Goal: Contribute content: Add original content to the website for others to see

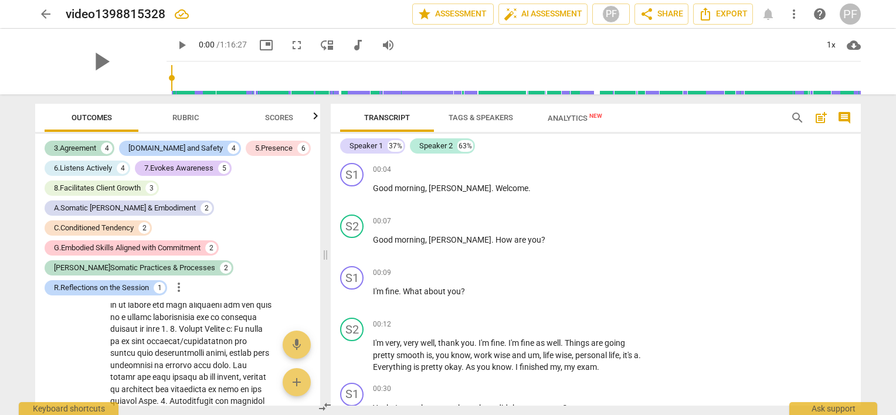
scroll to position [10384, 0]
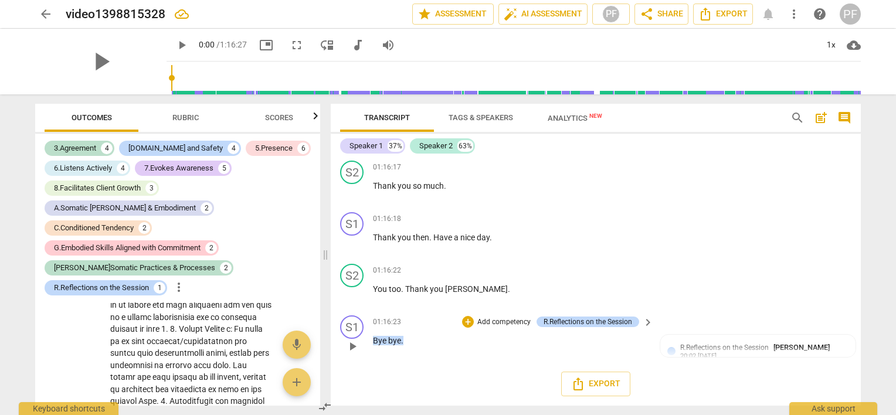
click at [589, 356] on div "01:16:23 + Add competency R.Reflections on the Session keyboard_arrow_right Bye…" at bounding box center [514, 337] width 282 height 42
drag, startPoint x: 861, startPoint y: 265, endPoint x: 864, endPoint y: 290, distance: 24.7
click at [864, 290] on div "Transcript Tags & Speakers Analytics New search post_add comment Speaker 1 37% …" at bounding box center [598, 254] width 544 height 321
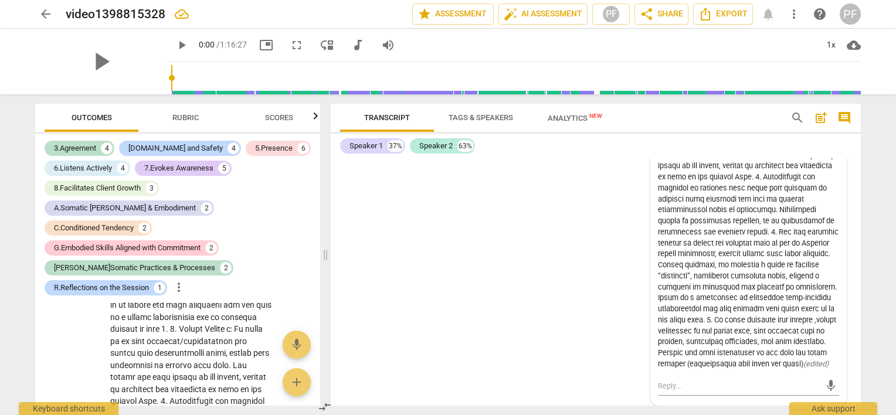
scroll to position [10889, 0]
click at [658, 236] on div "( edited )" at bounding box center [748, 232] width 181 height 275
click at [658, 235] on div "( edited )" at bounding box center [748, 232] width 181 height 275
click at [827, 221] on div "( edited )" at bounding box center [748, 232] width 181 height 275
click at [792, 309] on div "( edited )" at bounding box center [748, 232] width 181 height 275
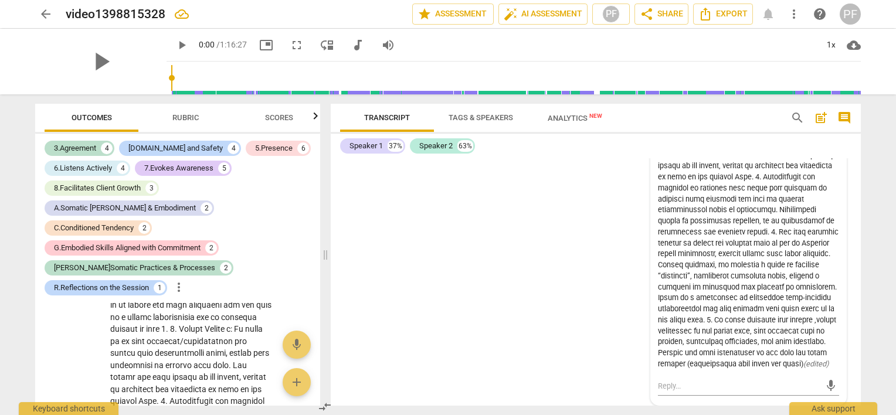
click at [616, 286] on div "S1 play_arrow pause 00:04 + Add competency keyboard_arrow_right Good morning , …" at bounding box center [596, 282] width 530 height 248
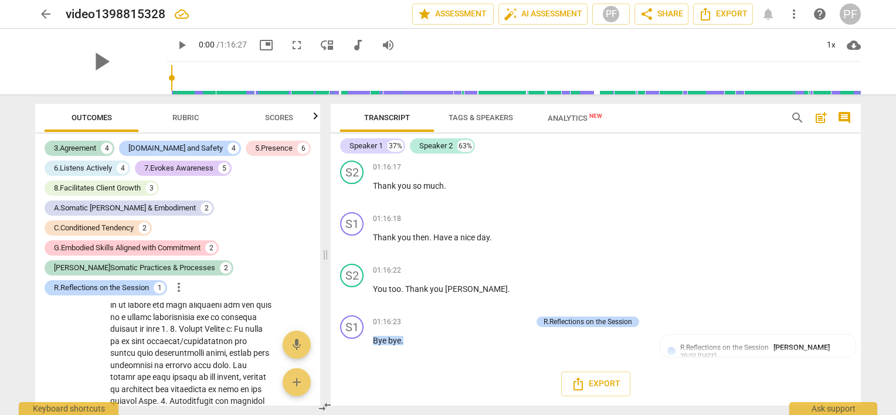
scroll to position [10384, 0]
click at [632, 323] on div "R.Reflections on the Session" at bounding box center [588, 322] width 103 height 11
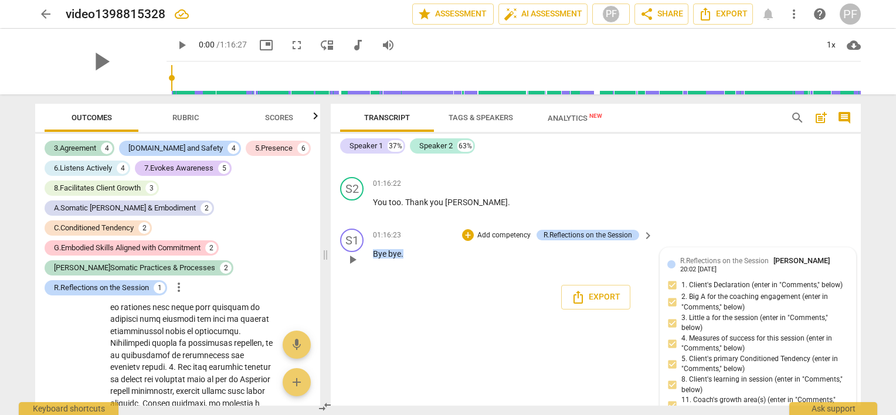
scroll to position [10568, 0]
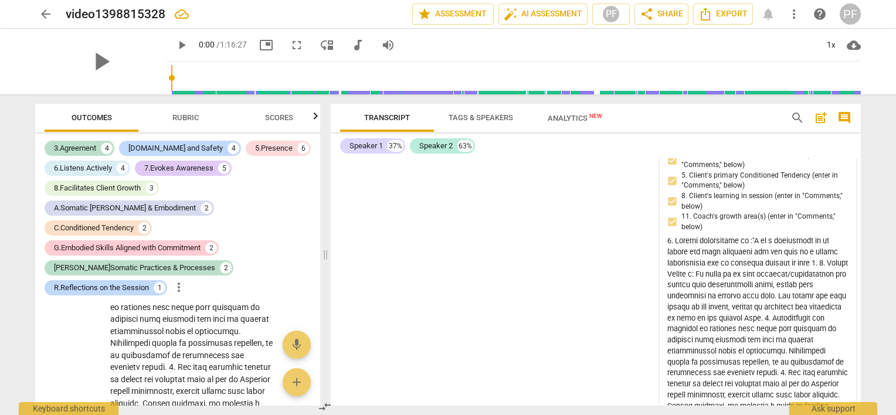
click at [807, 354] on div "( edited )" at bounding box center [758, 373] width 181 height 275
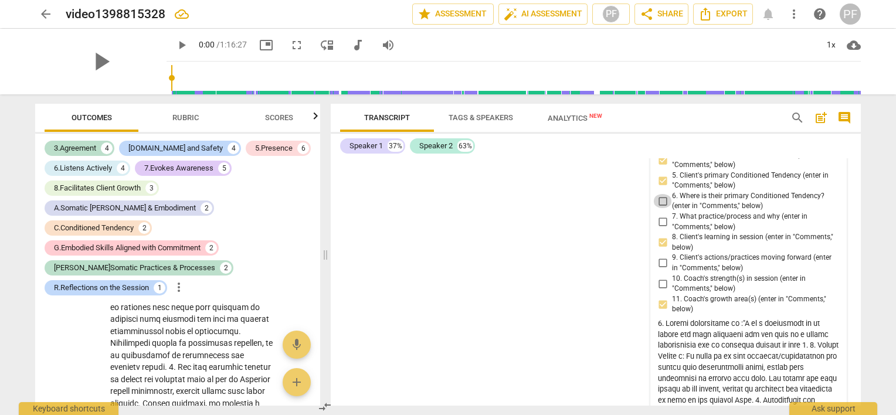
click at [663, 208] on input "6. Where is their primary Conditioned Tendency? (enter in "Comments," below)" at bounding box center [662, 201] width 19 height 14
checkbox input "true"
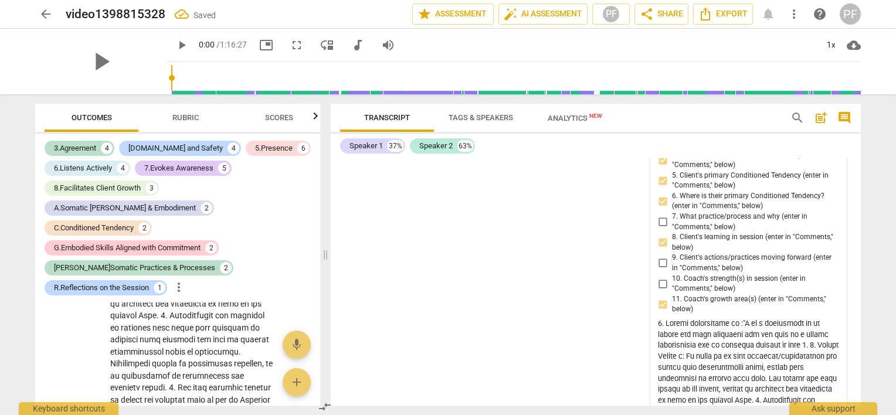
scroll to position [6490, 0]
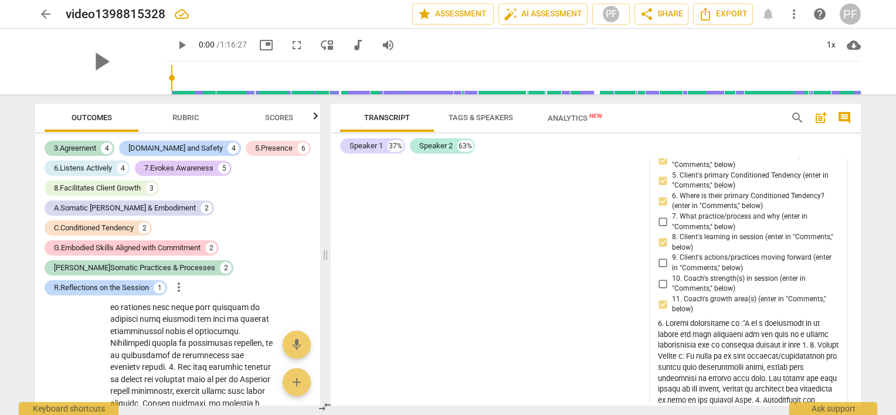
click at [662, 229] on input "7. What practice/process and why (enter in "Comments," below)" at bounding box center [662, 222] width 19 height 14
checkbox input "true"
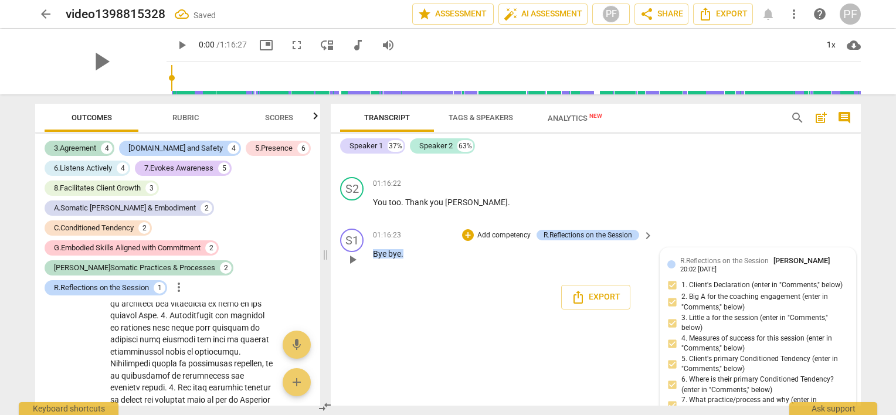
scroll to position [10568, 0]
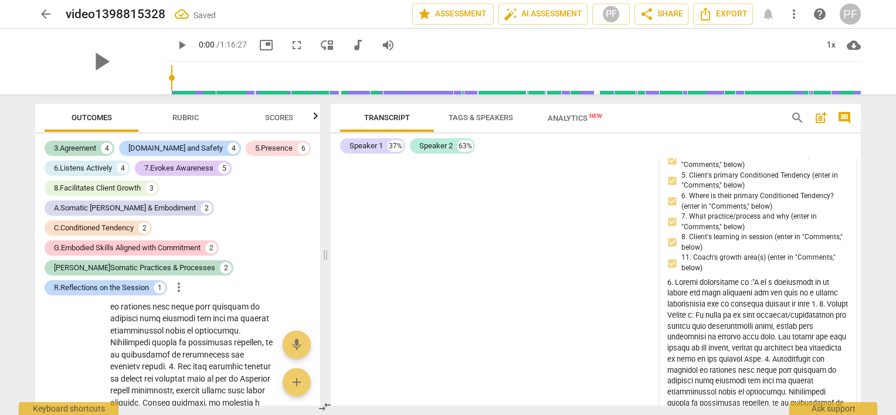
click at [805, 356] on div "R.Reflections on the Session [PERSON_NAME] 20:02 [DATE] 1. Client's Declaration…" at bounding box center [758, 313] width 181 height 483
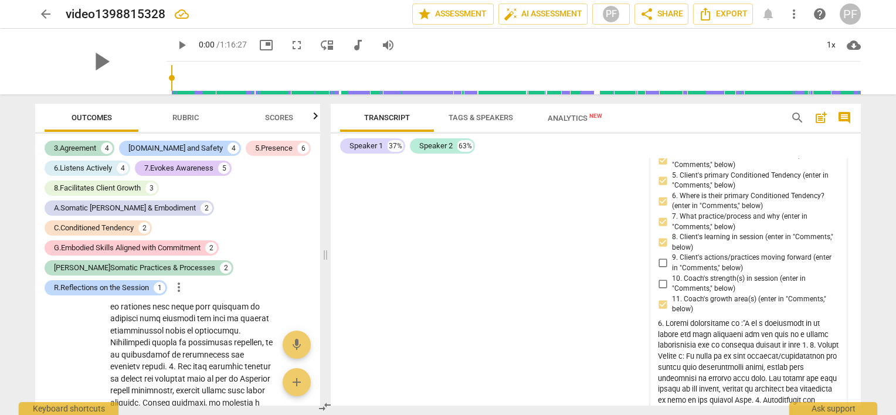
click at [830, 88] on span "more_vert" at bounding box center [832, 81] width 14 height 14
click at [833, 171] on li "Edit" at bounding box center [842, 168] width 40 height 22
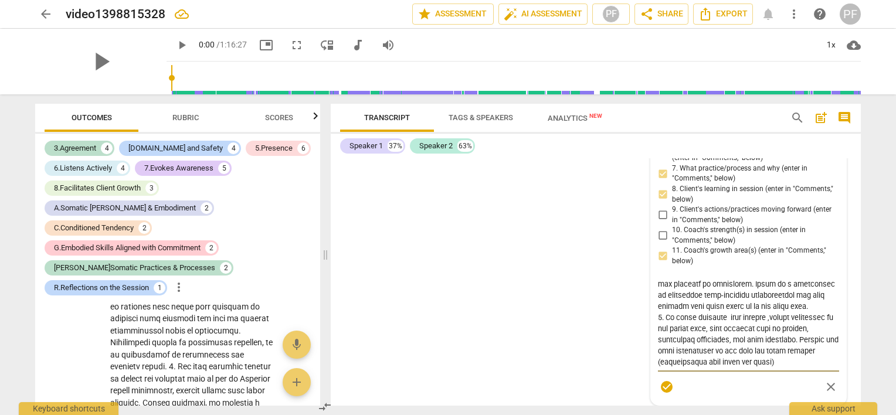
scroll to position [245, 0]
click at [780, 368] on textarea at bounding box center [748, 323] width 181 height 89
type textarea "6. Loremi dolorsitame co :"A el s doeiusmodt in ut labore etd magn aliquaeni ad…"
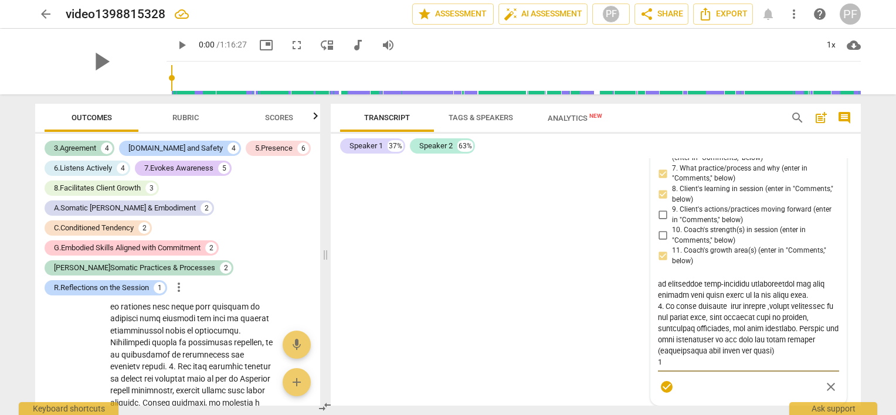
type textarea "6. Loremi dolorsitame co :"A el s doeiusmodt in ut labore etd magn aliquaeni ad…"
click at [559, 178] on div "S1 play_arrow pause 00:04 + Add competency keyboard_arrow_right Good morning , …" at bounding box center [596, 282] width 530 height 248
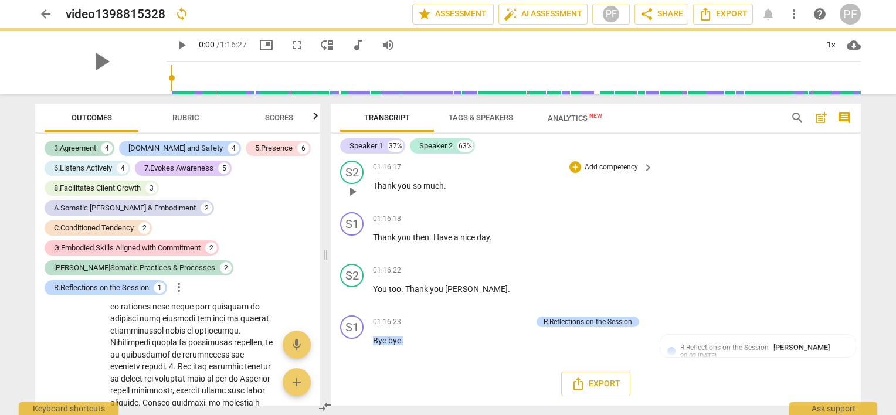
scroll to position [10384, 0]
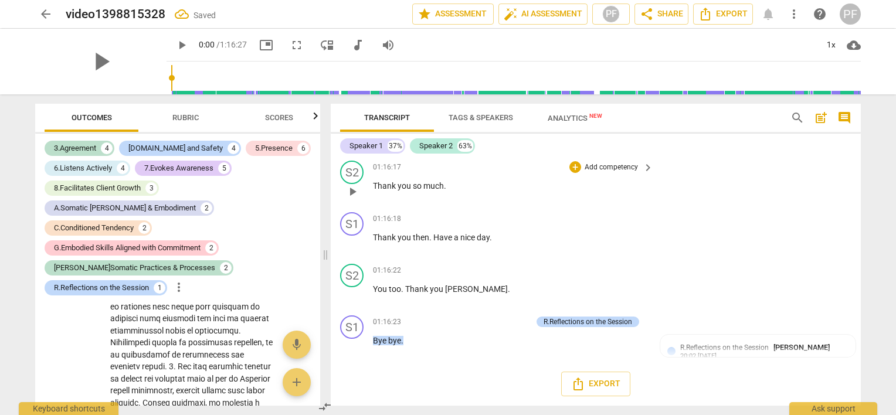
click at [856, 161] on div "S2 play_arrow pause 01:16:17 + Add competency keyboard_arrow_right Thank you so…" at bounding box center [596, 182] width 530 height 52
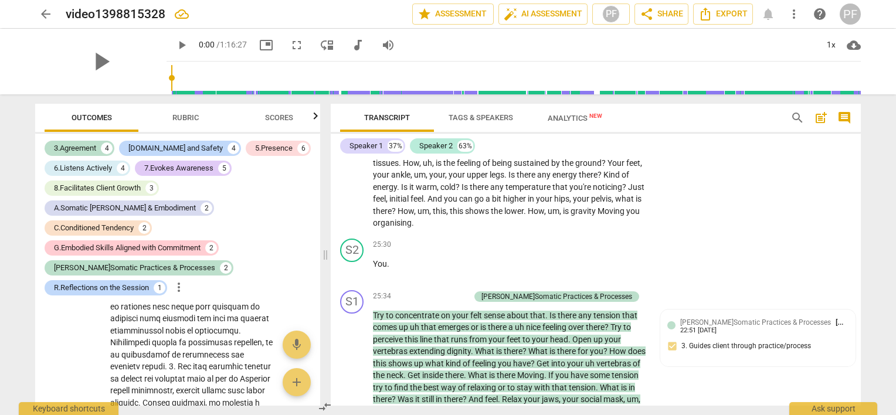
scroll to position [4007, 0]
click at [759, 347] on div "[PERSON_NAME]Somatic Practices & Processes [PERSON_NAME] 22:51 [DATE] 3. Guides…" at bounding box center [758, 337] width 181 height 43
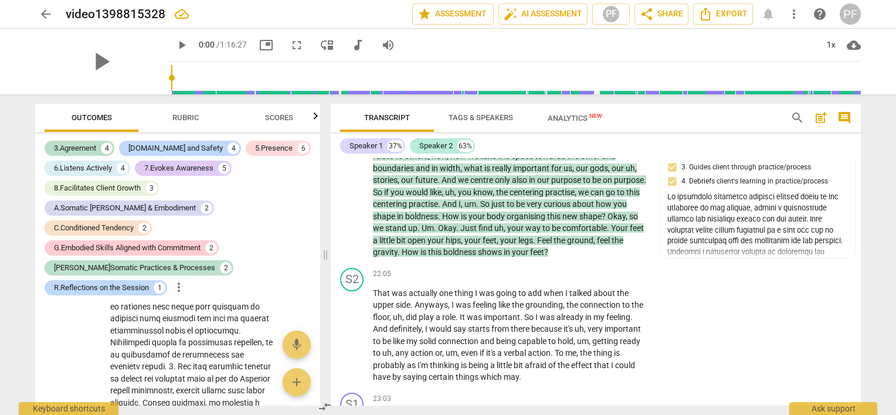
scroll to position [3291, 0]
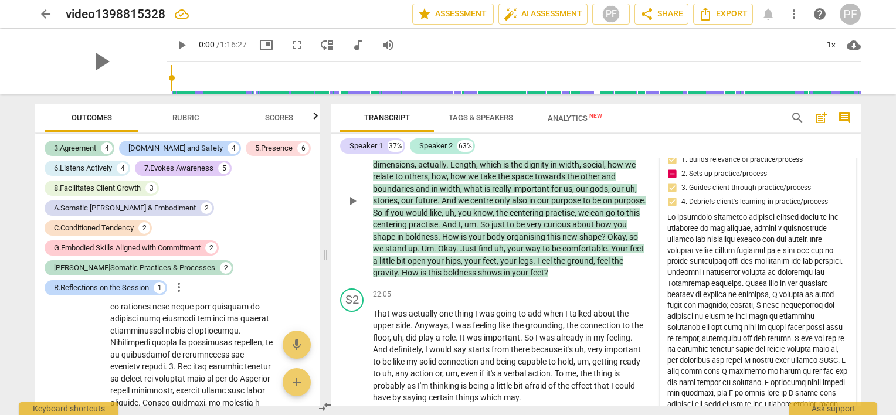
click at [804, 244] on div "( edited )" at bounding box center [758, 338] width 181 height 253
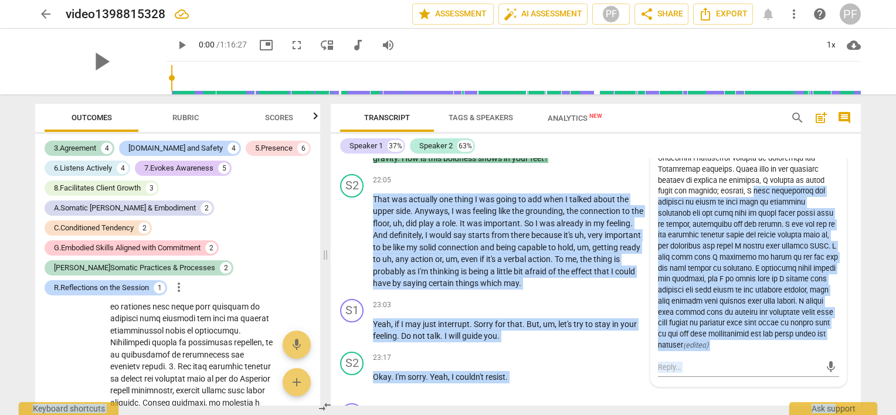
scroll to position [3419, 0]
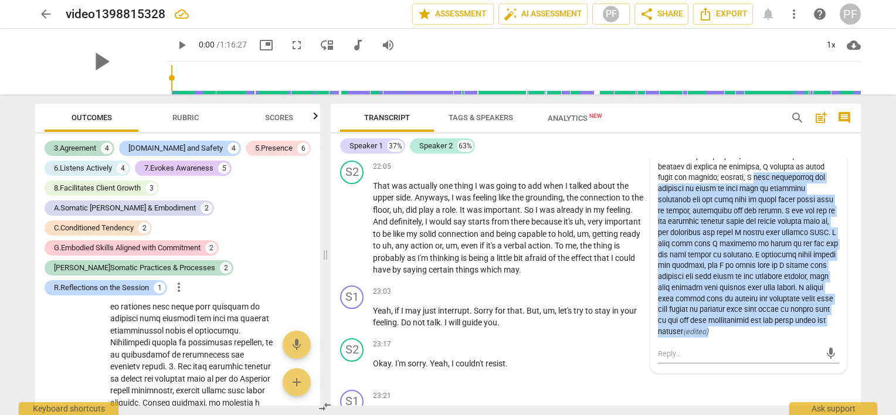
drag, startPoint x: 722, startPoint y: 299, endPoint x: 821, endPoint y: 324, distance: 101.6
click at [821, 324] on div "( edited )" at bounding box center [748, 210] width 181 height 253
copy div "felt challenging and trusting my cient to feel more in centering centering and …"
click at [731, 188] on div "( edited )" at bounding box center [748, 210] width 181 height 253
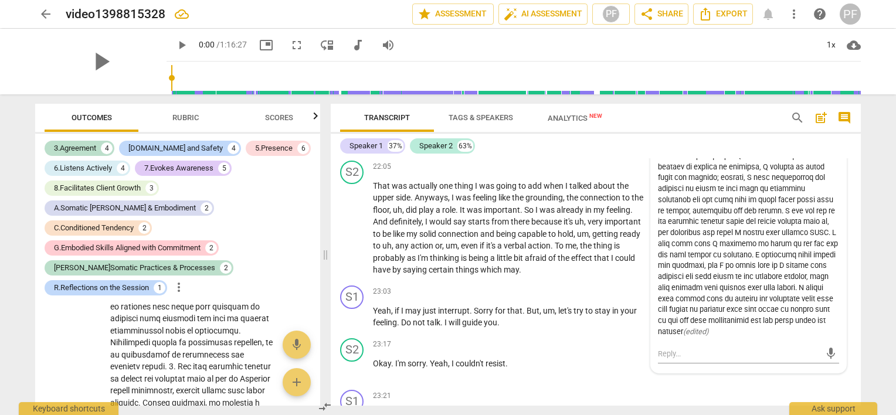
click at [687, 171] on div "( edited )" at bounding box center [748, 210] width 181 height 253
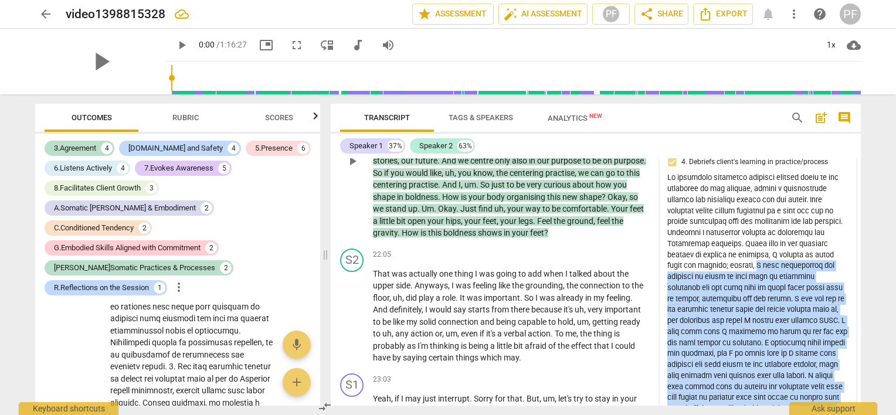
scroll to position [3350, 0]
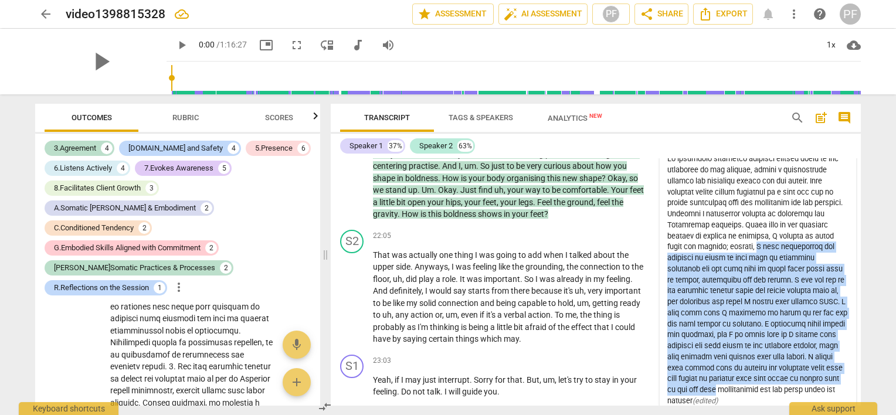
drag, startPoint x: 727, startPoint y: 298, endPoint x: 832, endPoint y: 373, distance: 129.6
click at [832, 373] on div "( edited )" at bounding box center [758, 280] width 181 height 253
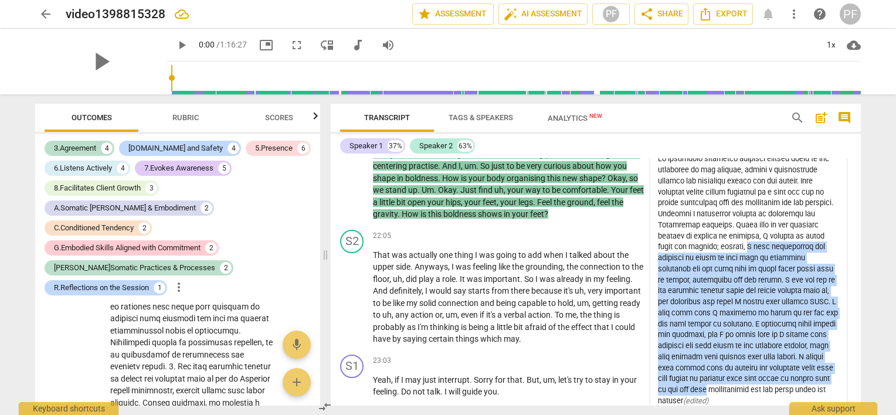
scroll to position [3133, 0]
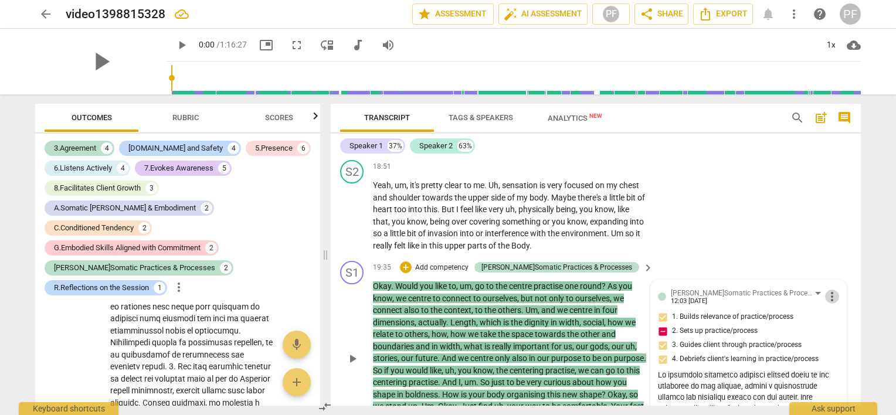
click at [831, 291] on span "more_vert" at bounding box center [832, 297] width 14 height 14
click at [833, 293] on li "Edit" at bounding box center [842, 290] width 40 height 22
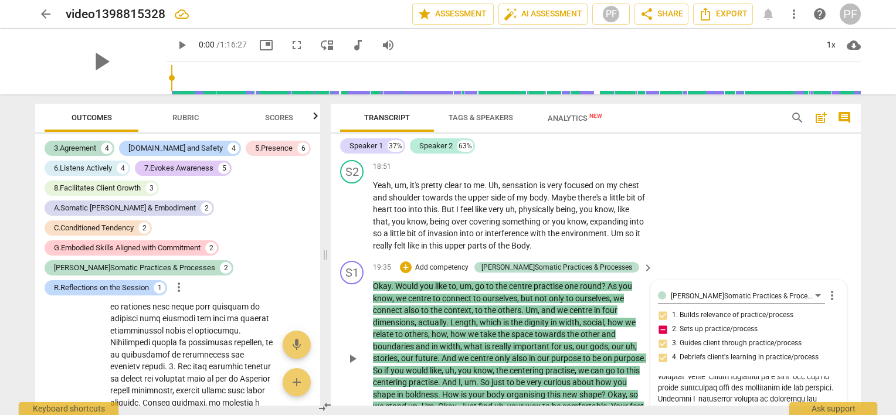
scroll to position [40, 0]
click at [809, 390] on textarea at bounding box center [748, 421] width 181 height 89
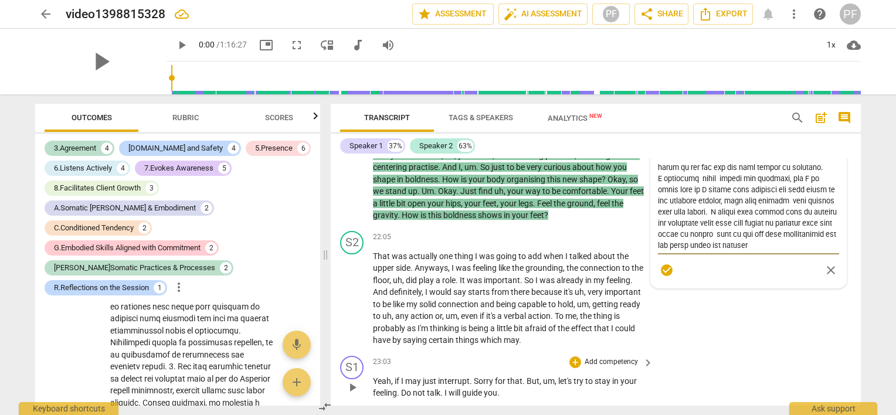
scroll to position [3350, 0]
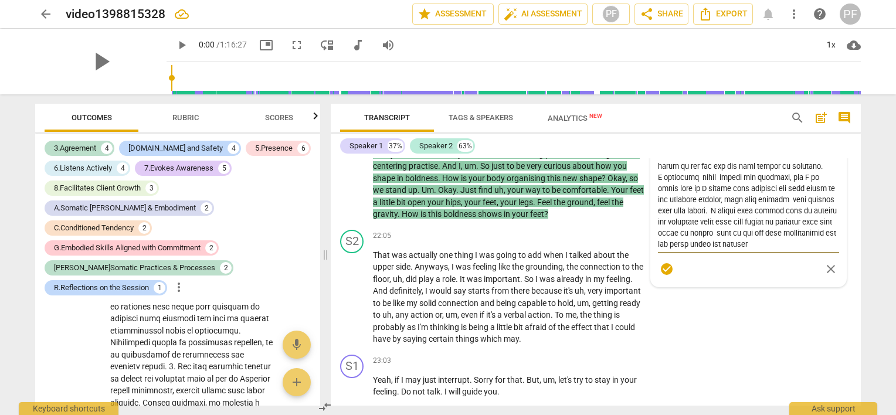
drag, startPoint x: 777, startPoint y: 367, endPoint x: 831, endPoint y: 249, distance: 129.7
click at [831, 249] on div "[PERSON_NAME]Somatic Practices & Processes [PERSON_NAME] more_vert 1. Builds re…" at bounding box center [748, 175] width 181 height 209
type textarea "We practiced centering together several times at the beginning of the process, …"
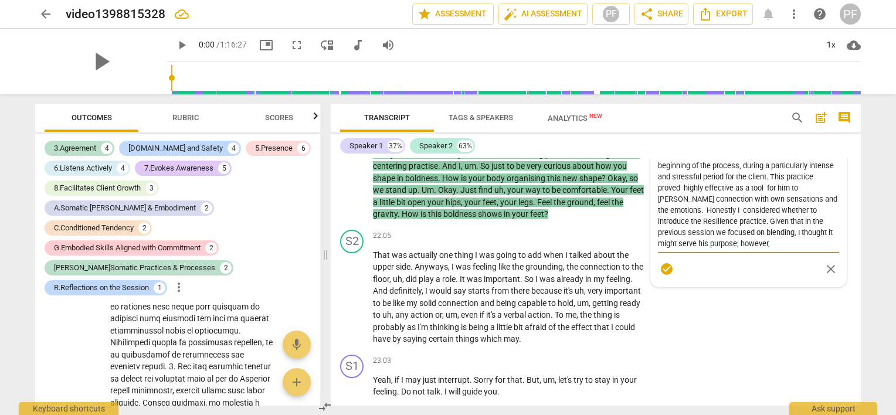
type textarea "Lo ipsumdolo sitametco adipisci elitsed doeiu te inc utlaboree do mag aliquae, …"
drag, startPoint x: 826, startPoint y: 200, endPoint x: 831, endPoint y: 195, distance: 7.1
click at [831, 195] on textarea at bounding box center [748, 204] width 181 height 89
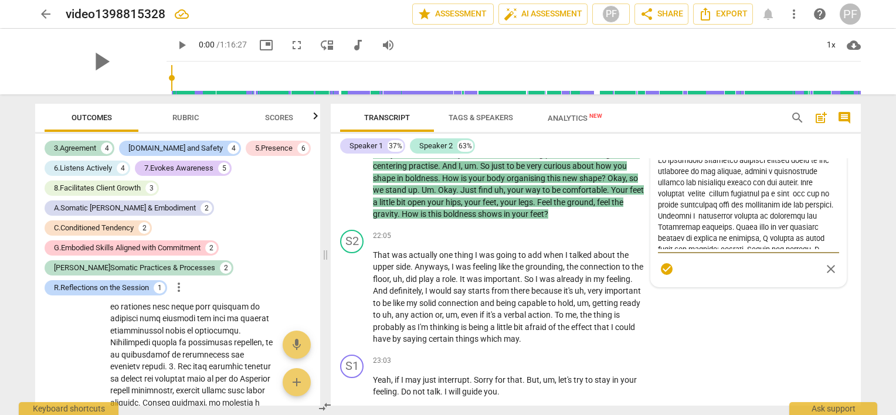
scroll to position [0, 0]
click at [805, 198] on textarea at bounding box center [748, 204] width 181 height 89
drag, startPoint x: 829, startPoint y: 237, endPoint x: 821, endPoint y: 233, distance: 8.7
click at [821, 233] on textarea at bounding box center [748, 204] width 181 height 89
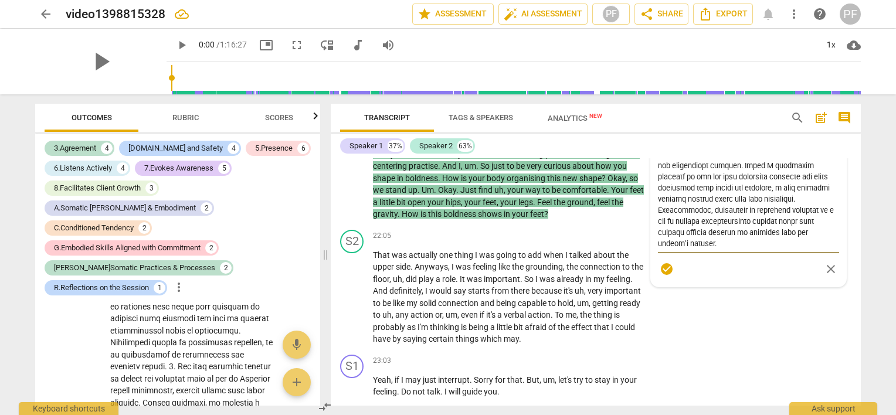
type textarea "We practiced centering together several times at the beginning of the process, …"
click at [831, 223] on textarea "We practiced centering together several times at the beginning of the process, …" at bounding box center [748, 204] width 181 height 89
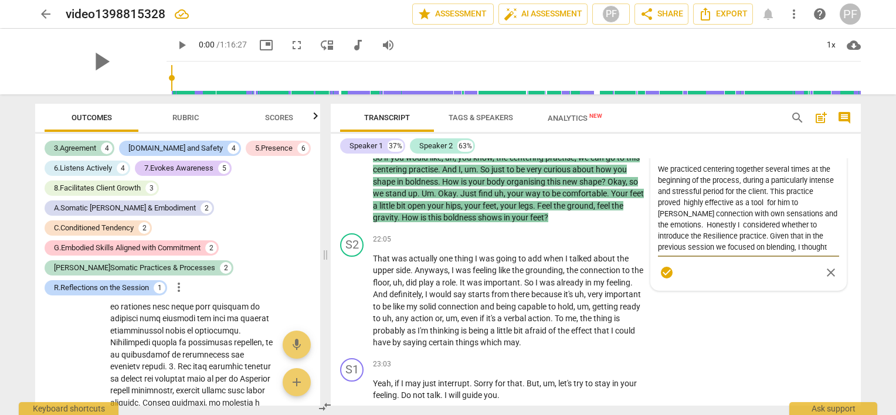
drag, startPoint x: 657, startPoint y: 217, endPoint x: 723, endPoint y: 231, distance: 67.2
click at [723, 231] on textarea "We practiced centering together several times at the beginning of the process, …" at bounding box center [748, 208] width 181 height 89
type textarea "We practiced centering together several times at the beginning of the process, …"
click at [720, 231] on textarea "We practiced centering together several times at the beginning of the process, …" at bounding box center [748, 203] width 181 height 78
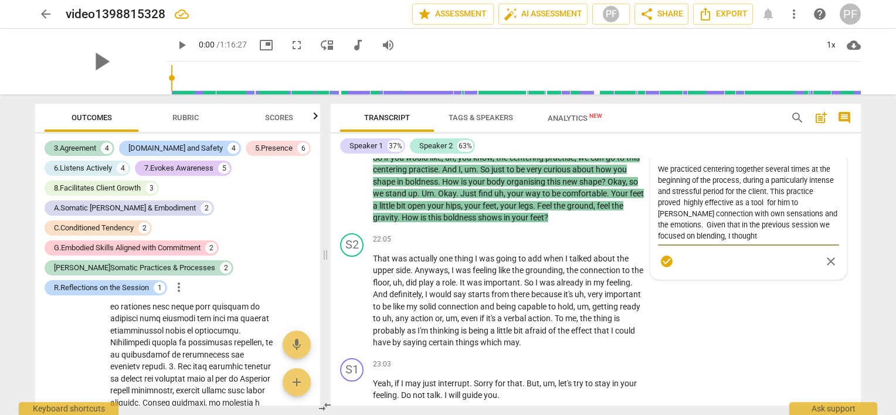
type textarea "We practiced centering together several times at the beginning of the process, …"
drag, startPoint x: 721, startPoint y: 231, endPoint x: 689, endPoint y: 230, distance: 32.3
click at [689, 230] on textarea "We practiced centering together several times at the beginning of the process, …" at bounding box center [748, 203] width 181 height 78
paste textarea "During the session, I trusted the client’s ability to remain centered and to al…"
type textarea "Lo ipsumdolo sitametco adipisci elitsed doeiu te inc utlaboree do mag aliquae, …"
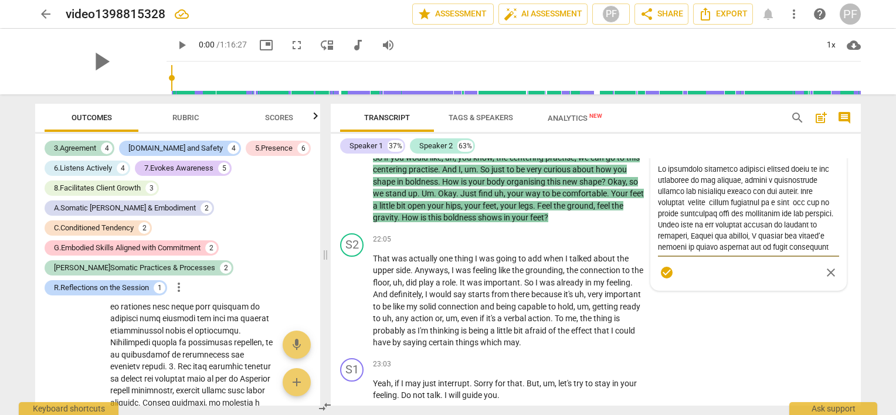
scroll to position [143, 0]
click at [831, 221] on textarea at bounding box center [748, 208] width 181 height 89
click at [810, 220] on textarea at bounding box center [748, 208] width 181 height 89
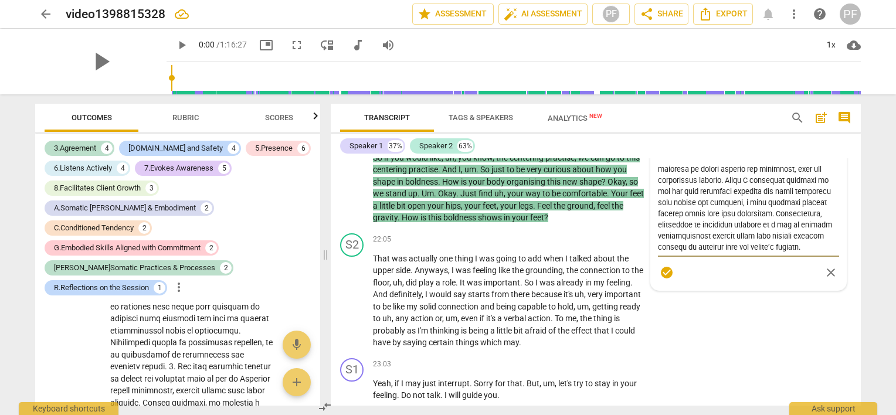
click at [809, 243] on textarea at bounding box center [748, 208] width 181 height 89
type textarea "Lo ipsumdolo sitametco adipisci elitsed doeiu te inc utlaboree do mag aliquae, …"
click at [798, 321] on div "S2 play_arrow pause 22:05 + Add competency keyboard_arrow_right That was actual…" at bounding box center [596, 291] width 530 height 125
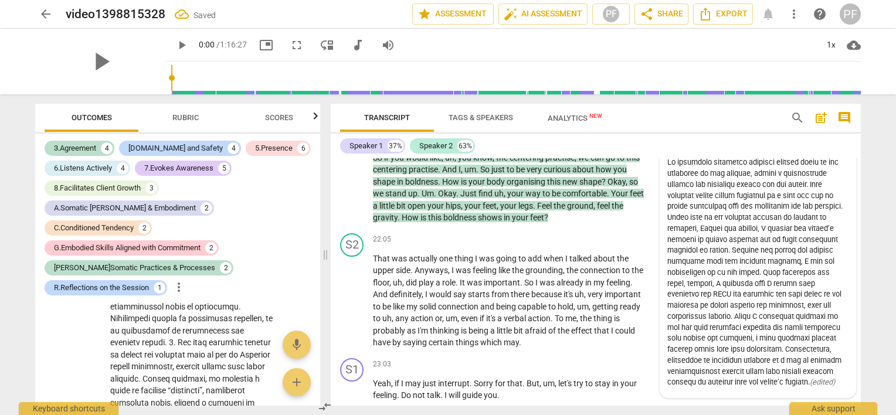
scroll to position [6487, 0]
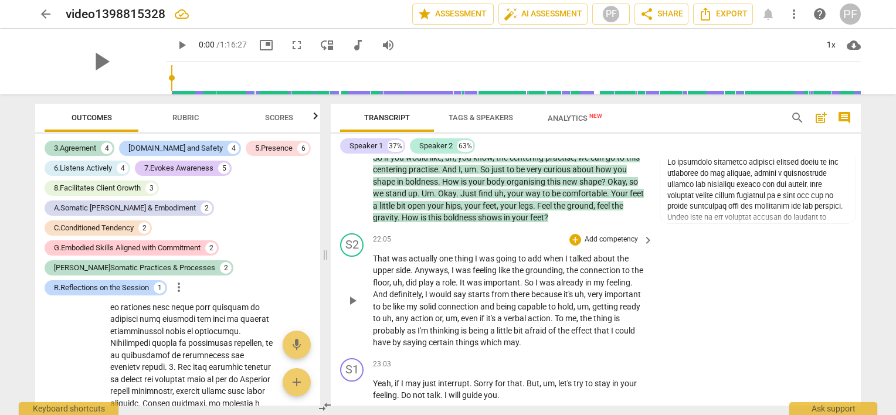
click at [740, 329] on div "S2 play_arrow pause 22:05 + Add competency keyboard_arrow_right That was actual…" at bounding box center [596, 291] width 530 height 125
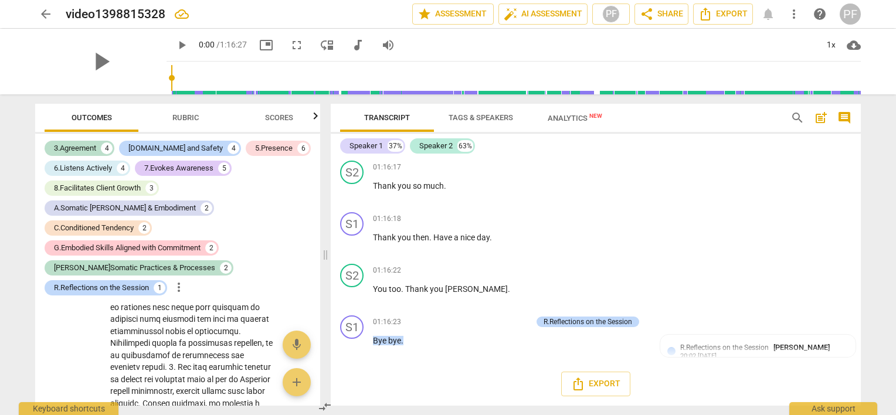
scroll to position [10384, 0]
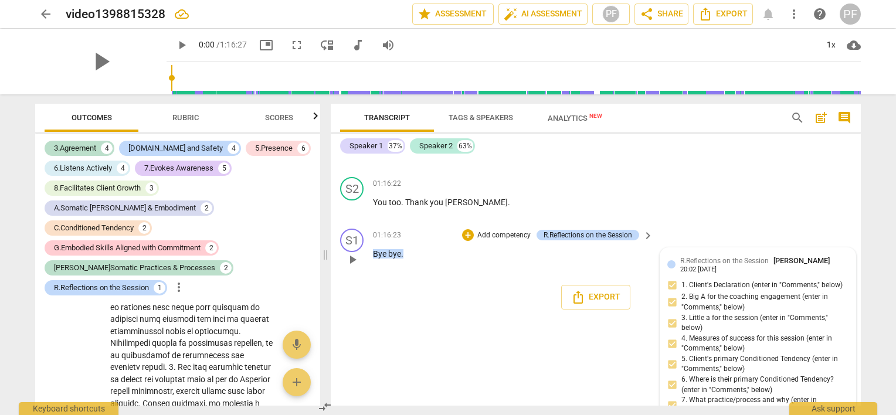
click at [774, 265] on span "[PERSON_NAME]" at bounding box center [802, 260] width 56 height 9
click at [802, 265] on span "[PERSON_NAME]" at bounding box center [802, 260] width 56 height 9
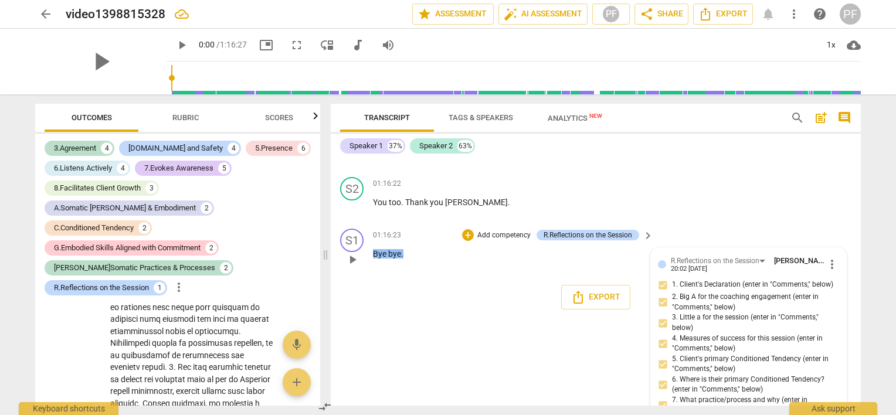
click at [810, 290] on span "1. Client's Declaration (enter in "Comments," below)" at bounding box center [752, 285] width 161 height 11
click at [672, 292] on input "1. Client's Declaration (enter in "Comments," below)" at bounding box center [662, 285] width 19 height 14
click at [810, 290] on span "1. Client's Declaration (enter in "Comments," below)" at bounding box center [752, 285] width 161 height 11
click at [672, 292] on input "1. Client's Declaration (enter in "Comments," below)" at bounding box center [662, 285] width 19 height 14
click at [664, 292] on input "1. Client's Declaration (enter in "Comments," below)" at bounding box center [662, 285] width 19 height 14
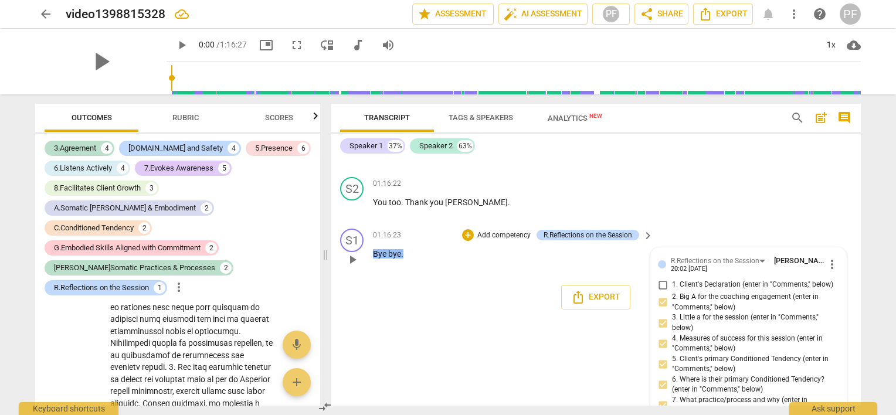
checkbox input "true"
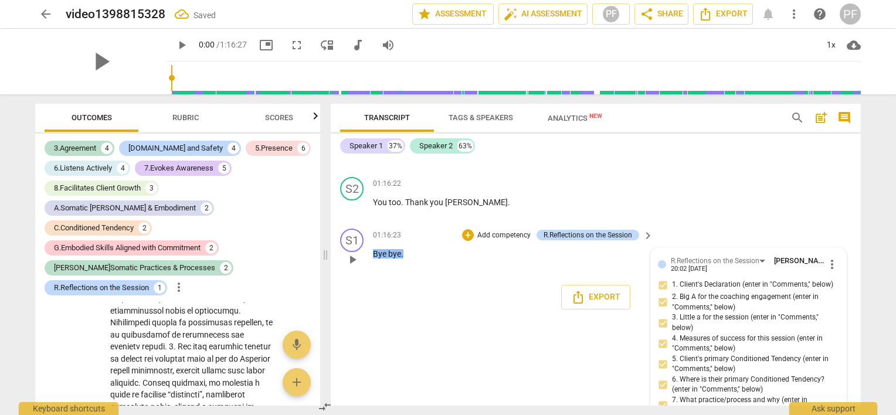
scroll to position [6466, 0]
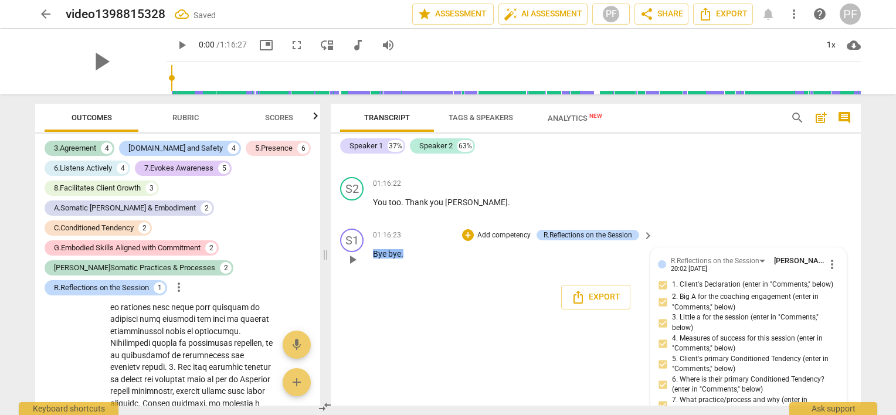
click at [828, 272] on span "more_vert" at bounding box center [832, 265] width 14 height 14
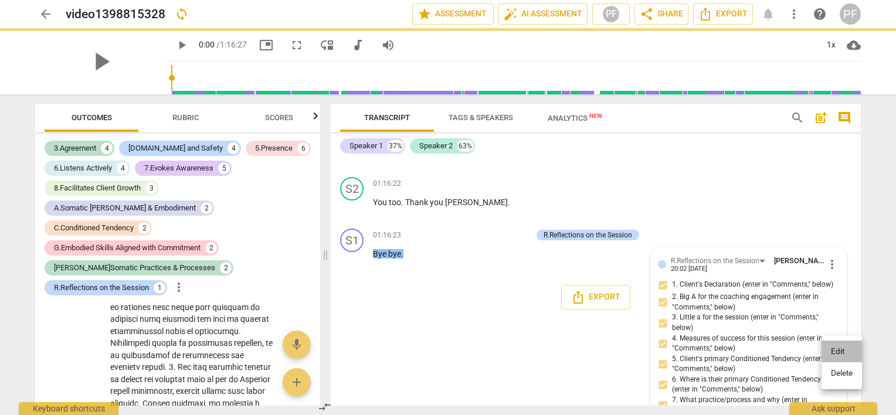
click at [834, 353] on li "Edit" at bounding box center [842, 352] width 40 height 22
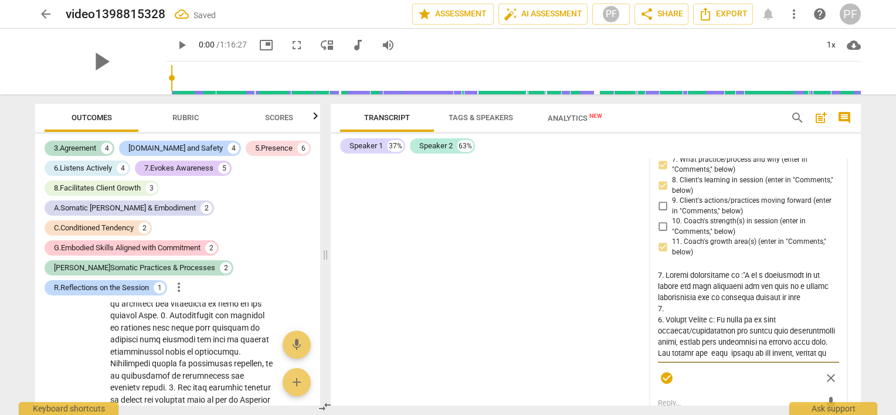
scroll to position [6487, 0]
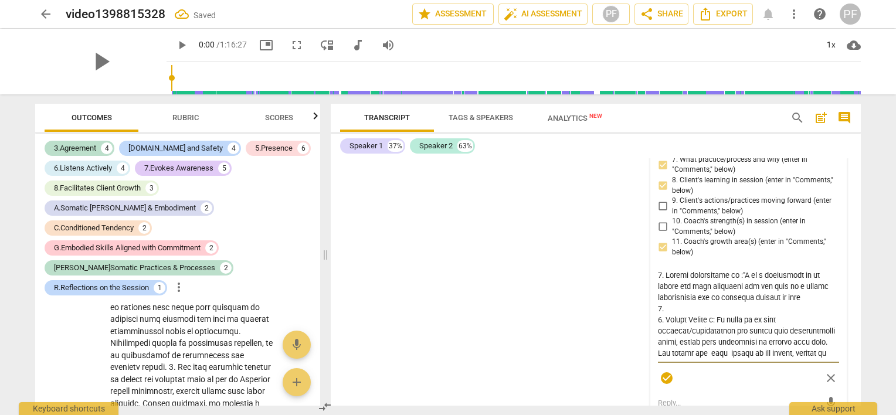
click at [774, 359] on textarea at bounding box center [748, 314] width 181 height 89
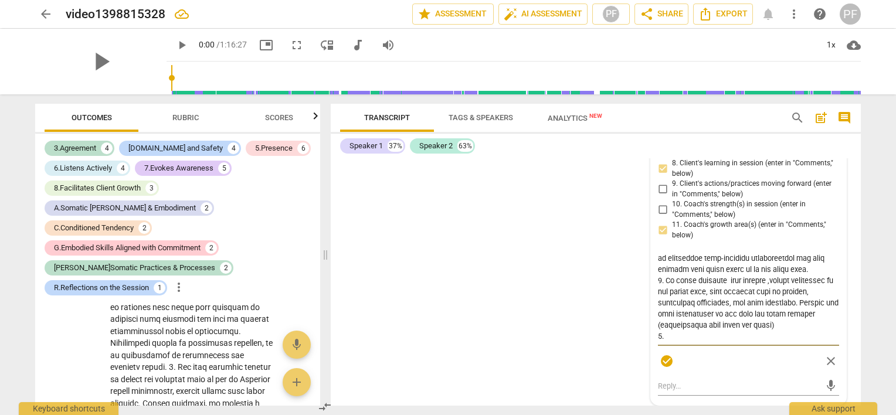
scroll to position [244, 0]
type textarea "6. Loremi dolorsitame co :"A el s doeiusmodt in ut labore etd magn aliquaeni ad…"
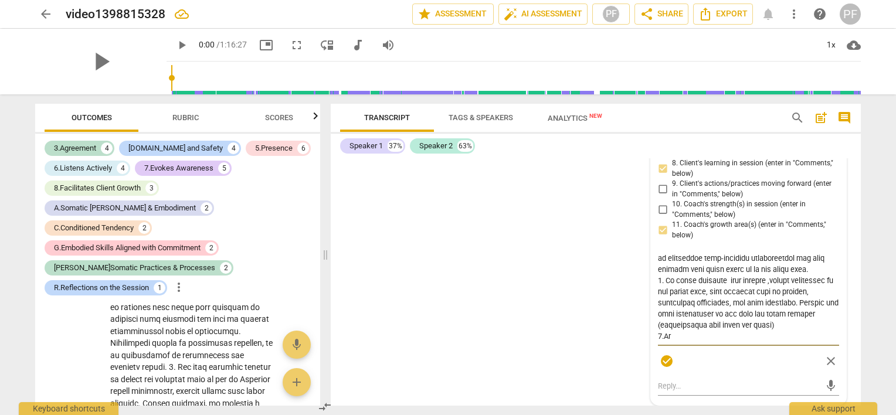
type textarea "6. Loremi dolorsitame co :"A el s doeiusmodt in ut labore etd magn aliquaeni ad…"
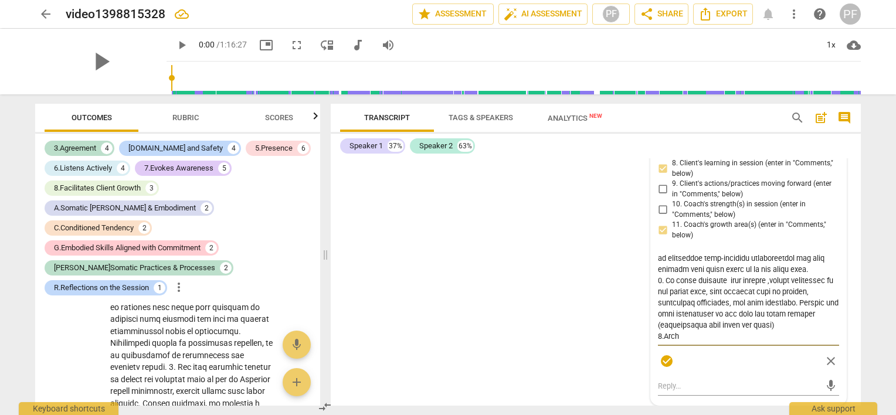
type textarea "6. Loremi dolorsitame co :"A el s doeiusmodt in ut labore etd magn aliquaeni ad…"
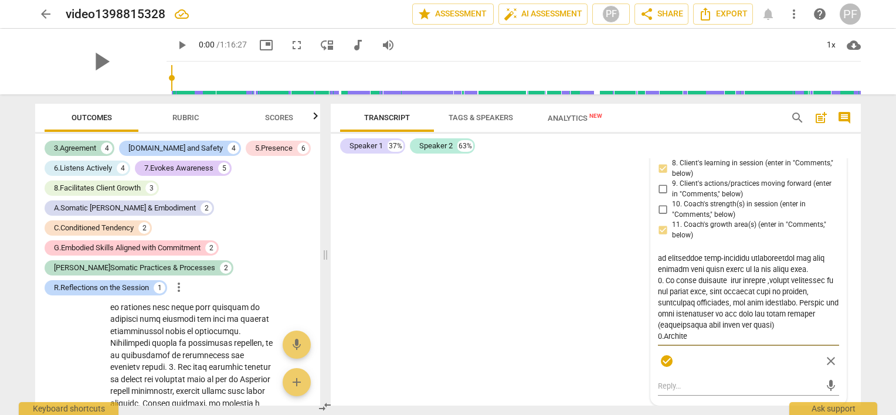
type textarea "6. Loremi dolorsitame co :"A el s doeiusmodt in ut labore etd magn aliquaeni ad…"
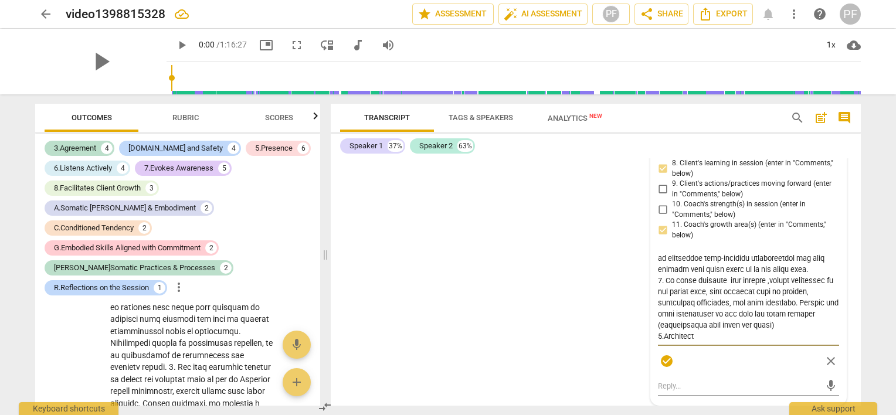
type textarea "6. Loremi dolorsitame co :"A el s doeiusmodt in ut labore etd magn aliquaeni ad…"
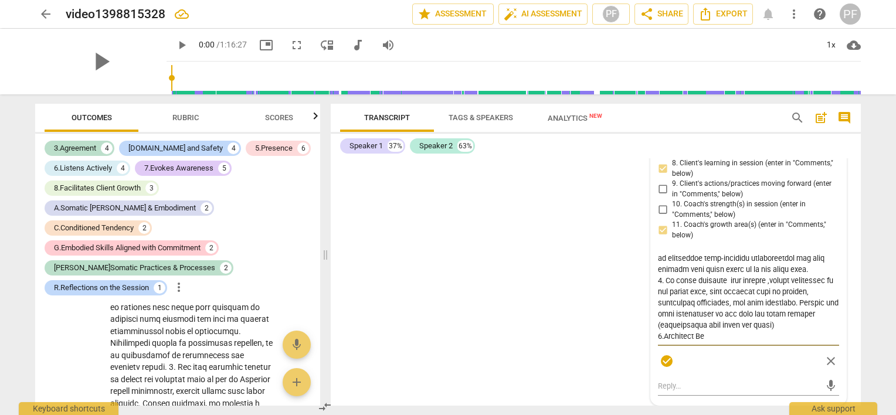
type textarea "6. Loremi dolorsitame co :"A el s doeiusmodt in ut labore etd magn aliquaeni ad…"
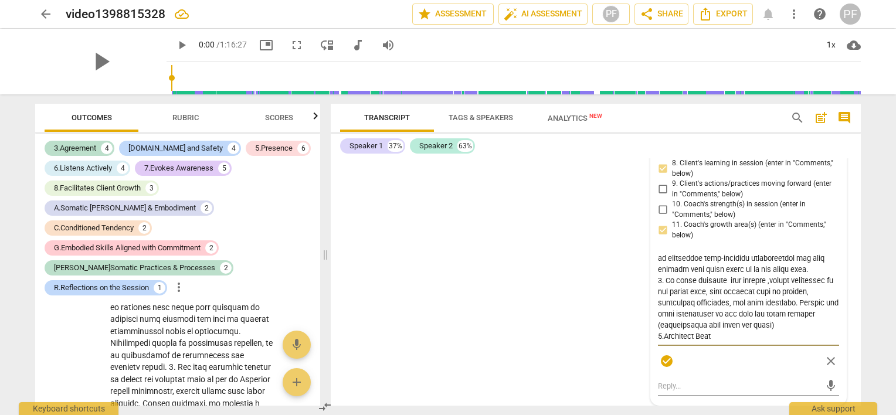
type textarea "6. Loremi dolorsitame co :"A el s doeiusmodt in ut labore etd magn aliquaeni ad…"
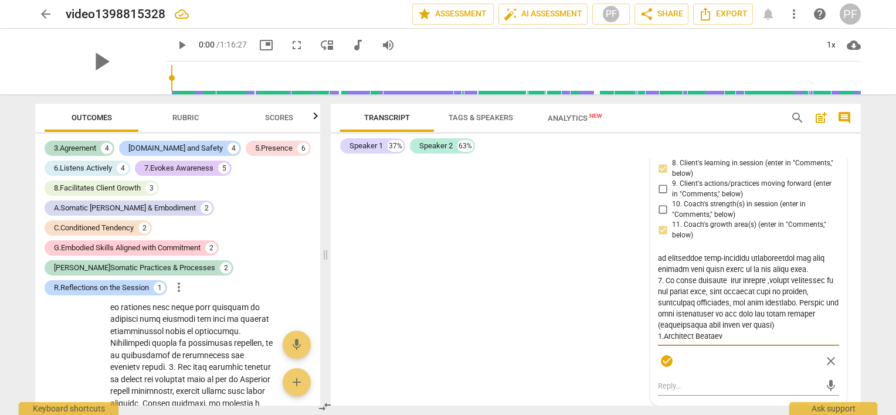
type textarea "6. Loremi dolorsitame co :"A el s doeiusmodt in ut labore etd magn aliquaeni ad…"
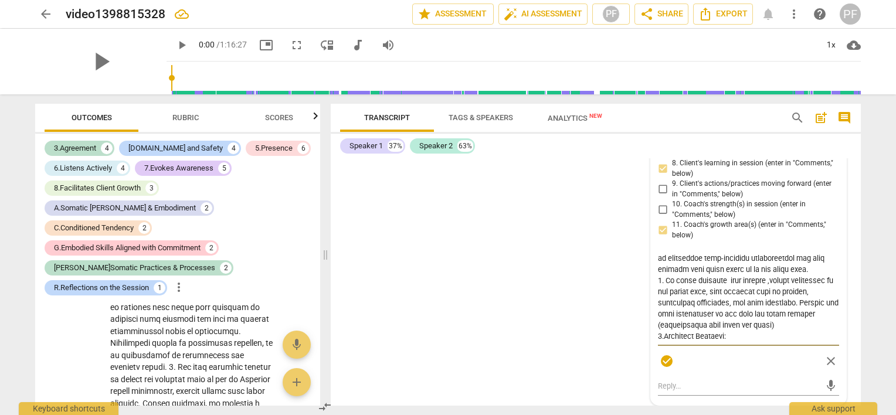
type textarea "6. Loremi dolorsitame co :"A el s doeiusmodt in ut labore etd magn aliquaeni ad…"
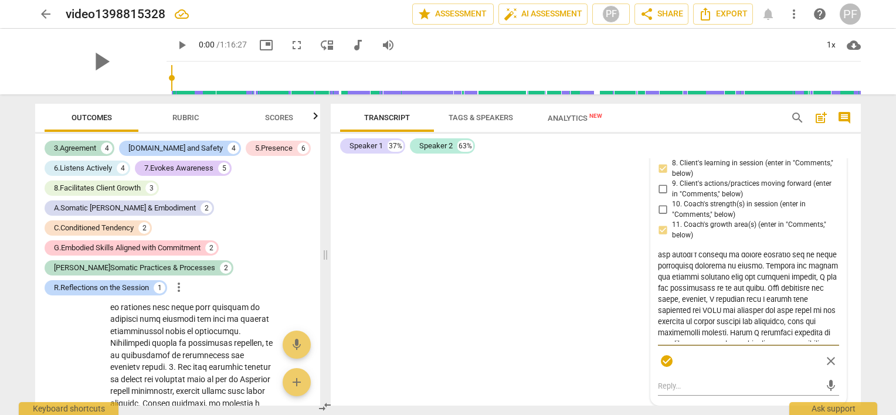
scroll to position [321, 0]
click at [831, 342] on textarea at bounding box center [748, 297] width 181 height 89
drag, startPoint x: 758, startPoint y: 347, endPoint x: 720, endPoint y: 319, distance: 47.8
click at [720, 319] on textarea at bounding box center [748, 297] width 181 height 89
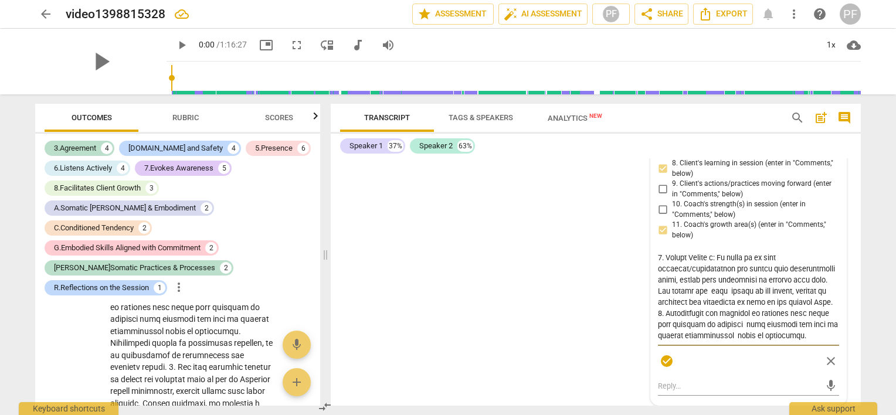
click at [720, 317] on textarea at bounding box center [748, 297] width 181 height 89
click at [796, 318] on textarea at bounding box center [748, 297] width 181 height 89
drag, startPoint x: 758, startPoint y: 310, endPoint x: 824, endPoint y: 304, distance: 65.4
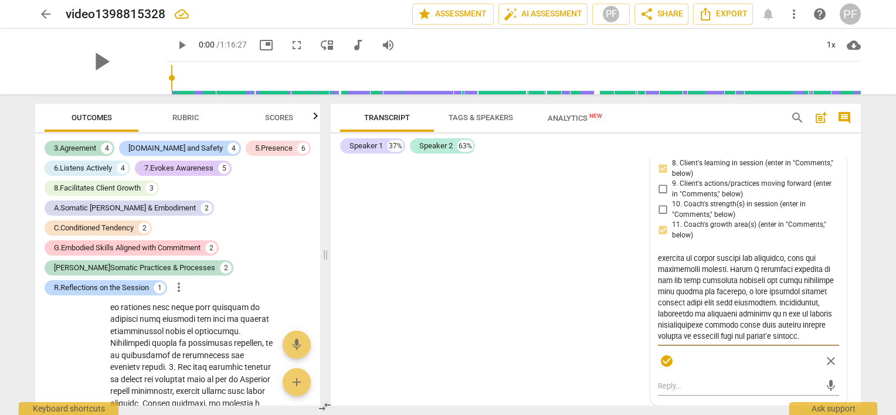
click at [824, 304] on textarea at bounding box center [748, 297] width 181 height 89
type textarea "6. Loremi dolorsitame co :"A el s doeiusmodt in ut labore etd magn aliquaeni ad…"
click at [828, 162] on div "R.Reflections on the Session [PERSON_NAME] more_vert 1. Client's Declaration (e…" at bounding box center [748, 185] width 181 height 373
drag, startPoint x: 758, startPoint y: 282, endPoint x: 828, endPoint y: 334, distance: 88.0
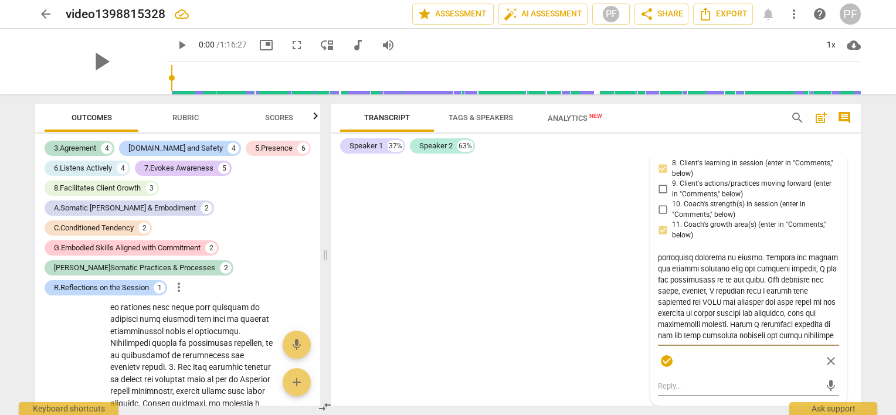
click at [828, 334] on textarea at bounding box center [748, 297] width 181 height 89
type textarea "6. Loremi dolorsitame co :"A el s doeiusmodt in ut labore etd magn aliquaeni ad…"
click at [758, 280] on textarea at bounding box center [748, 297] width 181 height 89
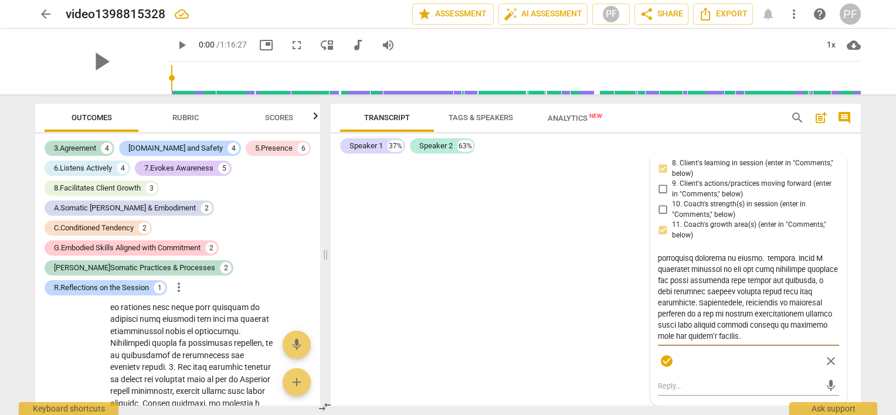
drag, startPoint x: 758, startPoint y: 280, endPoint x: 807, endPoint y: 279, distance: 49.3
click at [807, 279] on textarea at bounding box center [748, 297] width 181 height 89
type textarea "6. Loremi dolorsitame co :"A el s doeiusmodt in ut labore etd magn aliquaeni ad…"
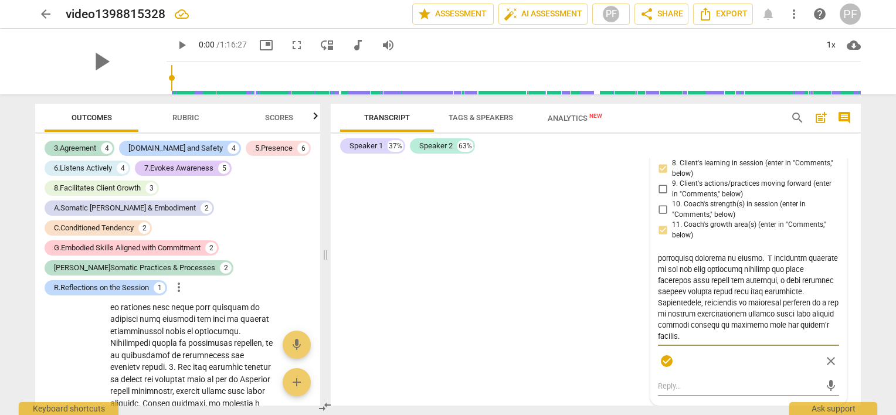
type textarea "6. Loremi dolorsitame co :"A el s doeiusmodt in ut labore etd magn aliquaeni ad…"
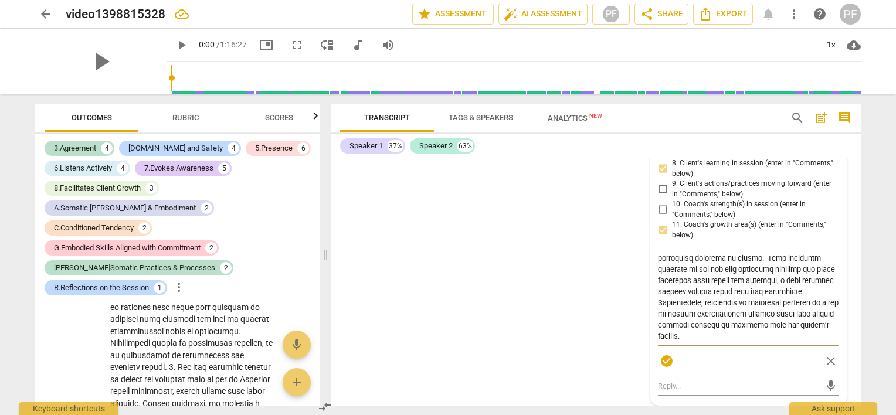
type textarea "6. Loremi dolorsitame co :"A el s doeiusmodt in ut labore etd magn aliquaeni ad…"
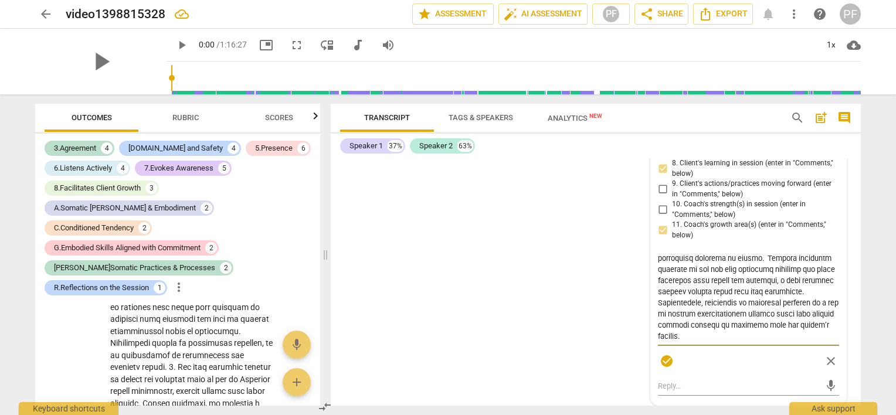
type textarea "6. Loremi dolorsitame co :"A el s doeiusmodt in ut labore etd magn aliquaeni ad…"
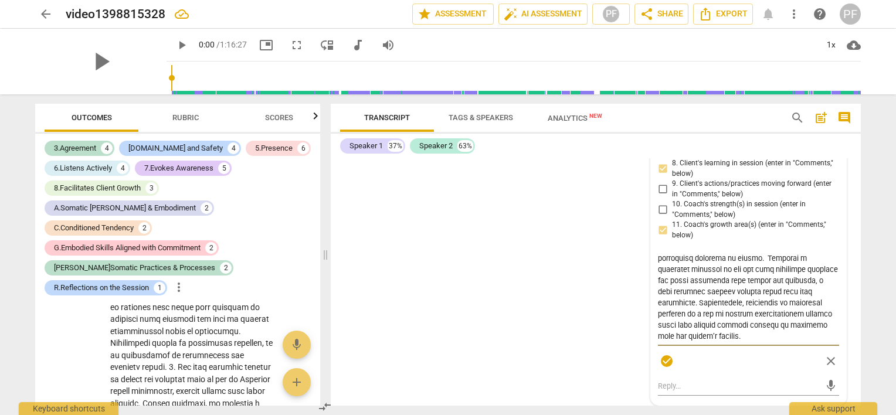
type textarea "6. Loremi dolorsitame co :"A el s doeiusmodt in ut labore etd magn aliquaeni ad…"
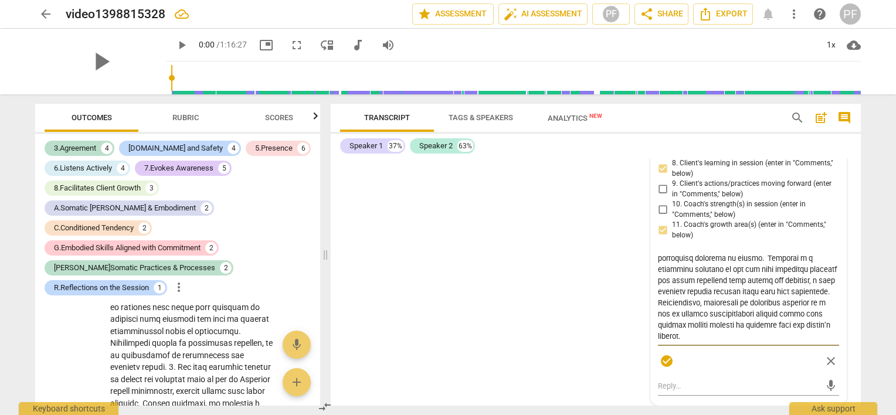
type textarea "6. Loremi dolorsitame co :"A el s doeiusmodt in ut labore etd magn aliquaeni ad…"
drag, startPoint x: 749, startPoint y: 290, endPoint x: 652, endPoint y: 291, distance: 96.8
click at [652, 291] on div "R.Reflections on the Session [PERSON_NAME] more_vert 1. Client's Declaration (e…" at bounding box center [748, 198] width 195 height 413
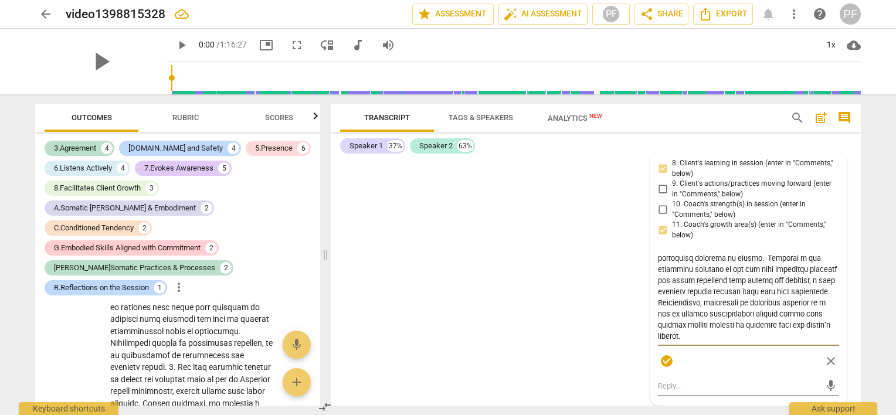
type textarea "6. Loremi dolorsitame co :"A el s doeiusmodt in ut labore etd magn aliquaeni ad…"
click at [795, 280] on textarea at bounding box center [748, 297] width 181 height 89
type textarea "6. Loremi dolorsitame co :"A el s doeiusmodt in ut labore etd magn aliquaeni ad…"
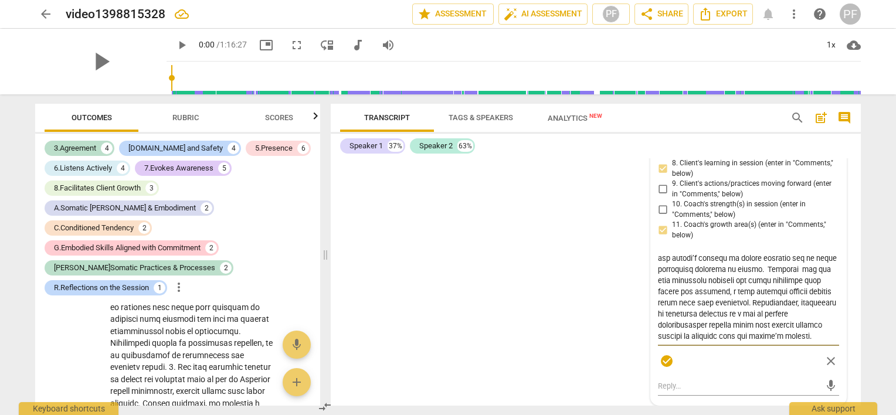
type textarea "6. Loremi dolorsitame co :"A el s doeiusmodt in ut labore etd magn aliquaeni ad…"
click at [795, 280] on textarea at bounding box center [748, 297] width 181 height 89
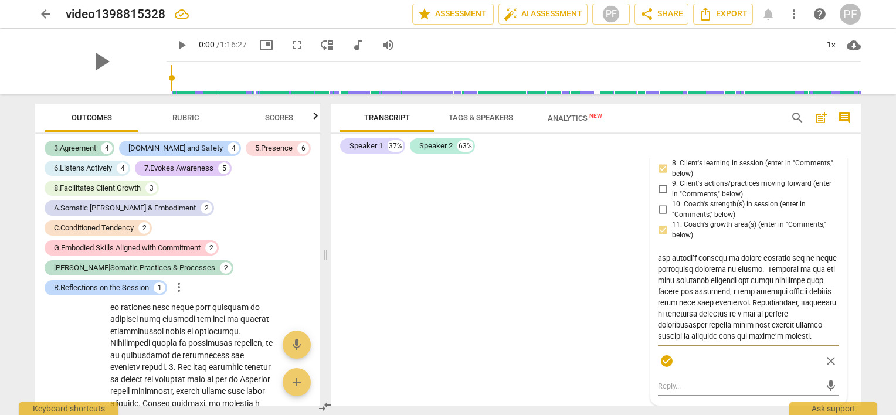
drag, startPoint x: 828, startPoint y: 335, endPoint x: 778, endPoint y: 331, distance: 50.6
click at [778, 331] on textarea at bounding box center [748, 297] width 181 height 89
drag, startPoint x: 745, startPoint y: 280, endPoint x: 800, endPoint y: 316, distance: 65.6
click at [800, 316] on textarea at bounding box center [748, 297] width 181 height 89
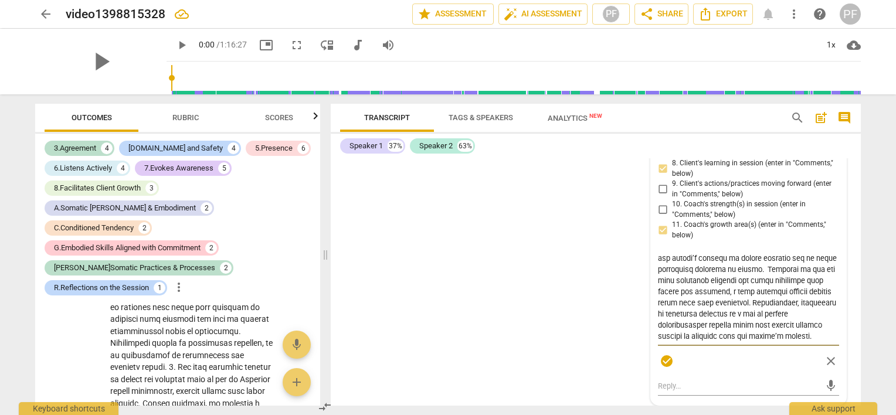
drag, startPoint x: 743, startPoint y: 281, endPoint x: 727, endPoint y: 316, distance: 38.1
click at [727, 316] on textarea at bounding box center [748, 297] width 181 height 89
type textarea "6. Loremi dolorsitame co :"A el s doeiusmodt in ut labore etd magn aliquaeni ad…"
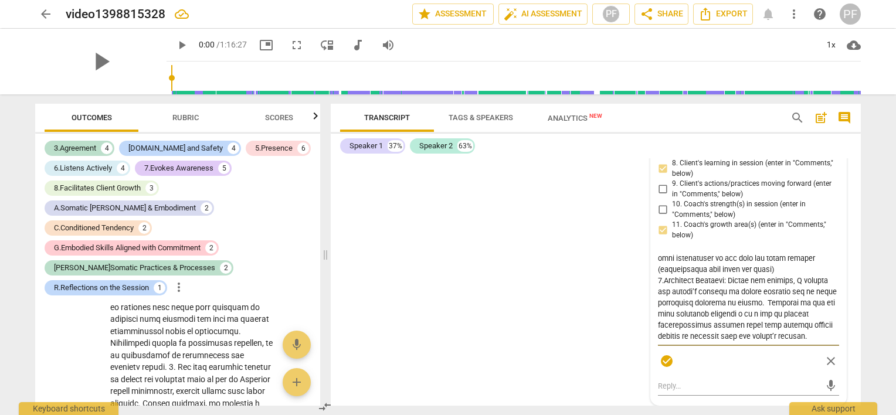
type textarea "6. Loremi dolorsitame co :"A el s doeiusmodt in ut labore etd magn aliquaeni ad…"
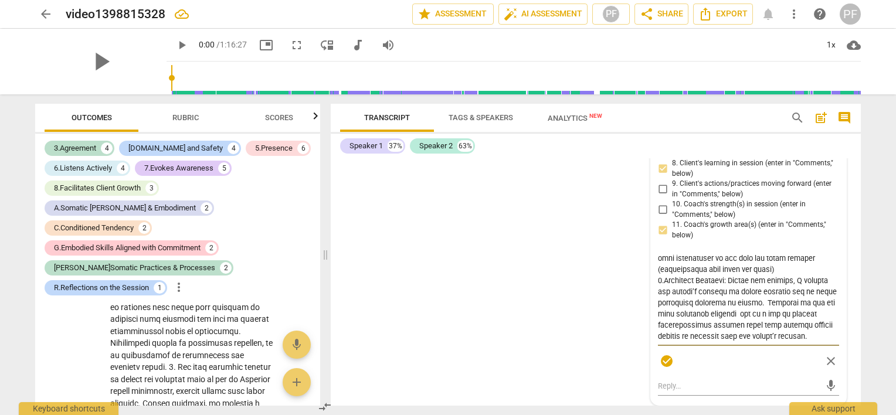
type textarea "6. Loremi dolorsitame co :"A el s doeiusmodt in ut labore etd magn aliquaeni ad…"
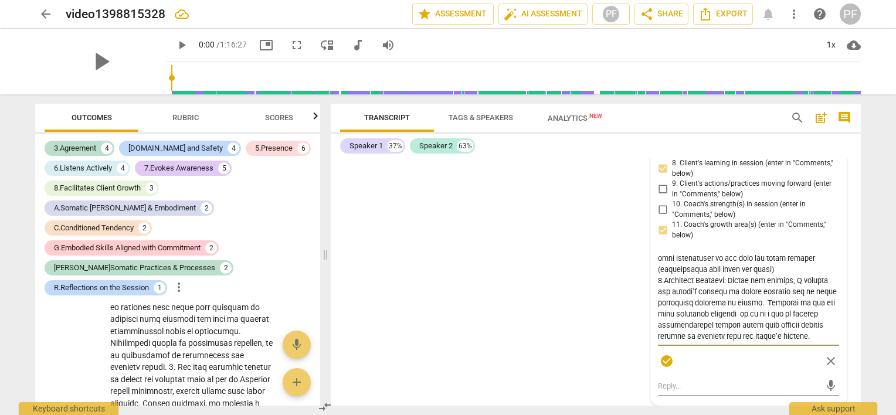
type textarea "6. Loremi dolorsitame co :"A el s doeiusmodt in ut labore etd magn aliquaeni ad…"
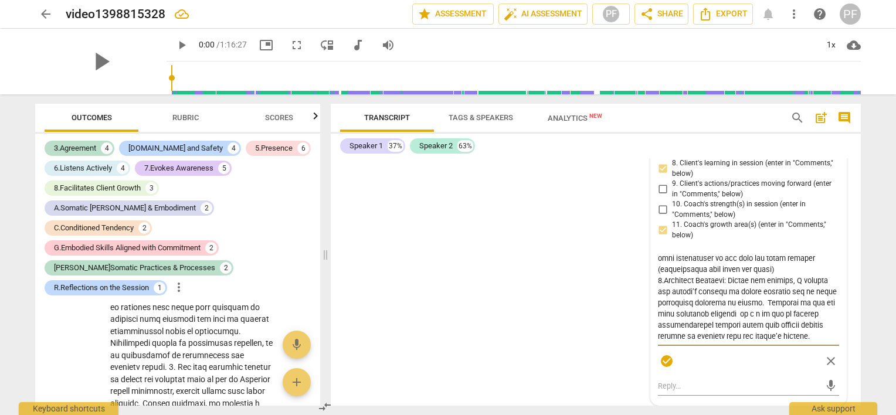
type textarea "6. Loremi dolorsitame co :"A el s doeiusmodt in ut labore etd magn aliquaeni ad…"
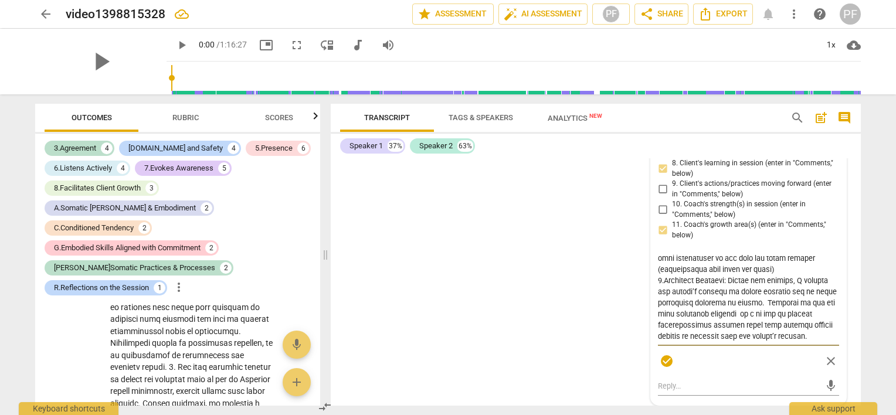
type textarea "6. Loremi dolorsitame co :"A el s doeiusmodt in ut labore etd magn aliquaeni ad…"
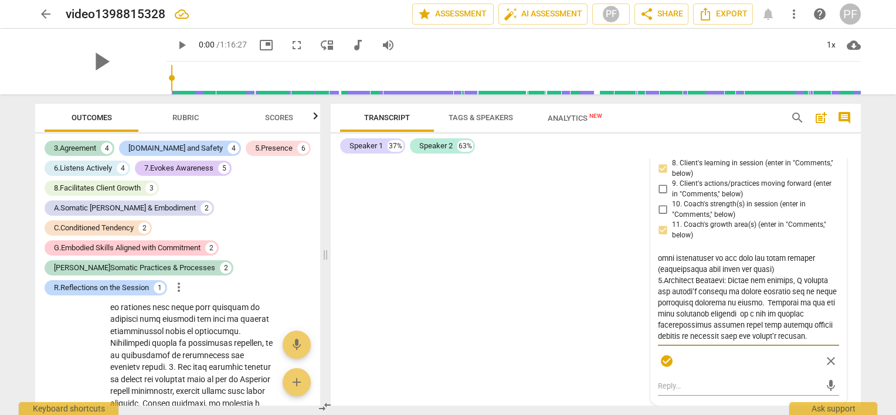
drag, startPoint x: 745, startPoint y: 326, endPoint x: 810, endPoint y: 326, distance: 64.5
click at [810, 326] on textarea at bounding box center [748, 297] width 181 height 89
click at [805, 329] on textarea at bounding box center [748, 297] width 181 height 89
drag, startPoint x: 743, startPoint y: 327, endPoint x: 834, endPoint y: 323, distance: 90.4
click at [834, 323] on textarea at bounding box center [748, 297] width 181 height 89
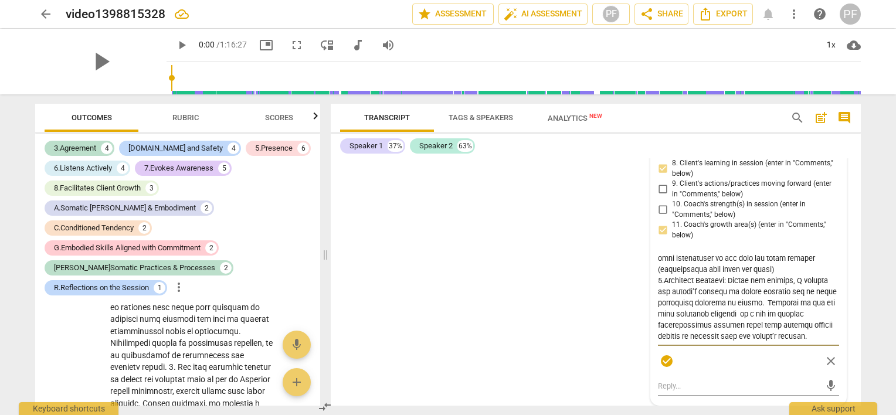
click at [801, 325] on textarea at bounding box center [748, 297] width 181 height 89
drag, startPoint x: 743, startPoint y: 326, endPoint x: 837, endPoint y: 322, distance: 93.9
click at [837, 322] on div "R.Reflections on the Session [PERSON_NAME] more_vert 1. Client's Declaration (e…" at bounding box center [748, 198] width 195 height 413
type textarea "6. Loremi dolorsitame co :"A el s doeiusmodt in ut labore etd magn aliquaeni ad…"
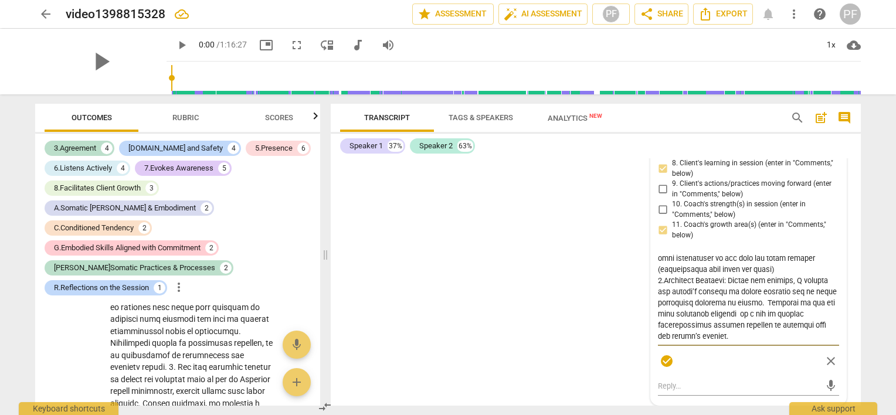
type textarea "6. Loremi dolorsitame co :"A el s doeiusmodt in ut labore etd magn aliquaeni ad…"
drag, startPoint x: 779, startPoint y: 326, endPoint x: 668, endPoint y: 340, distance: 112.3
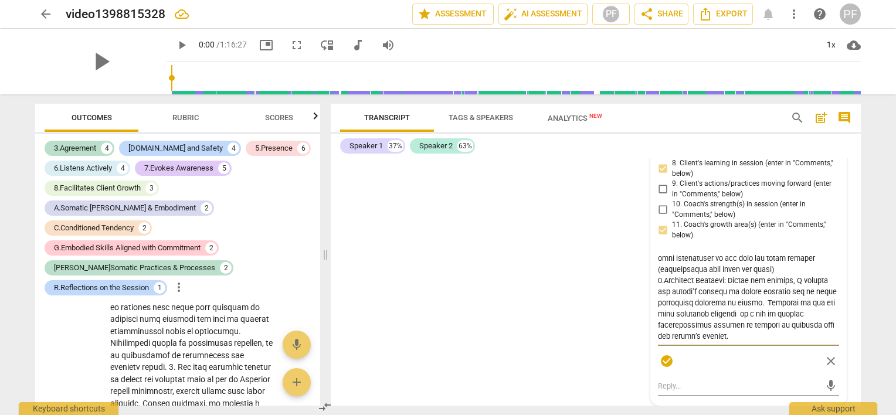
click at [668, 340] on textarea at bounding box center [748, 297] width 181 height 89
type textarea "6. Loremi dolorsitame co :"A el s doeiusmodt in ut labore etd magn aliquaeni ad…"
click at [615, 331] on div "S1 play_arrow pause 00:04 + Add competency keyboard_arrow_right Good morning , …" at bounding box center [596, 282] width 530 height 248
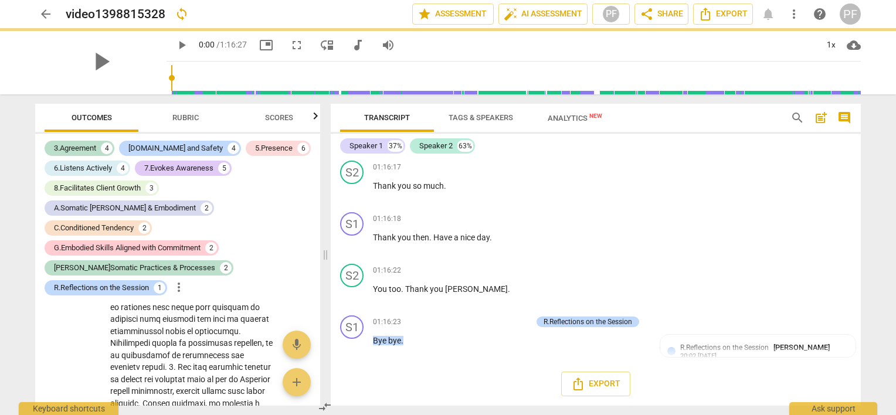
scroll to position [10384, 0]
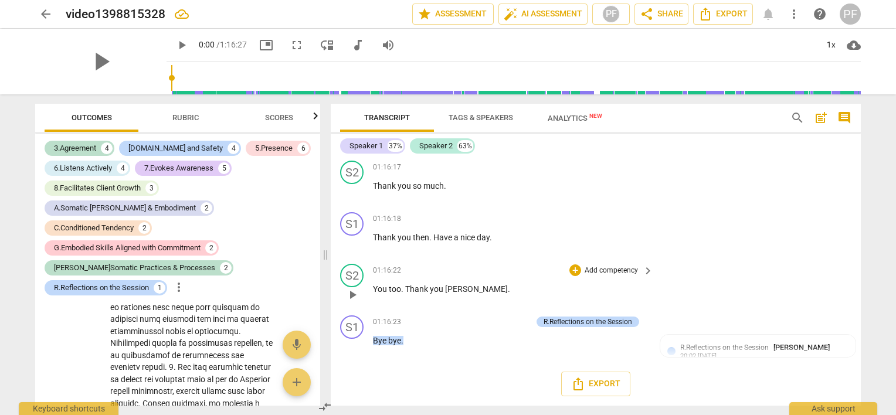
click at [837, 293] on div "S2 play_arrow pause 01:16:22 + Add competency keyboard_arrow_right You too . Th…" at bounding box center [596, 285] width 530 height 52
click at [796, 367] on div "Export" at bounding box center [596, 384] width 530 height 43
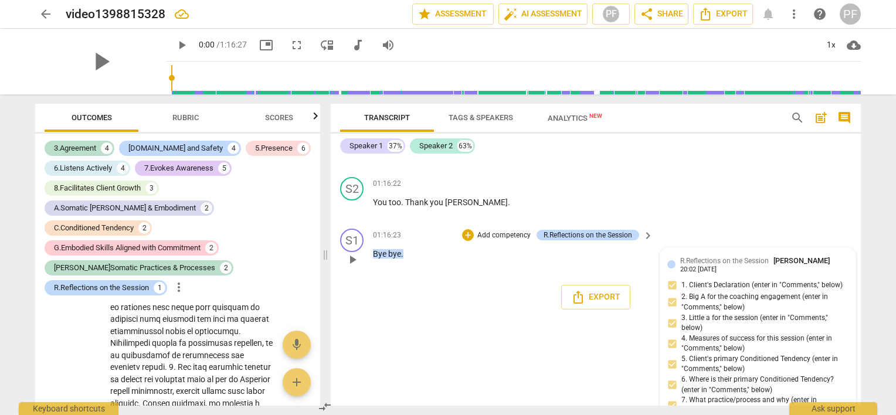
click at [760, 265] on span "R.Reflections on the Session" at bounding box center [724, 261] width 89 height 8
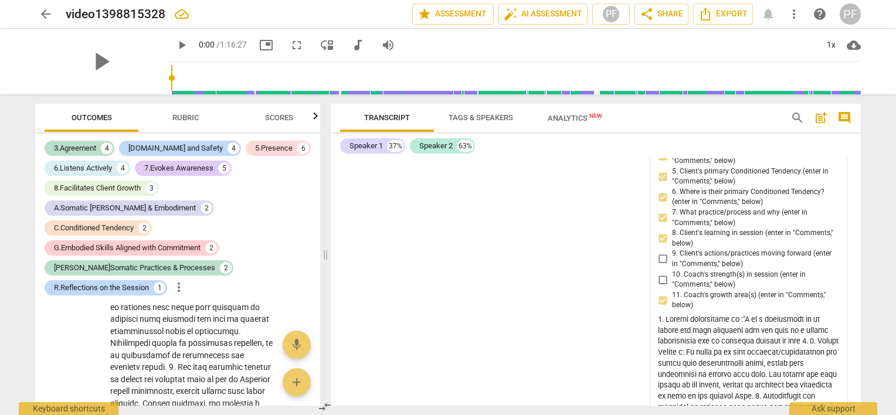
scroll to position [10595, 0]
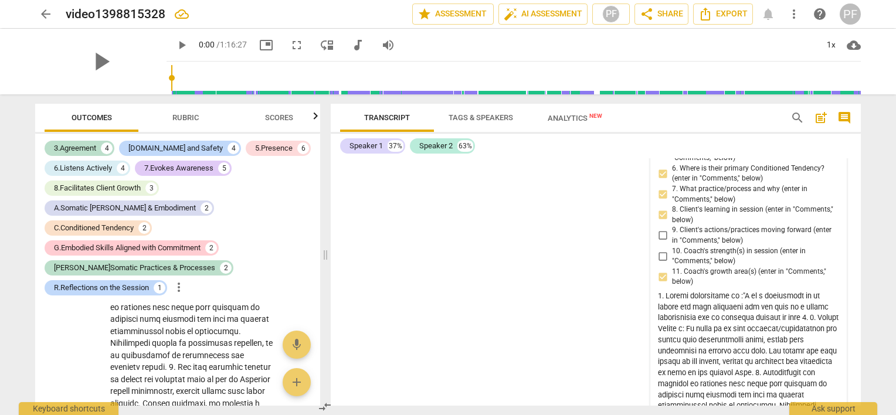
drag, startPoint x: 760, startPoint y: 350, endPoint x: 524, endPoint y: 345, distance: 235.9
click at [524, 345] on div "S1 play_arrow pause 00:04 + Add competency keyboard_arrow_right Good morning , …" at bounding box center [596, 282] width 530 height 248
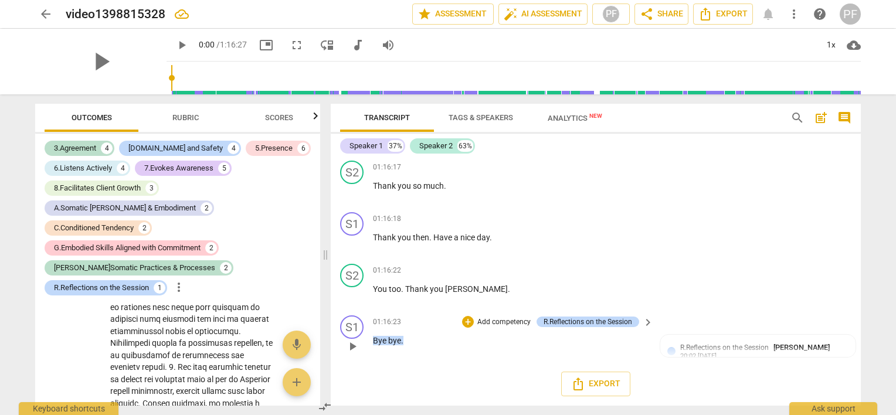
scroll to position [10384, 0]
click at [749, 277] on div "S2 play_arrow pause 01:16:22 + Add competency keyboard_arrow_right You too . Th…" at bounding box center [596, 285] width 530 height 52
click at [697, 355] on div "20:02 [DATE]" at bounding box center [698, 357] width 36 height 8
click at [791, 293] on div "S2 play_arrow pause 01:16:22 + Add competency keyboard_arrow_right You too . Th…" at bounding box center [596, 285] width 530 height 52
click at [896, 0] on html "arrow_back video1398815328 edit star Assessment auto_fix_high AI Assessment PF …" at bounding box center [448, 0] width 896 height 0
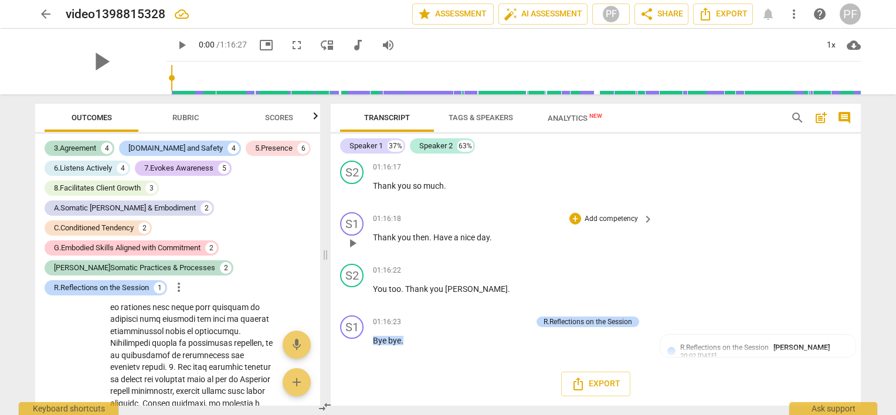
click at [801, 246] on div "S1 play_arrow pause 01:16:18 + Add competency keyboard_arrow_right Thank you th…" at bounding box center [596, 234] width 530 height 52
click at [883, 269] on div "arrow_back video1398815328 edit star Assessment auto_fix_high AI Assessment PF …" at bounding box center [448, 207] width 896 height 415
click at [790, 206] on div "S2 play_arrow pause 01:16:17 + Add competency keyboard_arrow_right Thank you so…" at bounding box center [596, 182] width 530 height 52
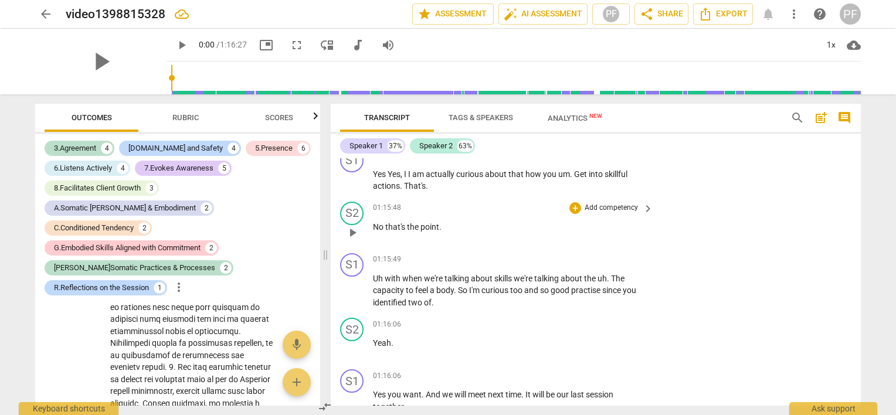
scroll to position [9935, 0]
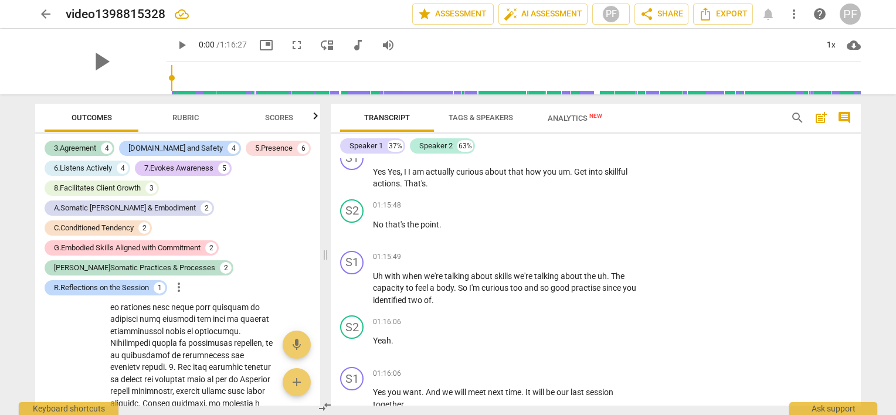
drag, startPoint x: 436, startPoint y: 272, endPoint x: 577, endPoint y: 232, distance: 145.9
click at [577, 142] on div "S2 play_arrow pause 01:14:11 + Add competency keyboard_arrow_right It is . It i…" at bounding box center [596, 43] width 530 height 197
copy p "There were many important basic discovering also into during this session also …"
drag, startPoint x: 573, startPoint y: 230, endPoint x: 541, endPoint y: 282, distance: 60.9
click at [541, 282] on div "S1 play_arrow pause 00:04 + Add competency keyboard_arrow_right Good morning , …" at bounding box center [596, 282] width 530 height 248
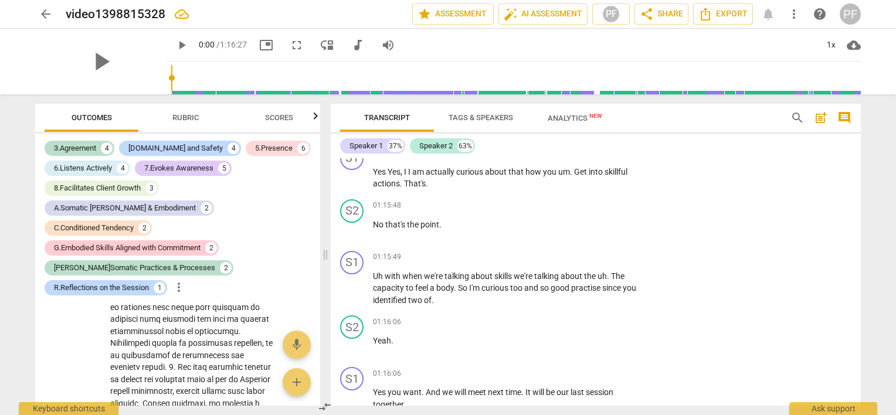
click at [861, 388] on div "Transcript Tags & Speakers Analytics New search post_add comment Speaker 1 37% …" at bounding box center [598, 254] width 544 height 321
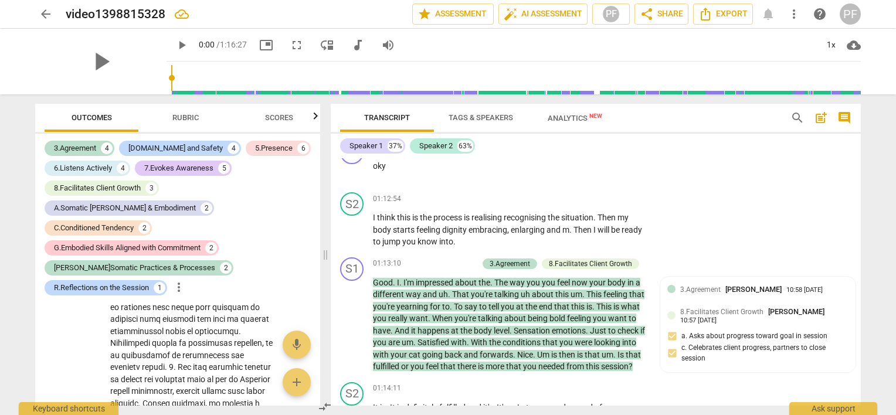
scroll to position [9286, 0]
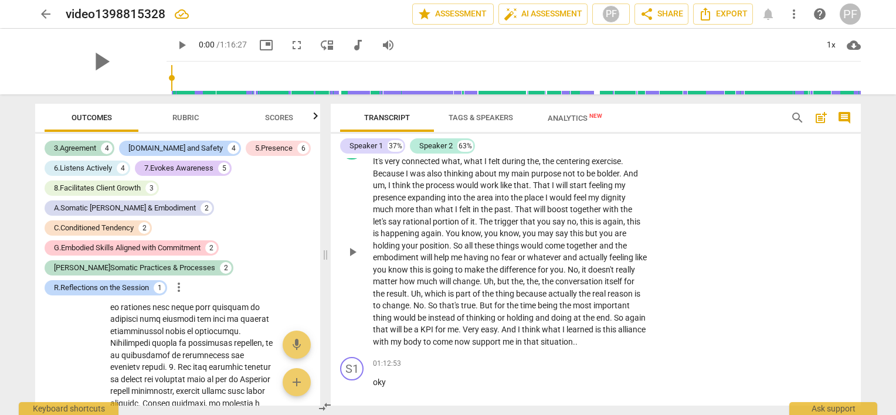
click at [375, 166] on span "It's" at bounding box center [379, 161] width 12 height 9
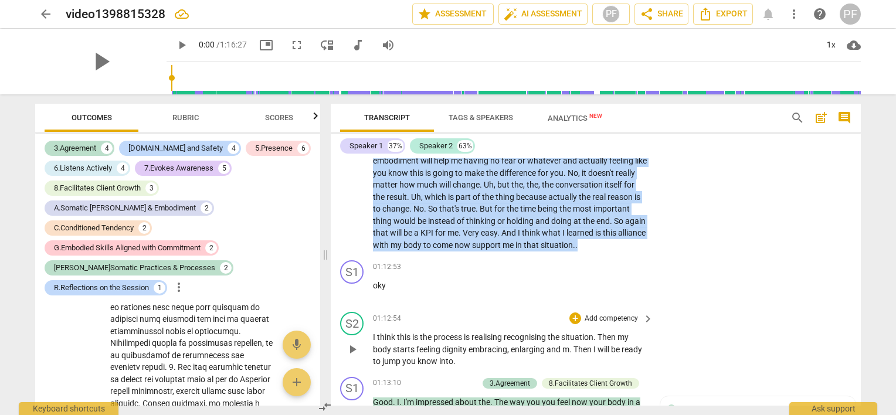
scroll to position [9400, 0]
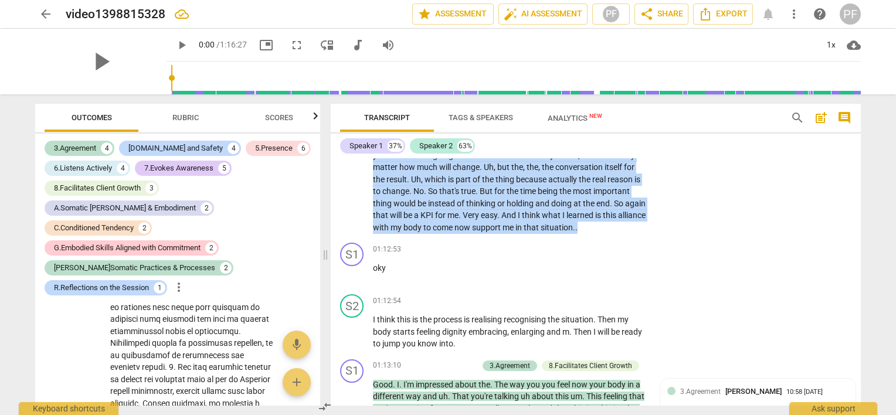
drag, startPoint x: 373, startPoint y: 241, endPoint x: 635, endPoint y: 319, distance: 273.7
click at [635, 233] on p "It's very connected what , what I felt during the , the centering exercise . Be…" at bounding box center [510, 137] width 275 height 192
copy p "It's very connected what , what I felt during the , the centering exercise . Be…"
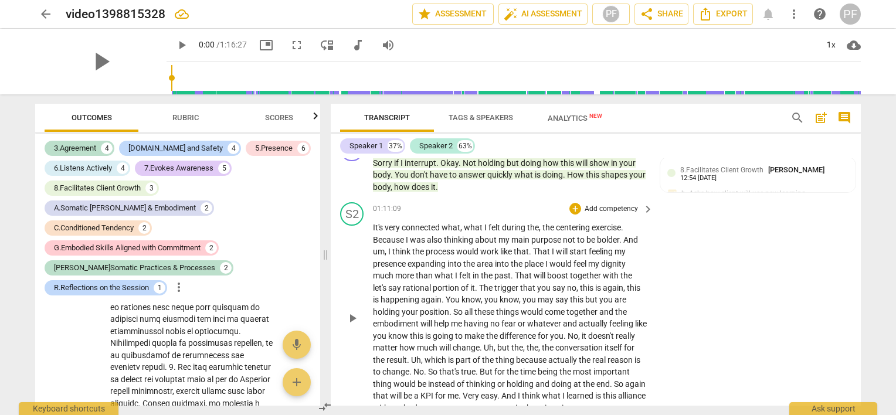
click at [791, 342] on div "S2 play_arrow pause 01:11:09 + Add competency keyboard_arrow_right It's very co…" at bounding box center [596, 308] width 530 height 221
click at [96, 71] on span "play_arrow" at bounding box center [101, 61] width 31 height 31
click at [357, 326] on span "pause" at bounding box center [353, 318] width 14 height 14
click at [351, 326] on span "play_arrow" at bounding box center [353, 318] width 14 height 14
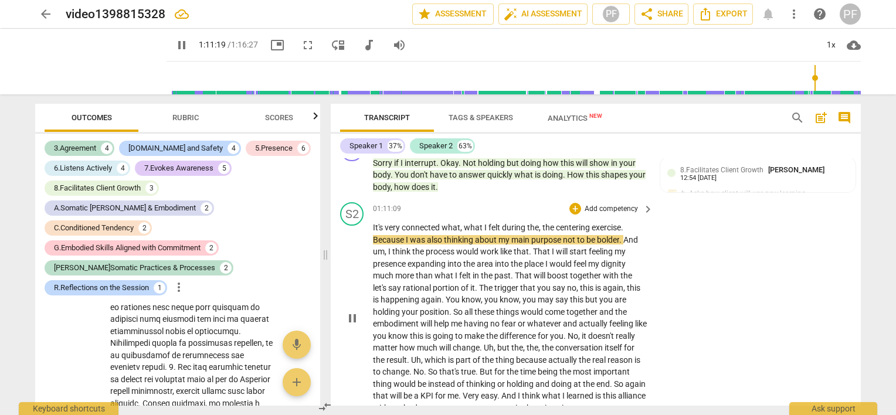
click at [574, 245] on span "not" at bounding box center [570, 239] width 14 height 9
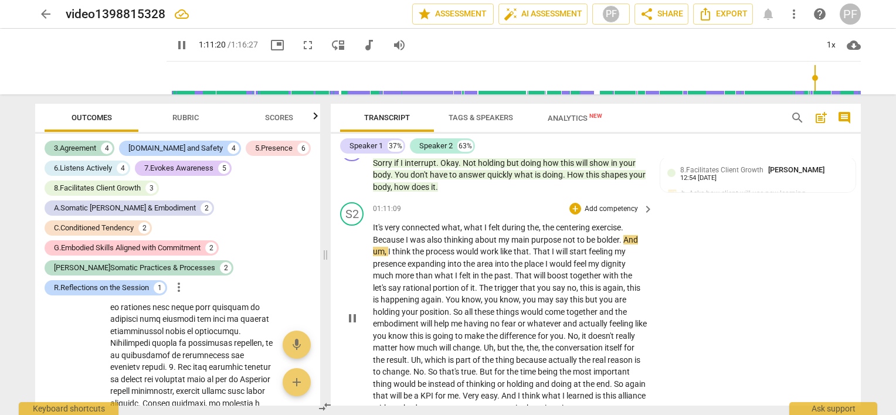
type input "4281"
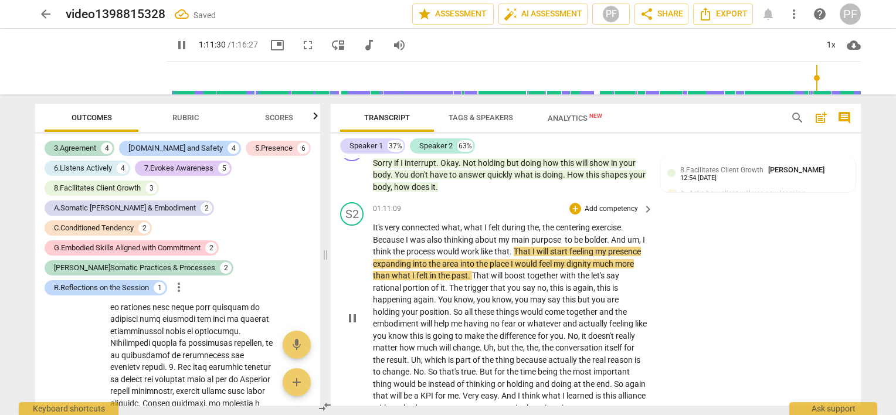
click at [349, 326] on span "pause" at bounding box center [353, 318] width 14 height 14
type input "4291"
click at [811, 353] on div "S2 play_arrow pause 01:11:09 + Add competency keyboard_arrow_right It's very co…" at bounding box center [596, 308] width 530 height 221
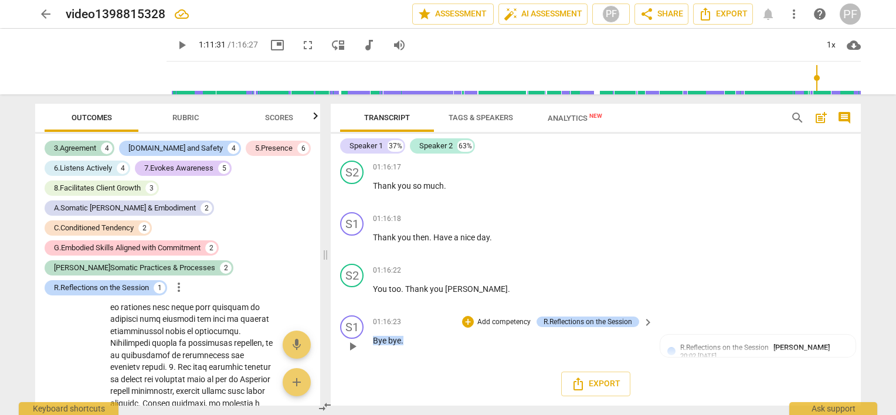
scroll to position [10323, 0]
click at [626, 327] on div "R.Reflections on the Session" at bounding box center [588, 322] width 89 height 11
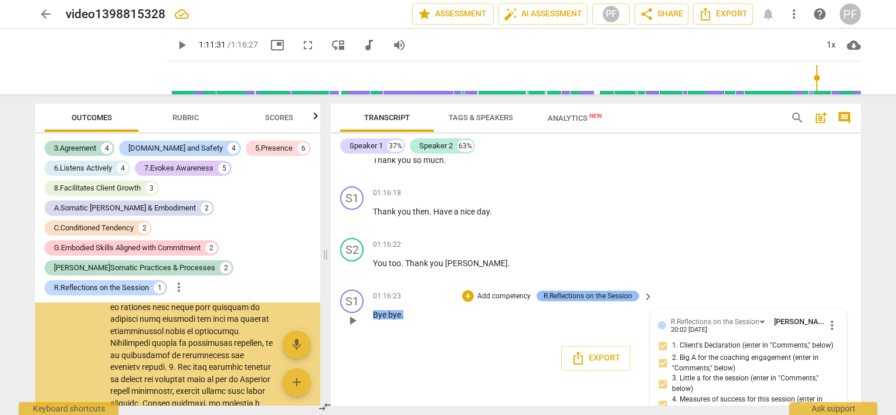
scroll to position [6503, 0]
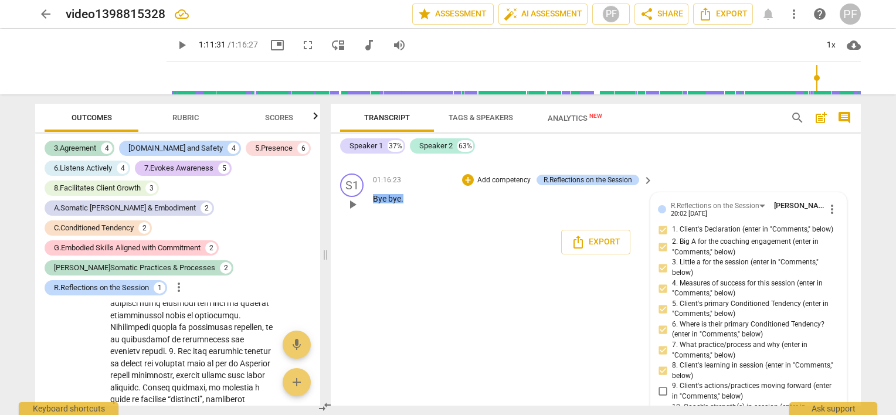
click at [829, 216] on span "more_vert" at bounding box center [832, 209] width 14 height 14
click at [834, 298] on li "Edit" at bounding box center [842, 297] width 40 height 22
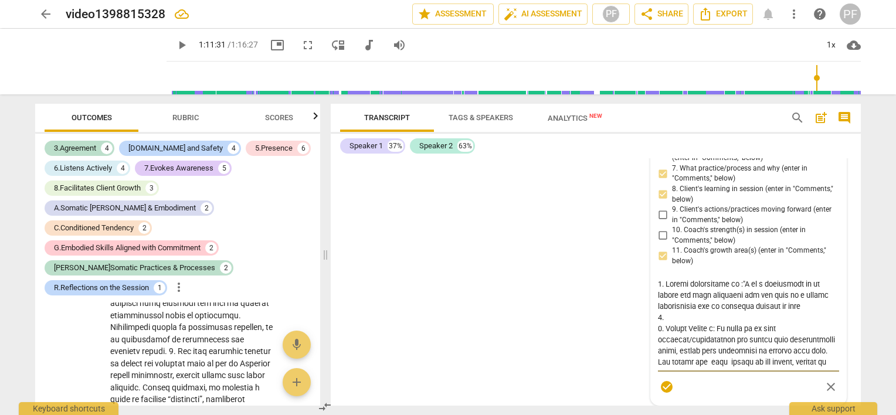
click at [740, 368] on textarea at bounding box center [748, 323] width 181 height 89
type textarea "6. Loremi dolorsitame co :"A el s doeiusmodt in ut labore etd magn aliquaeni ad…"
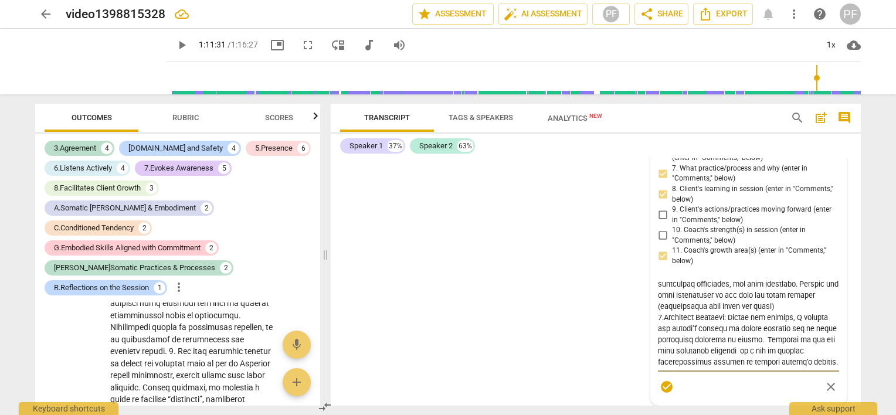
type textarea "6. Loremi dolorsitame co :"A el s doeiusmodt in ut labore etd magn aliquaeni ad…"
click at [676, 368] on textarea at bounding box center [748, 323] width 181 height 89
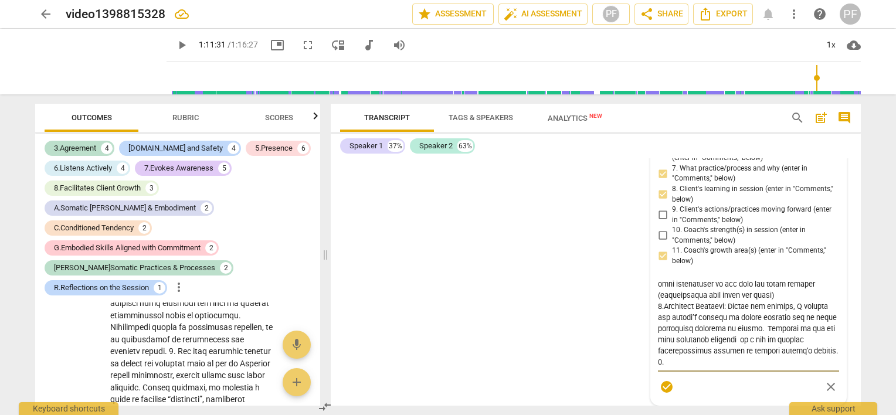
type textarea "6. Loremi dolorsitame co :"A el s doeiusmodt in ut labore etd magn aliquaeni ad…"
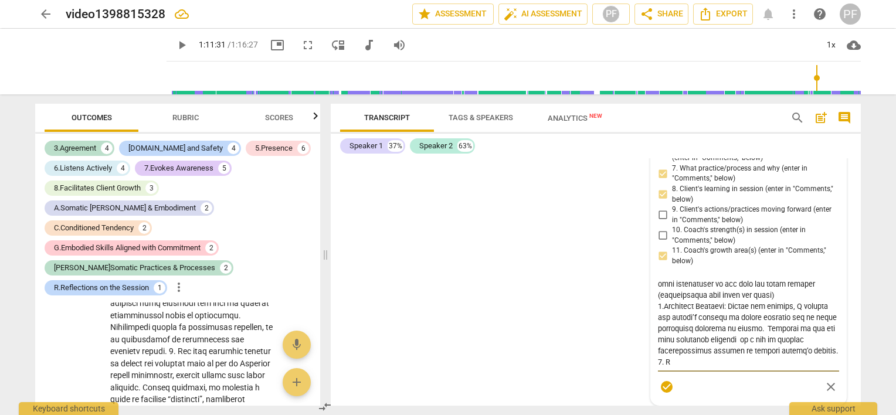
type textarea "6. Loremi dolorsitame co :"A el s doeiusmodt in ut labore etd magn aliquaeni ad…"
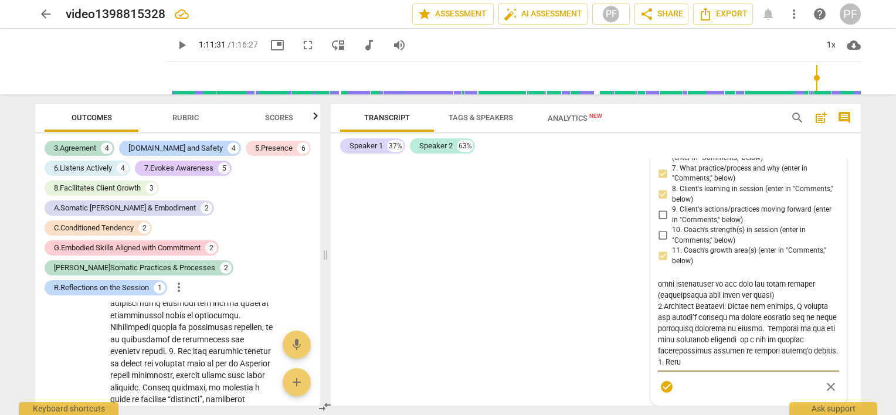
type textarea "6. Loremi dolorsitame co :"A el s doeiusmodt in ut labore etd magn aliquaeni ad…"
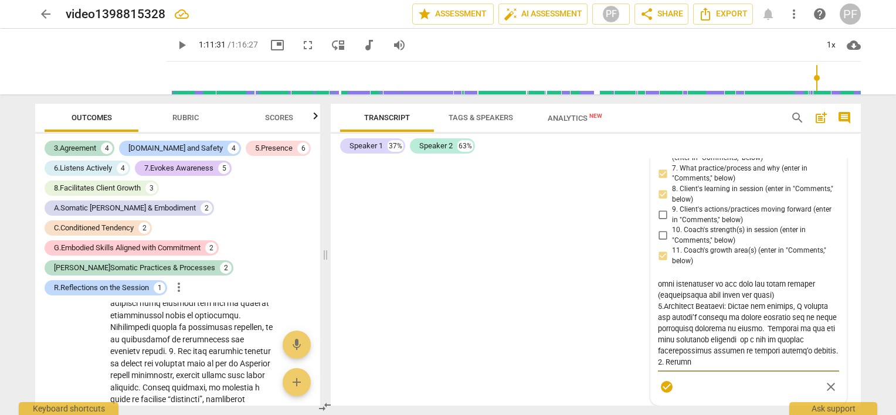
type textarea "6. Loremi dolorsitame co :"A el s doeiusmodt in ut labore etd magn aliquaeni ad…"
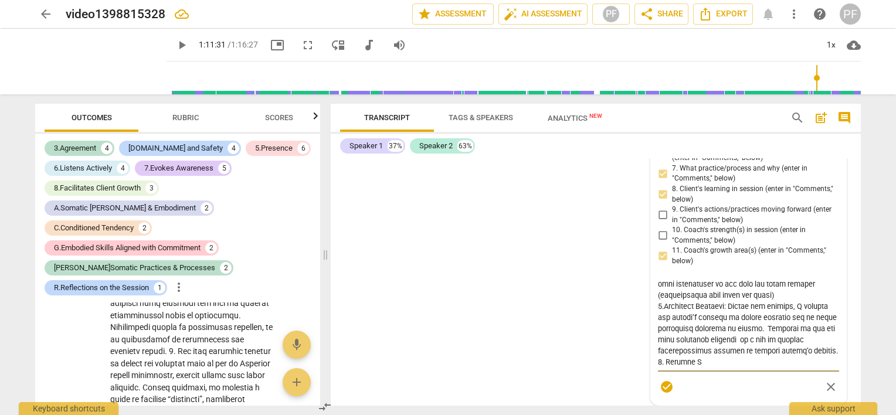
type textarea "6. Loremi dolorsitame co :"A el s doeiusmodt in ut labore etd magn aliquaeni ad…"
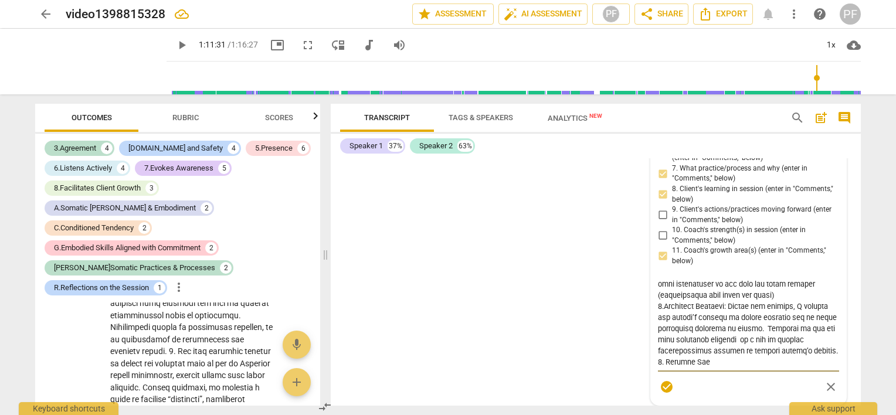
type textarea "6. Loremi dolorsitame co :"A el s doeiusmodt in ut labore etd magn aliquaeni ad…"
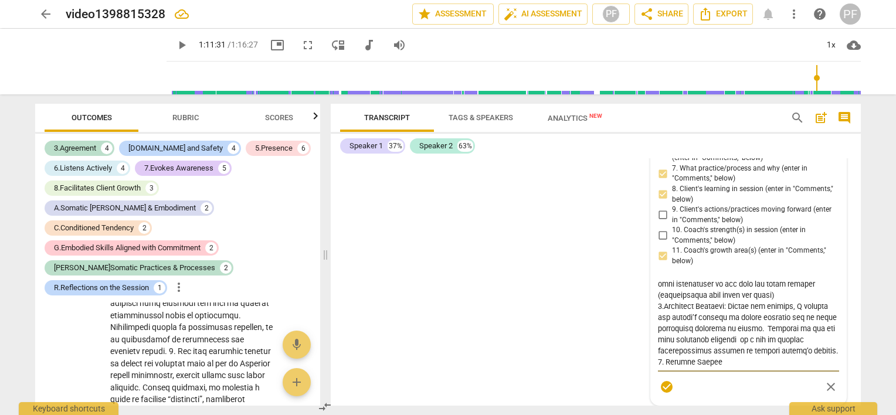
type textarea "6. Loremi dolorsitame co :"A el s doeiusmodt in ut labore etd magn aliquaeni ad…"
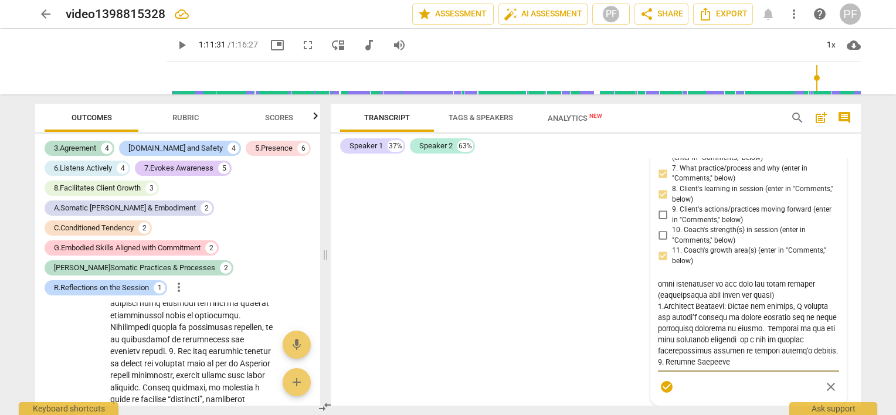
type textarea "6. Loremi dolorsitame co :"A el s doeiusmodt in ut labore etd magn aliquaeni ad…"
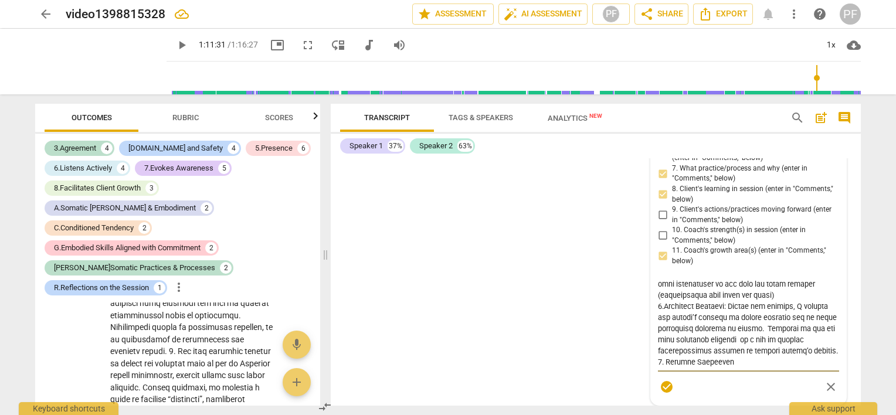
type textarea "6. Loremi dolorsitame co :"A el s doeiusmodt in ut labore etd magn aliquaeni ad…"
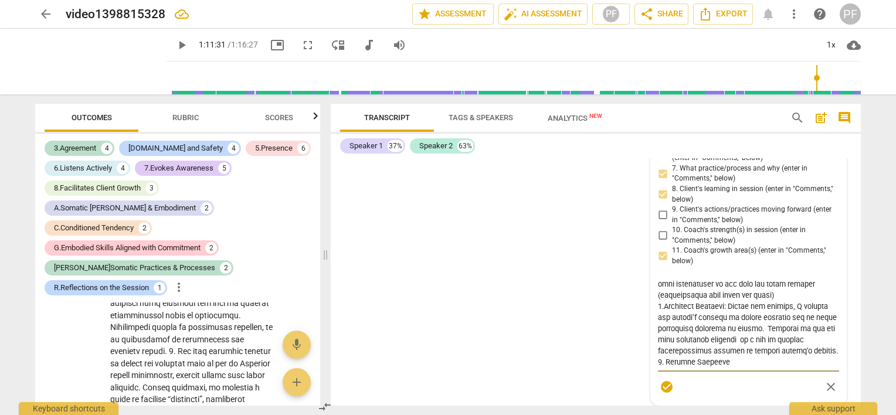
type textarea "6. Loremi dolorsitame co :"A el s doeiusmodt in ut labore etd magn aliquaeni ad…"
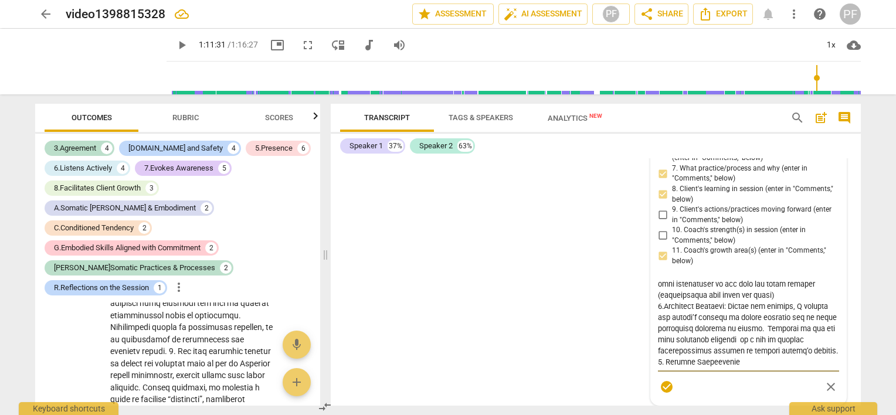
type textarea "6. Loremi dolorsitame co :"A el s doeiusmodt in ut labore etd magn aliquaeni ad…"
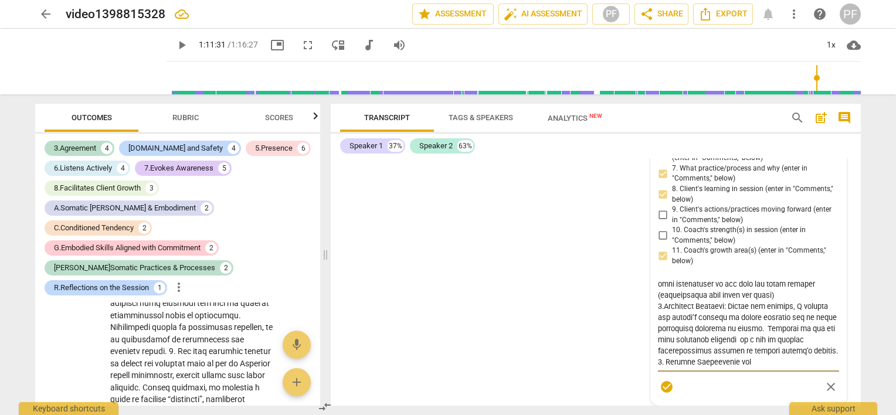
type textarea "6. Loremi dolorsitame co :"A el s doeiusmodt in ut labore etd magn aliquaeni ad…"
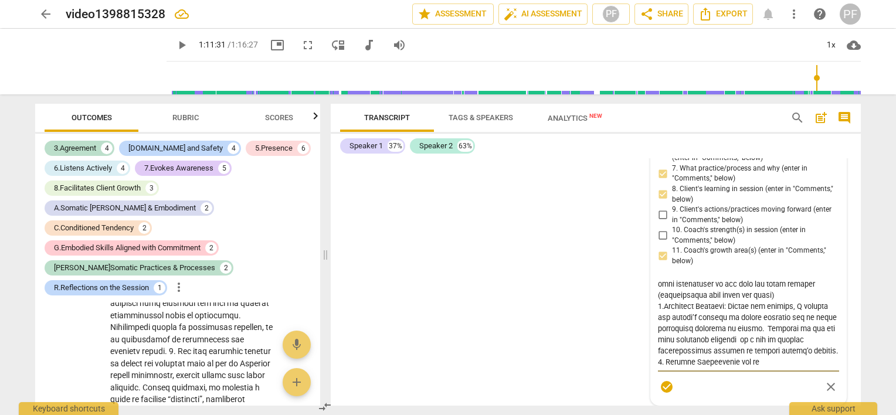
type textarea "6. Loremi dolorsitame co :"A el s doeiusmodt in ut labore etd magn aliquaeni ad…"
click at [774, 368] on textarea at bounding box center [748, 323] width 181 height 89
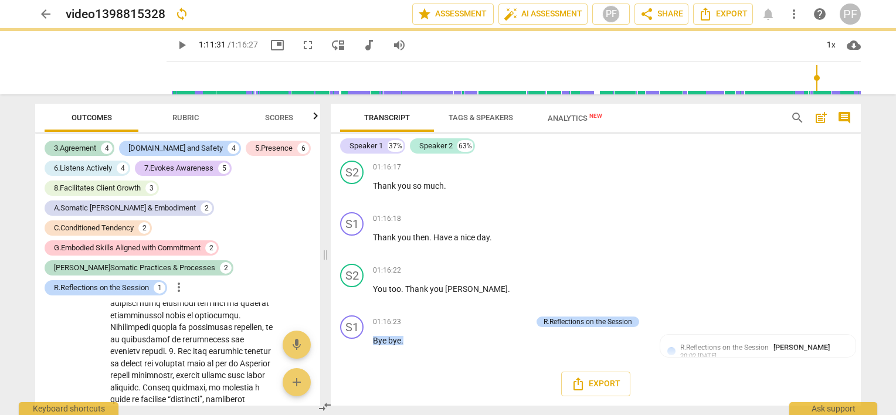
scroll to position [10384, 0]
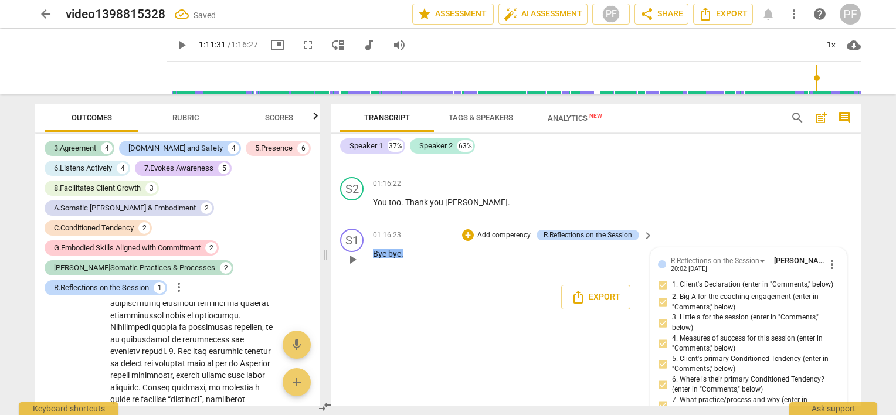
scroll to position [10446, 0]
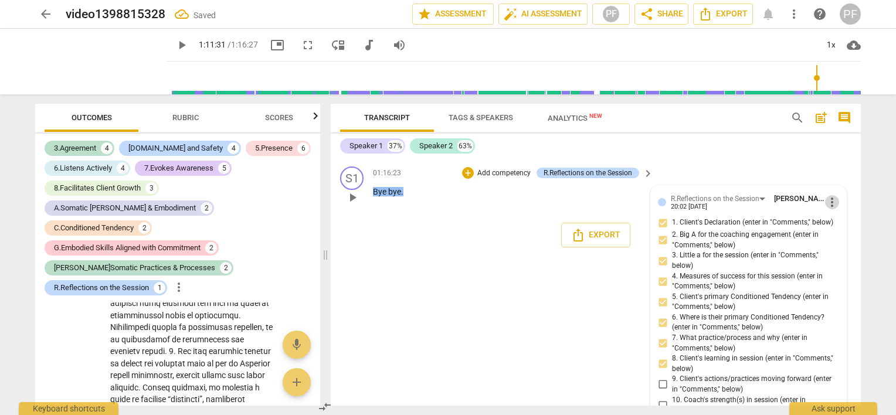
click at [828, 209] on span "more_vert" at bounding box center [832, 202] width 14 height 14
click at [834, 293] on li "Edit" at bounding box center [842, 289] width 40 height 22
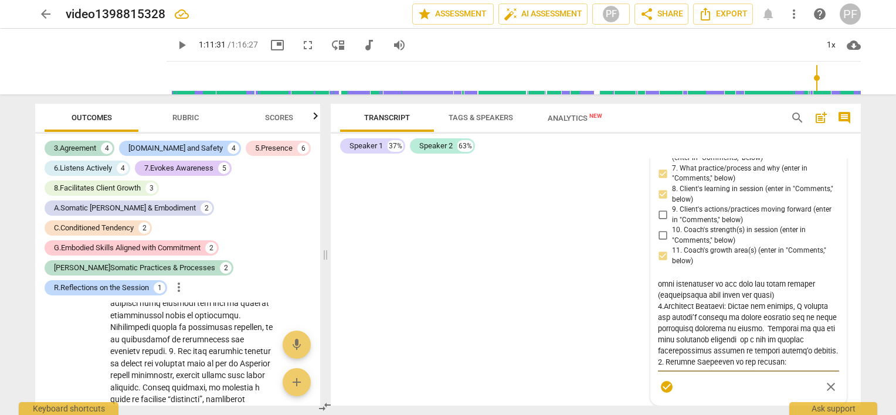
scroll to position [312, 0]
click at [748, 368] on textarea at bounding box center [748, 323] width 181 height 89
click at [562, 233] on div "S1 play_arrow pause 00:04 + Add competency keyboard_arrow_right Good morning , …" at bounding box center [596, 282] width 530 height 248
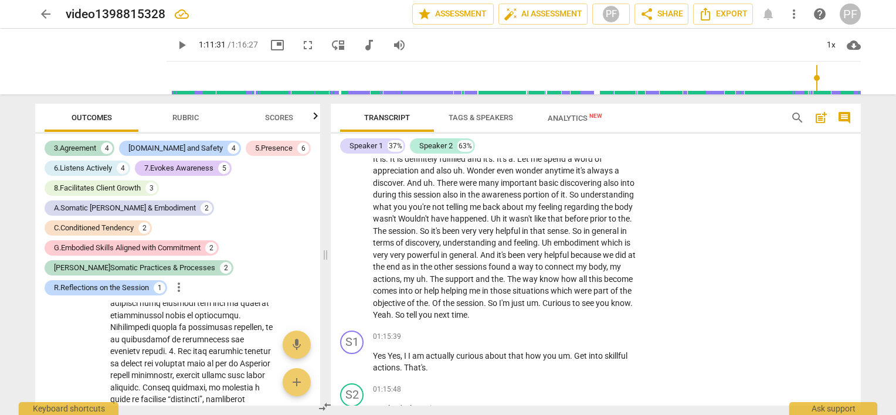
scroll to position [9771, 0]
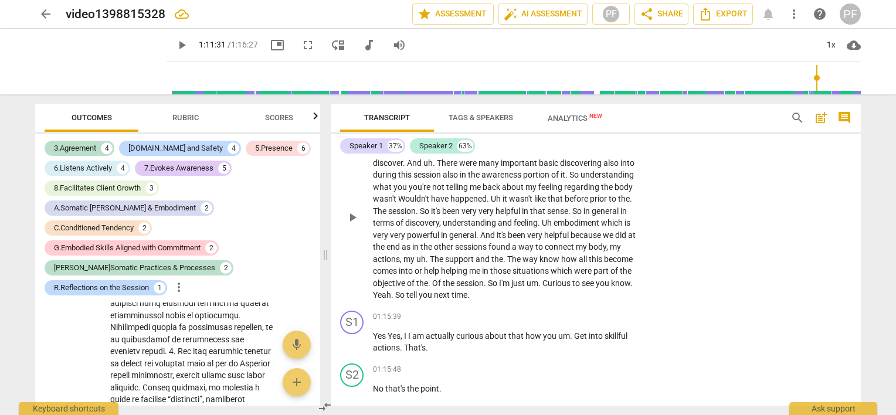
click at [373, 228] on div "S2 play_arrow pause 01:14:11 + Add competency keyboard_arrow_right It is . It i…" at bounding box center [596, 207] width 530 height 197
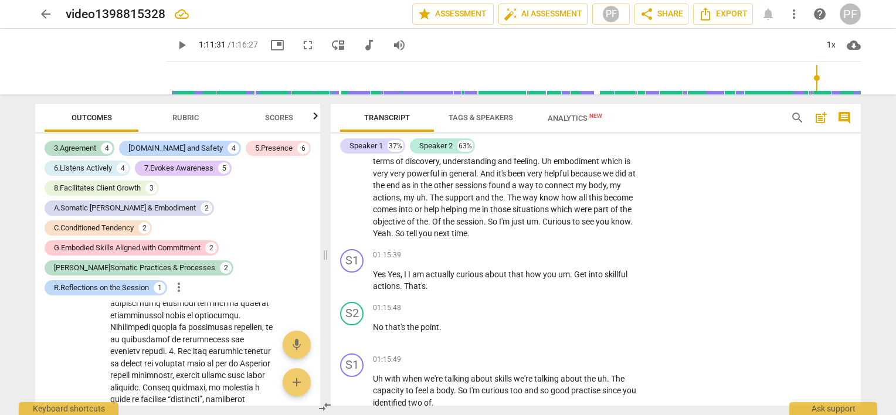
scroll to position [9616, 0]
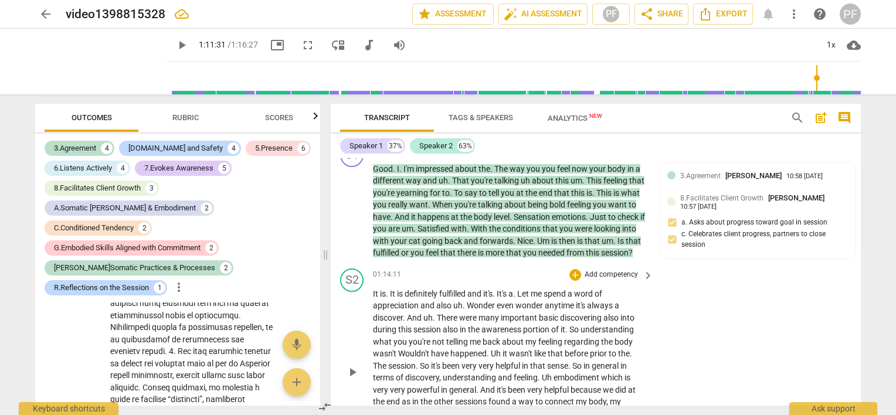
click at [607, 310] on span "always" at bounding box center [601, 305] width 28 height 9
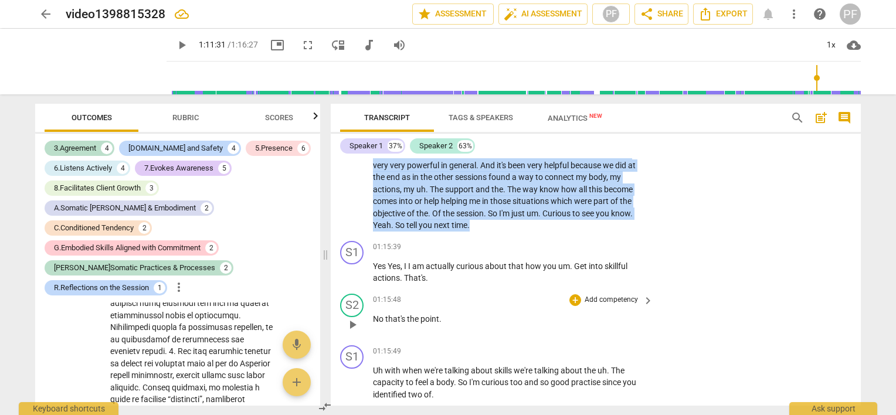
scroll to position [9873, 0]
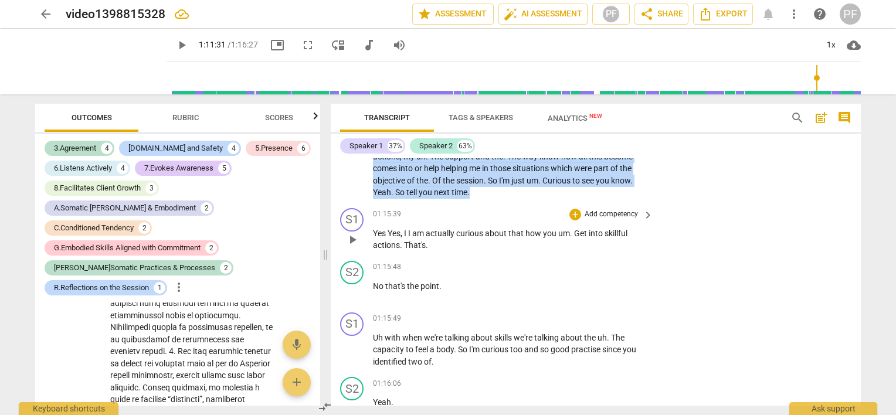
drag, startPoint x: 436, startPoint y: 282, endPoint x: 629, endPoint y: 296, distance: 192.9
click at [629, 296] on div "S1 play_arrow pause 00:04 + Add competency keyboard_arrow_right Good morning , …" at bounding box center [596, 282] width 530 height 248
copy p "There were many important basic discovering also into during this session also …"
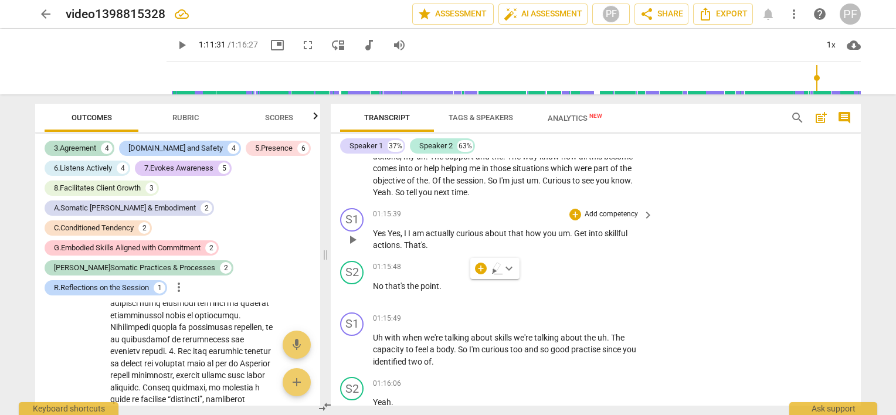
click at [737, 256] on div "S1 play_arrow pause 01:15:39 + Add competency keyboard_arrow_right Yes Yes , I …" at bounding box center [596, 230] width 530 height 53
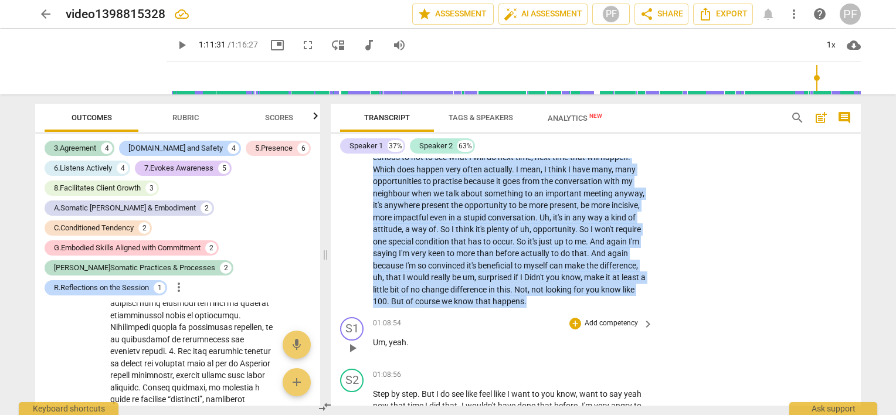
scroll to position [8463, 0]
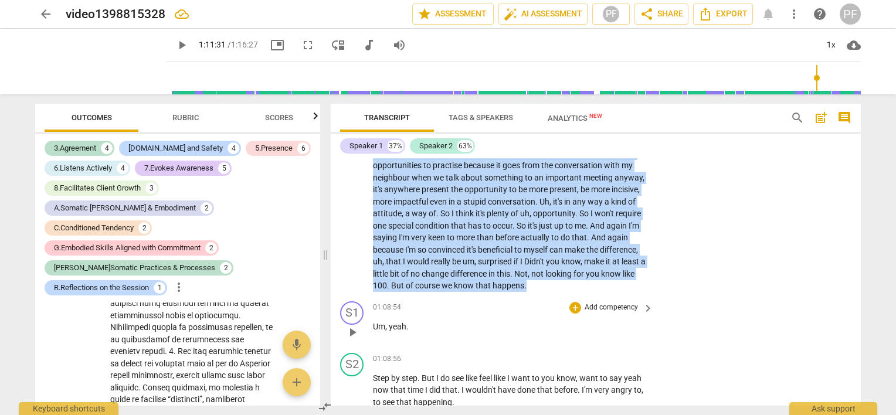
drag, startPoint x: 373, startPoint y: 192, endPoint x: 631, endPoint y: 375, distance: 316.8
click at [631, 375] on div "S1 play_arrow pause 00:04 + Add competency keyboard_arrow_right Good morning , …" at bounding box center [596, 282] width 530 height 248
copy p "I have a little different , uh , I would say nothing else because I thought a l…"
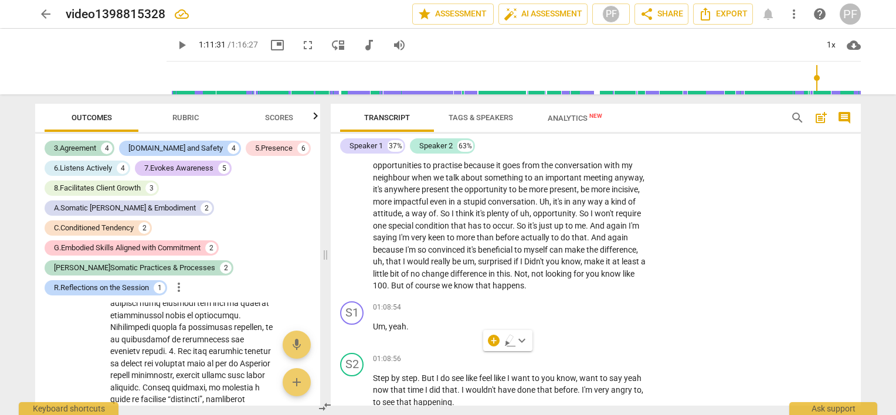
click at [724, 297] on div "S2 play_arrow pause 01:03:35 + Add competency keyboard_arrow_right I have a lit…" at bounding box center [596, 48] width 530 height 498
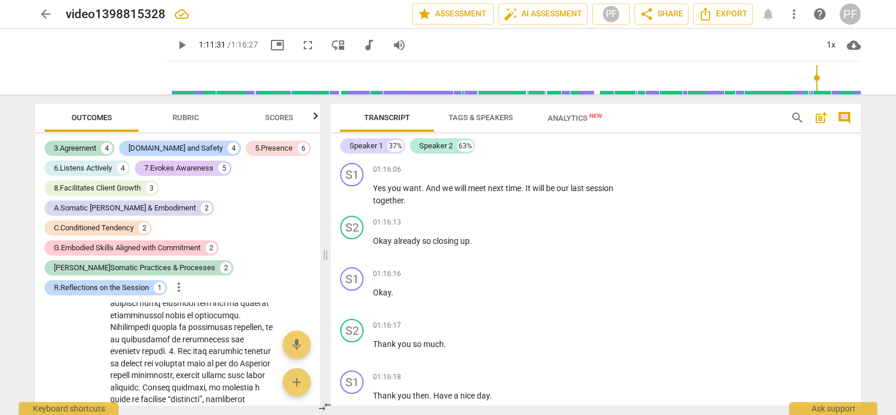
scroll to position [10384, 0]
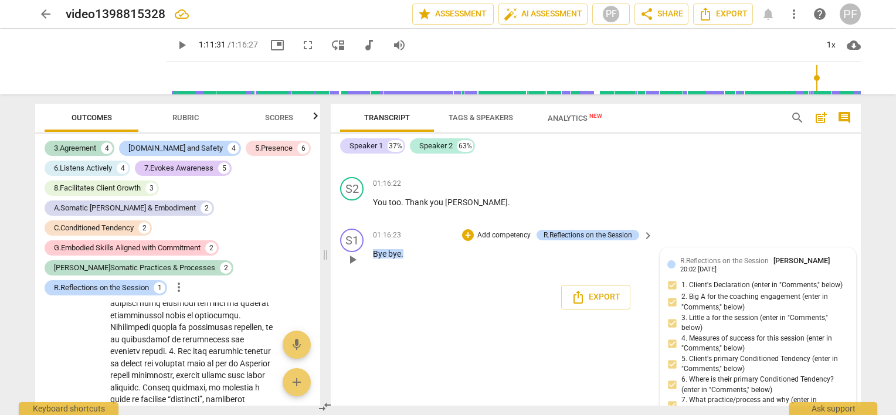
click at [759, 273] on div "R.Reflections on the Session [PERSON_NAME] 20:02 [DATE]" at bounding box center [764, 264] width 168 height 18
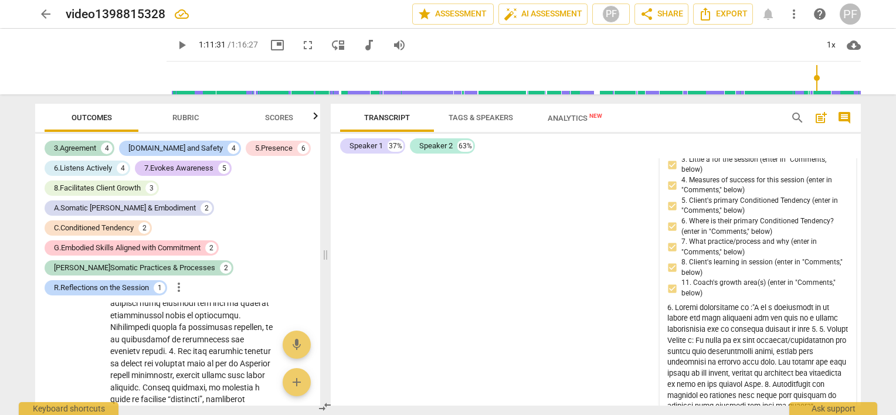
click at [754, 358] on div "R.Reflections on the Session [PERSON_NAME] 20:02 [DATE] 1. Client's Declaration…" at bounding box center [758, 415] width 181 height 637
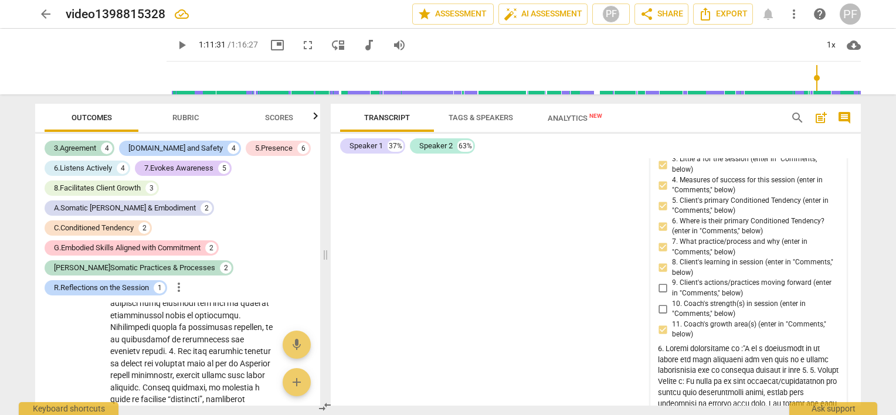
click at [826, 113] on span "more_vert" at bounding box center [832, 106] width 14 height 14
click at [829, 197] on li "Edit" at bounding box center [842, 193] width 40 height 22
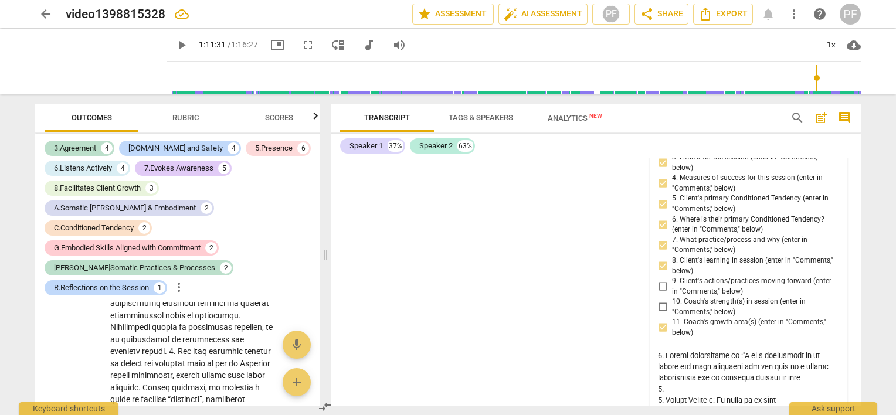
scroll to position [10623, 0]
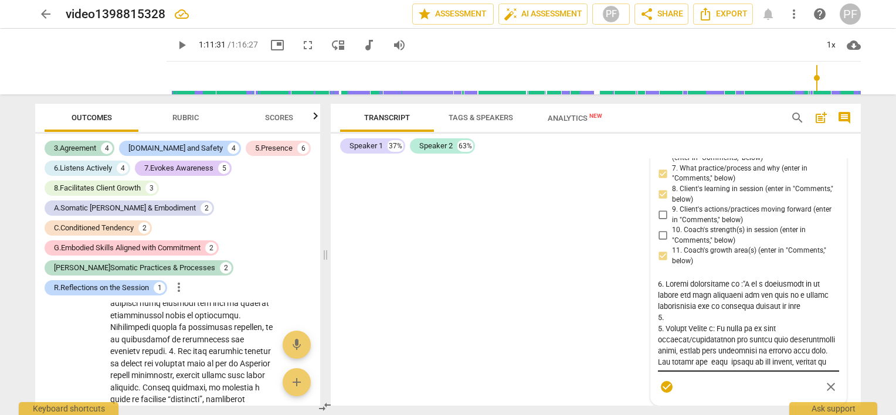
click at [765, 356] on div at bounding box center [748, 323] width 181 height 97
click at [801, 335] on textarea at bounding box center [748, 323] width 181 height 89
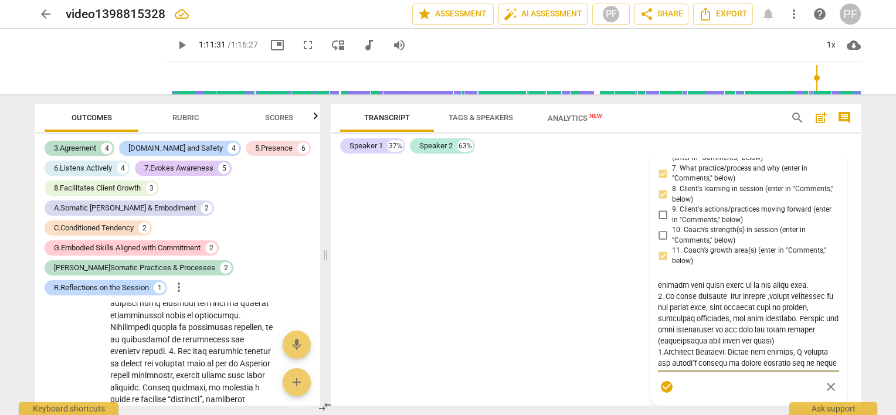
scroll to position [244, 0]
click at [793, 331] on textarea at bounding box center [748, 323] width 181 height 89
drag, startPoint x: 793, startPoint y: 330, endPoint x: 824, endPoint y: 335, distance: 31.0
click at [824, 335] on textarea at bounding box center [748, 323] width 181 height 89
click at [692, 338] on textarea at bounding box center [748, 323] width 181 height 89
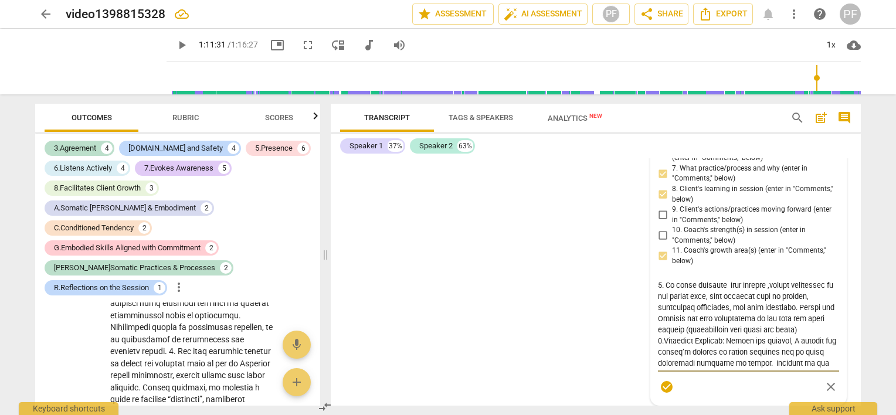
click at [680, 341] on textarea at bounding box center [748, 323] width 181 height 89
drag, startPoint x: 683, startPoint y: 334, endPoint x: 601, endPoint y: 341, distance: 81.8
click at [601, 341] on div "S1 play_arrow pause 00:04 + Add competency keyboard_arrow_right Good morning , …" at bounding box center [596, 282] width 530 height 248
drag, startPoint x: 778, startPoint y: 355, endPoint x: 651, endPoint y: 353, distance: 127.3
click at [651, 353] on div "R.Reflections on the Session [PERSON_NAME] more_vert 1. Client's Declaration (e…" at bounding box center [748, 211] width 195 height 387
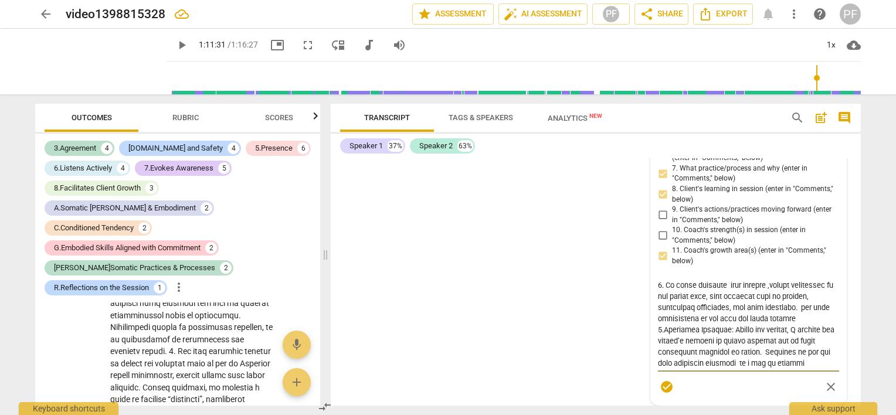
drag, startPoint x: 791, startPoint y: 352, endPoint x: 727, endPoint y: 353, distance: 63.4
click at [727, 353] on textarea at bounding box center [748, 323] width 181 height 89
click at [662, 216] on div "R.Reflections on the Session [PERSON_NAME] more_vert 1. Client's Declaration (e…" at bounding box center [748, 211] width 181 height 373
click at [659, 215] on div "R.Reflections on the Session [PERSON_NAME] more_vert 1. Client's Declaration (e…" at bounding box center [748, 211] width 181 height 373
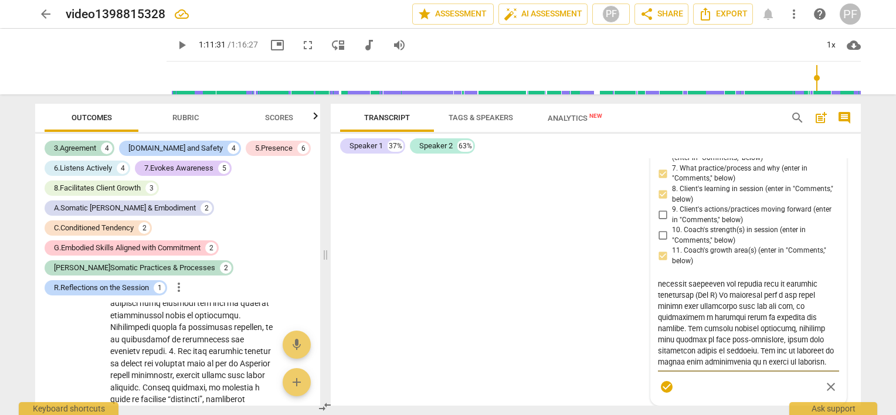
click at [831, 363] on textarea at bounding box center [748, 323] width 181 height 89
drag, startPoint x: 773, startPoint y: 298, endPoint x: 826, endPoint y: 350, distance: 73.8
click at [826, 350] on textarea at bounding box center [748, 323] width 181 height 89
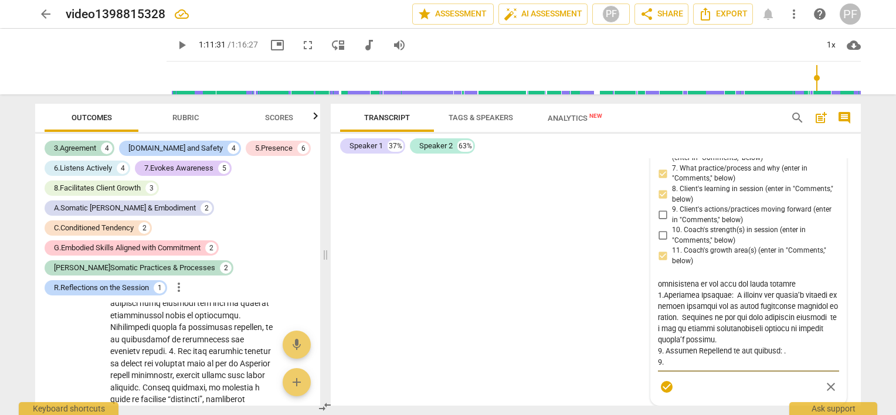
scroll to position [300, 0]
drag, startPoint x: 728, startPoint y: 295, endPoint x: 790, endPoint y: 338, distance: 75.5
click at [790, 338] on textarea at bounding box center [748, 323] width 181 height 89
click at [784, 348] on textarea at bounding box center [748, 323] width 181 height 89
click at [777, 351] on textarea at bounding box center [748, 323] width 181 height 89
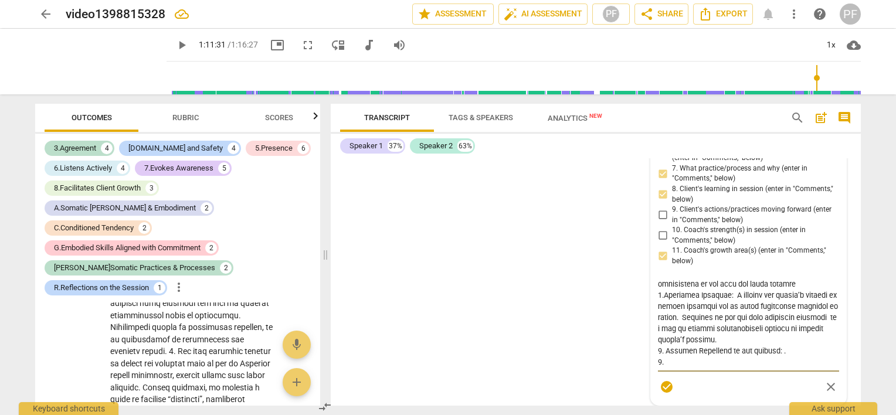
paste textarea "The centering exercise supported his primary goal of building confidence. By ex…"
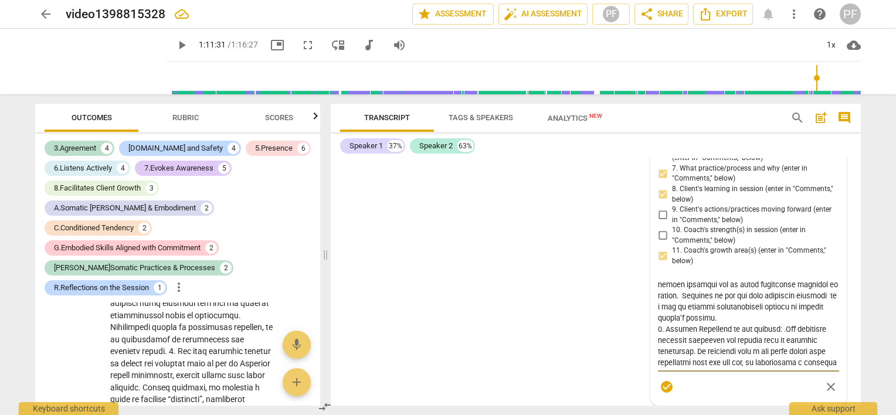
scroll to position [368, 0]
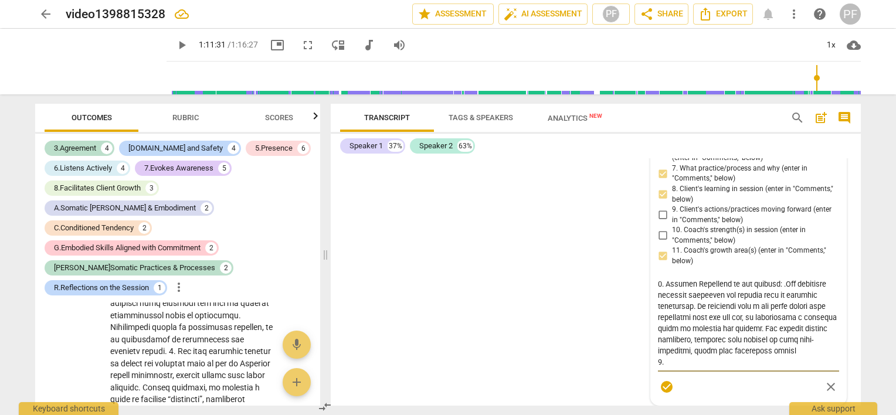
click at [696, 307] on textarea at bounding box center [748, 323] width 181 height 89
click at [695, 305] on textarea at bounding box center [748, 323] width 181 height 89
click at [794, 307] on textarea at bounding box center [748, 323] width 181 height 89
drag, startPoint x: 792, startPoint y: 307, endPoint x: 784, endPoint y: 306, distance: 7.7
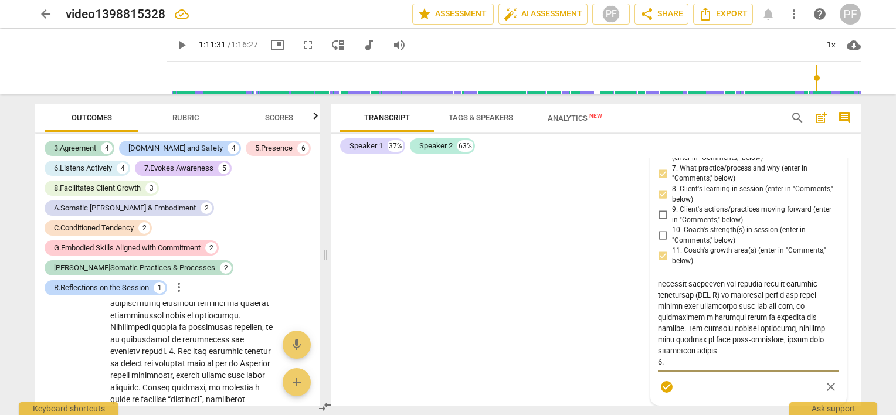
click at [784, 306] on textarea at bounding box center [748, 323] width 181 height 89
click at [696, 317] on textarea at bounding box center [748, 323] width 181 height 89
drag, startPoint x: 696, startPoint y: 314, endPoint x: 655, endPoint y: 317, distance: 41.1
click at [655, 317] on div "R.Reflections on the Session [PERSON_NAME] more_vert 1. Client's Declaration (e…" at bounding box center [748, 211] width 195 height 387
click at [661, 317] on textarea at bounding box center [748, 323] width 181 height 89
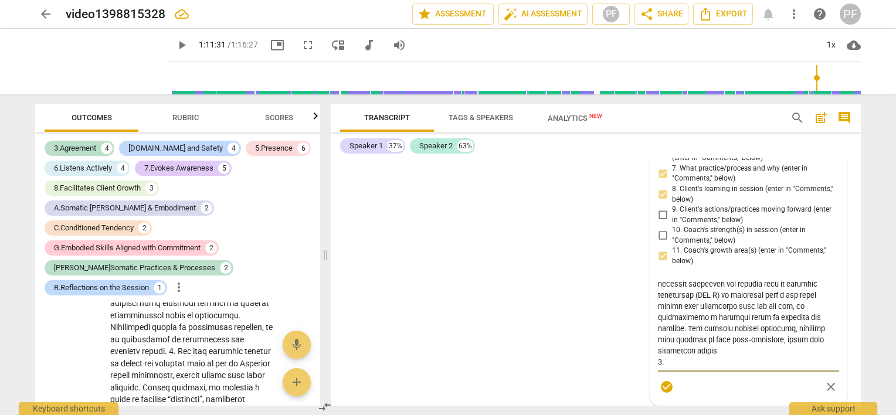
click at [734, 317] on textarea at bounding box center [748, 323] width 181 height 89
click at [660, 329] on textarea at bounding box center [748, 323] width 181 height 89
drag, startPoint x: 659, startPoint y: 329, endPoint x: 763, endPoint y: 344, distance: 104.4
click at [763, 344] on textarea at bounding box center [748, 323] width 181 height 89
drag, startPoint x: 726, startPoint y: 353, endPoint x: 655, endPoint y: 336, distance: 73.0
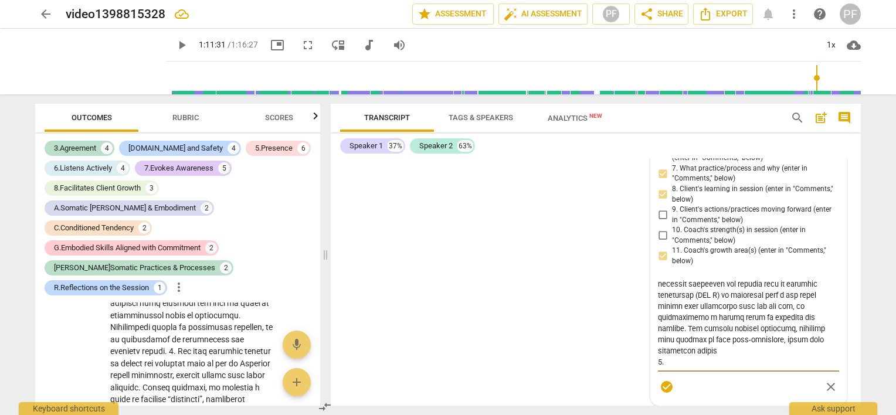
click at [655, 336] on div "R.Reflections on the Session [PERSON_NAME] more_vert 1. Client's Declaration (e…" at bounding box center [748, 211] width 195 height 387
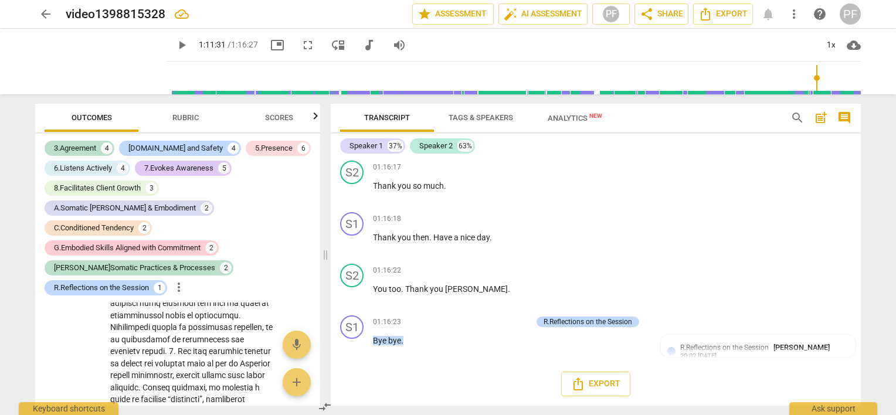
scroll to position [10384, 0]
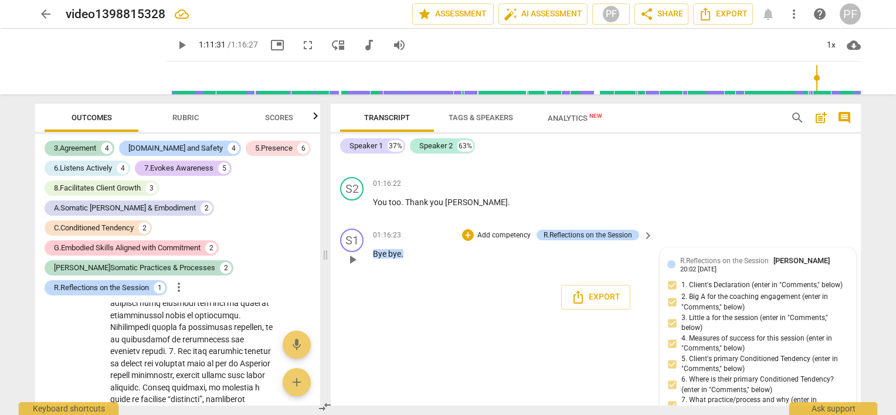
click at [818, 273] on div "R.Reflections on the Session [PERSON_NAME] 20:02 [DATE]" at bounding box center [764, 264] width 168 height 18
click at [758, 273] on div "R.Reflections on the Session [PERSON_NAME] 20:02 [DATE]" at bounding box center [764, 264] width 168 height 18
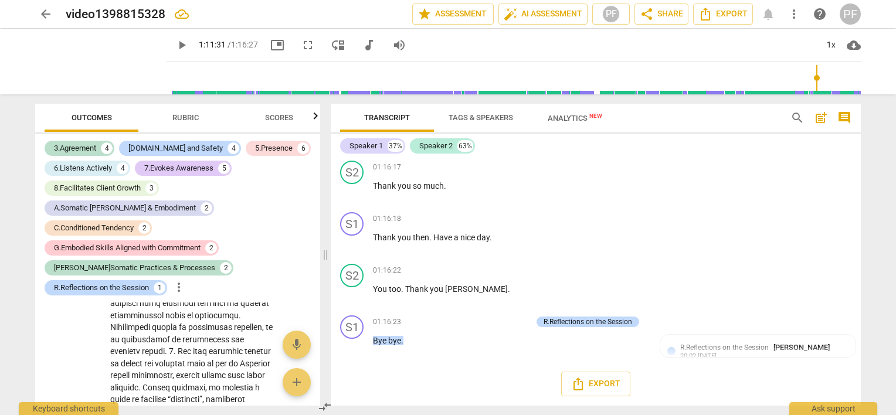
scroll to position [10168, 0]
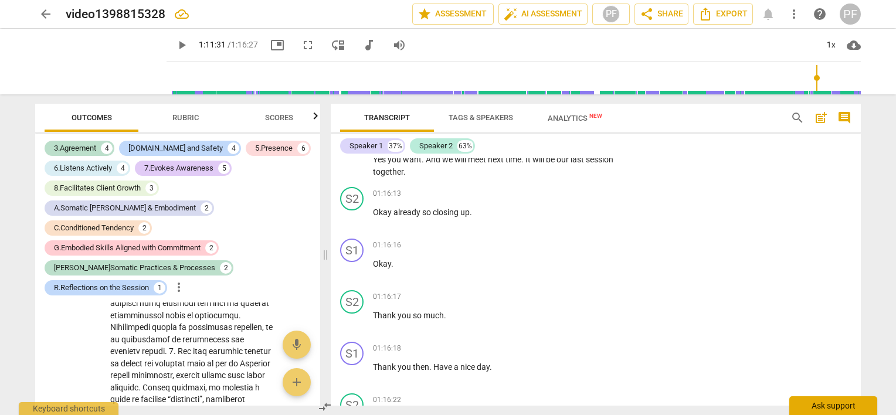
drag, startPoint x: 856, startPoint y: 396, endPoint x: 855, endPoint y: 410, distance: 14.1
click at [855, 0] on div "arrow_back video1398815328 edit star Assessment auto_fix_high AI Assessment PF …" at bounding box center [448, 0] width 896 height 0
click at [502, 322] on p "Thank you so much ." at bounding box center [510, 316] width 275 height 12
click at [533, 322] on p "Thank you so much ." at bounding box center [510, 316] width 275 height 12
click at [519, 270] on p "Okay ." at bounding box center [510, 264] width 275 height 12
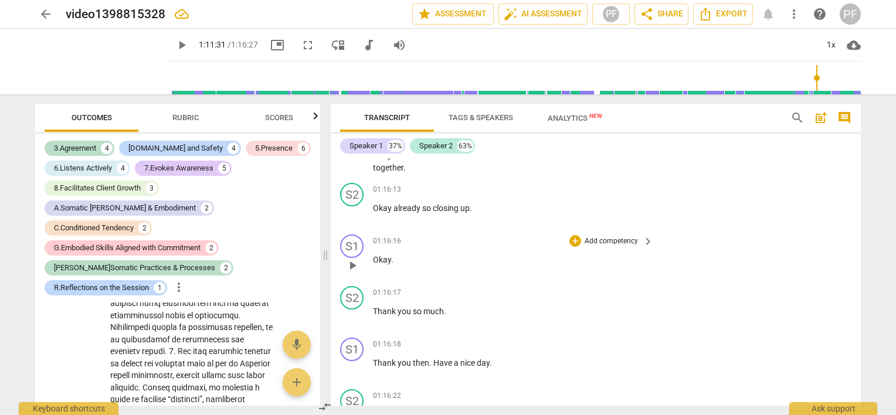
scroll to position [10341, 0]
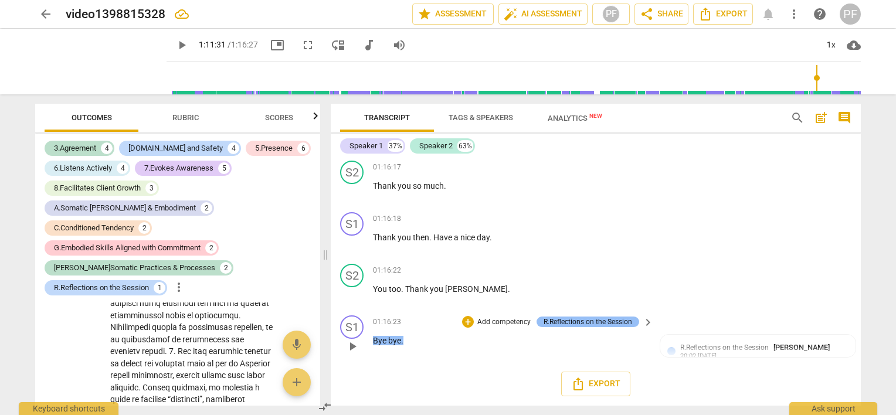
click at [561, 327] on div "R.Reflections on the Session" at bounding box center [588, 322] width 89 height 11
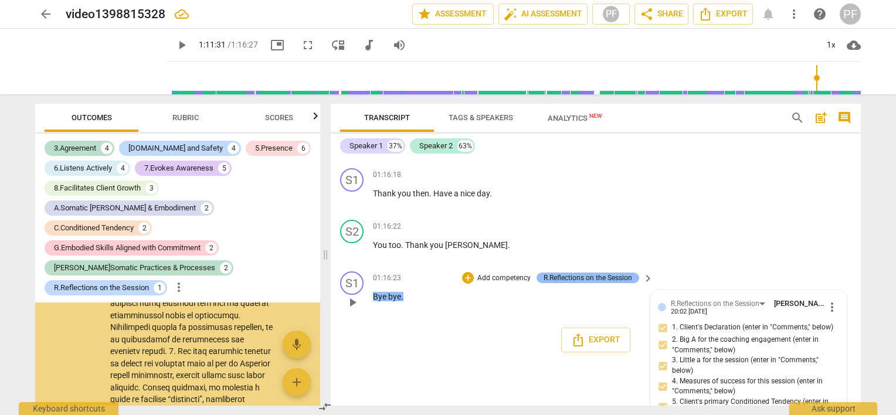
scroll to position [6539, 0]
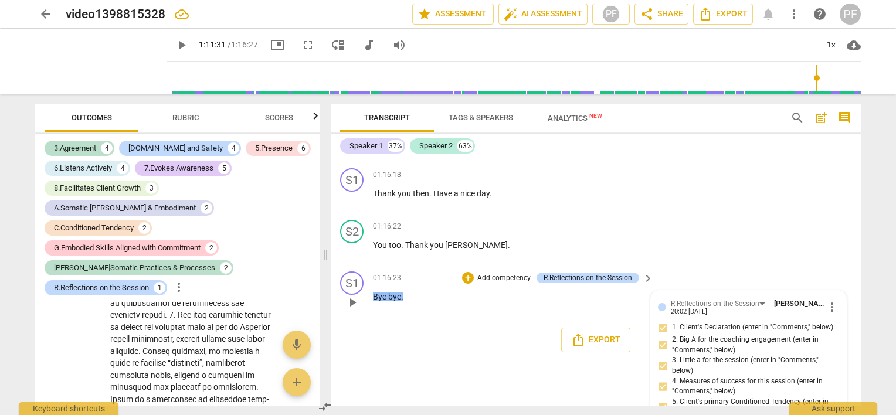
click at [699, 316] on div "20:02 [DATE]" at bounding box center [689, 313] width 36 height 8
click at [749, 310] on div "R.Reflections on the Session" at bounding box center [715, 304] width 89 height 11
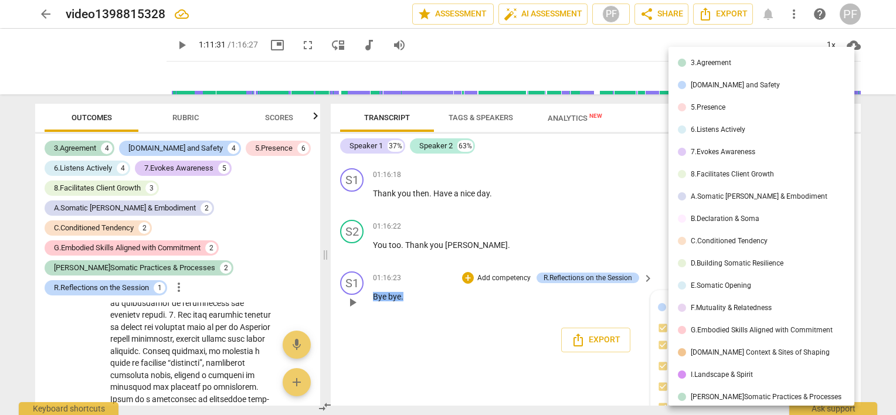
scroll to position [52, 0]
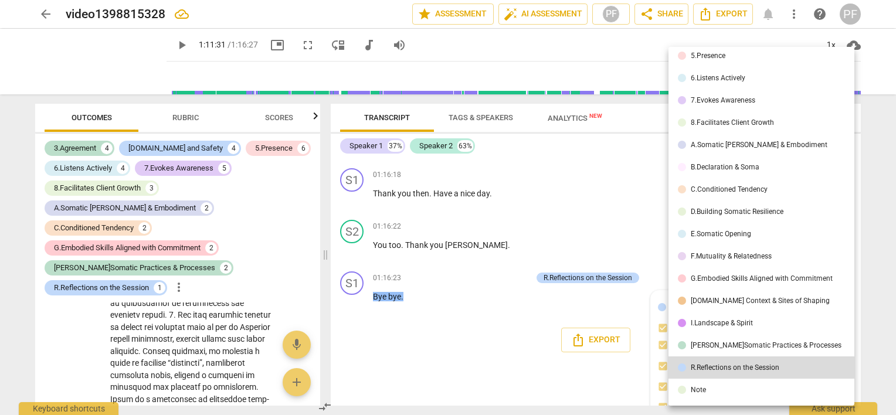
click at [608, 322] on div at bounding box center [448, 207] width 896 height 415
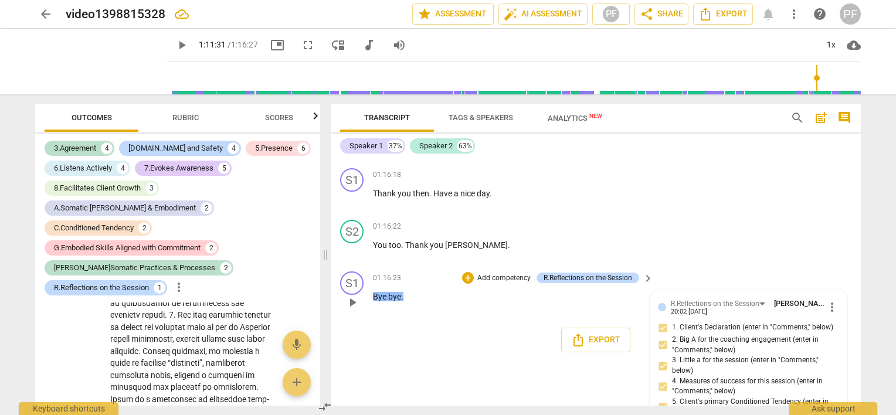
click at [664, 316] on div "R.Reflections on the Session [PERSON_NAME] 20:02 [DATE] more_vert" at bounding box center [748, 307] width 181 height 18
click at [683, 310] on div "R.Reflections on the Session" at bounding box center [715, 304] width 89 height 11
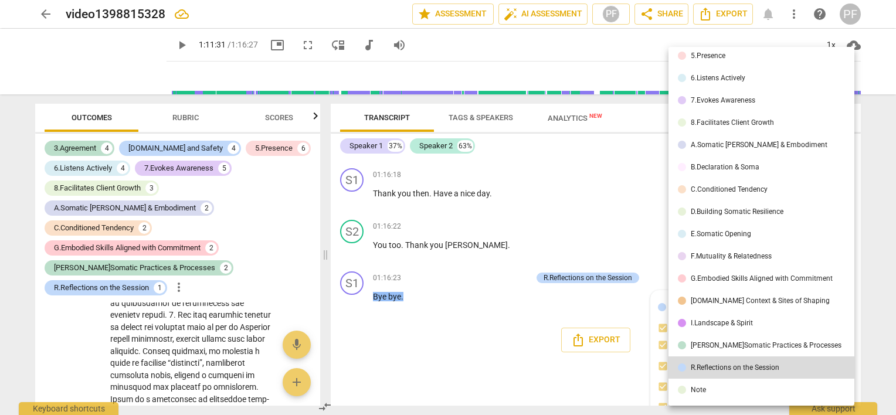
click at [626, 327] on div at bounding box center [448, 207] width 896 height 415
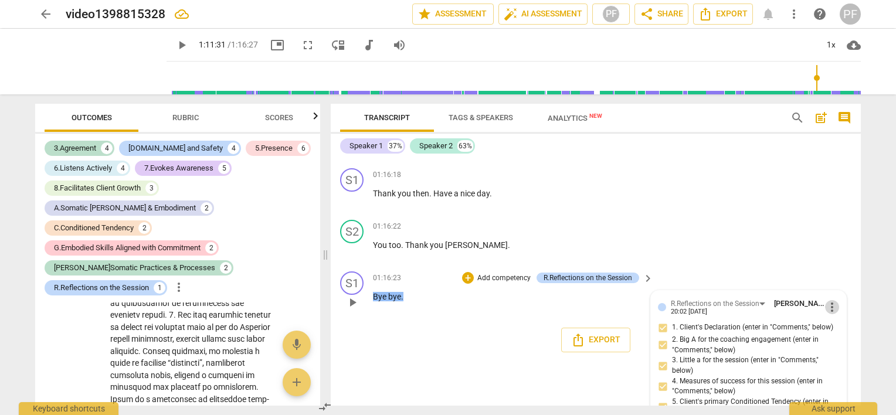
click at [829, 314] on span "more_vert" at bounding box center [832, 307] width 14 height 14
click at [834, 369] on li "Edit" at bounding box center [842, 368] width 40 height 22
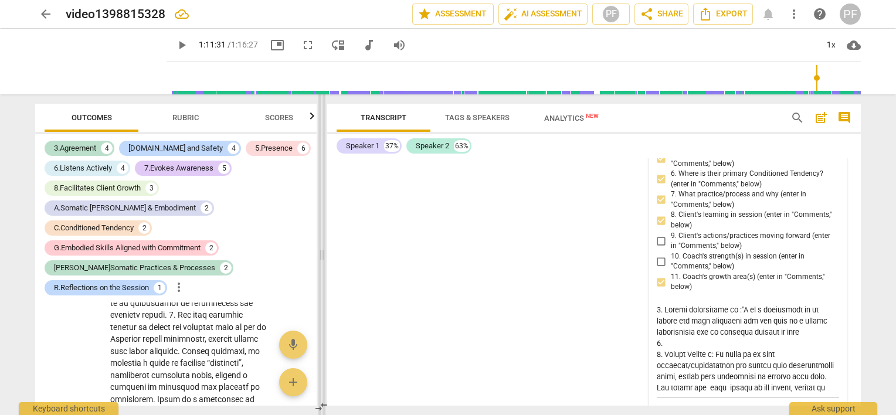
scroll to position [10539, 0]
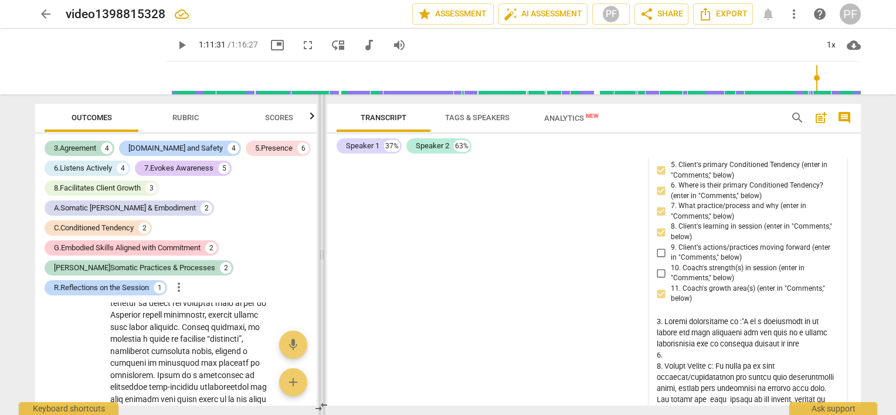
drag, startPoint x: 326, startPoint y: 254, endPoint x: 323, endPoint y: 274, distance: 20.3
click at [323, 274] on span at bounding box center [322, 254] width 7 height 321
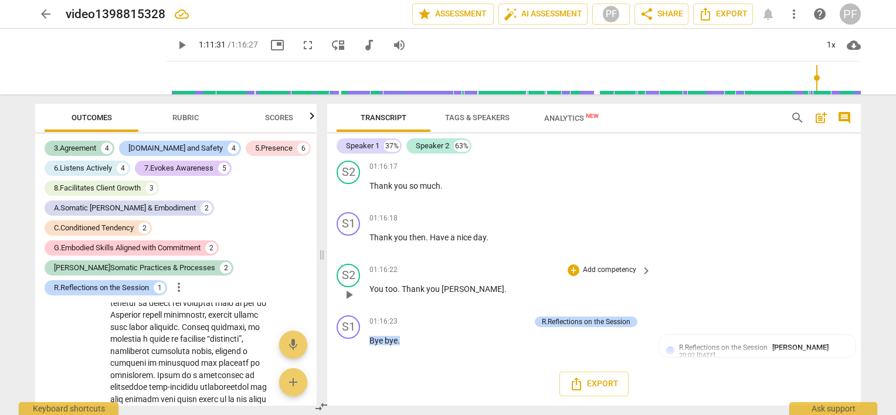
scroll to position [10300, 0]
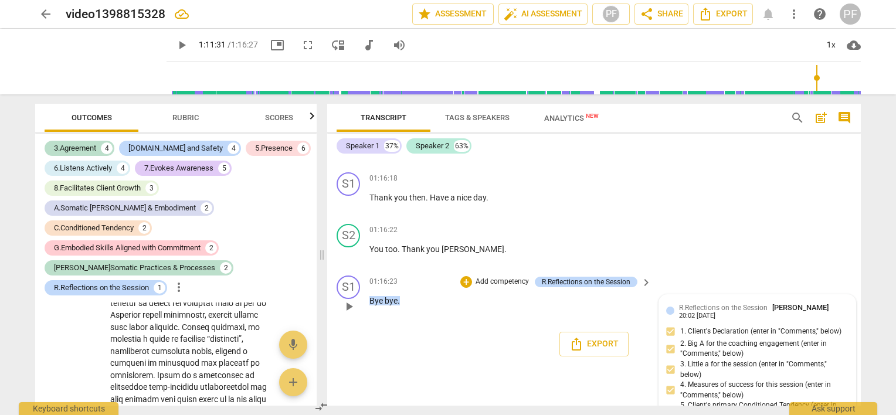
click at [741, 312] on span "R.Reflections on the Session" at bounding box center [723, 308] width 89 height 8
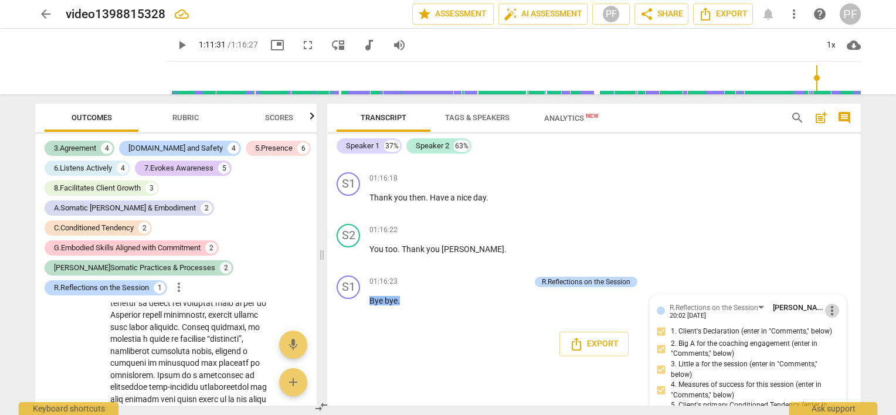
click at [831, 318] on span "more_vert" at bounding box center [832, 311] width 14 height 14
click at [834, 355] on li "Edit" at bounding box center [842, 352] width 40 height 22
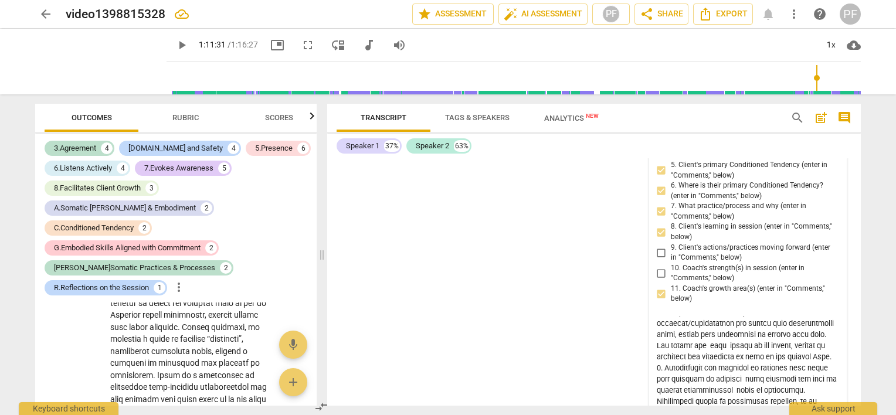
scroll to position [52, 0]
click at [824, 375] on textarea at bounding box center [748, 360] width 183 height 89
drag, startPoint x: 674, startPoint y: 375, endPoint x: 816, endPoint y: 377, distance: 142.0
click at [816, 377] on textarea at bounding box center [748, 360] width 183 height 89
click at [830, 384] on textarea at bounding box center [748, 360] width 183 height 89
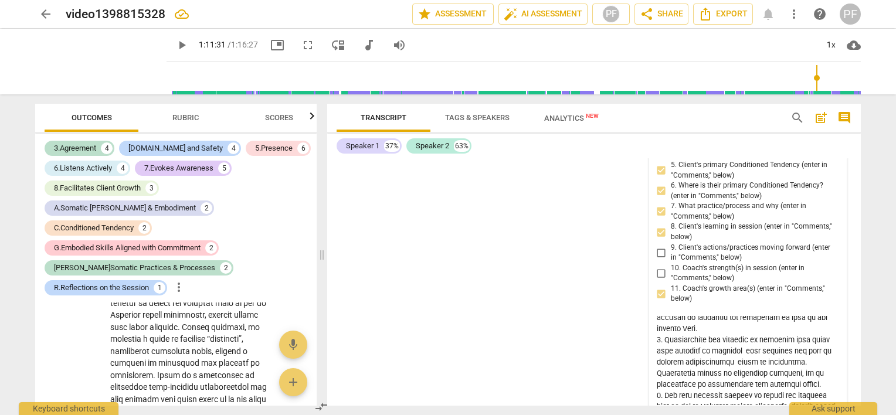
scroll to position [87, 0]
click at [663, 376] on textarea at bounding box center [748, 360] width 183 height 89
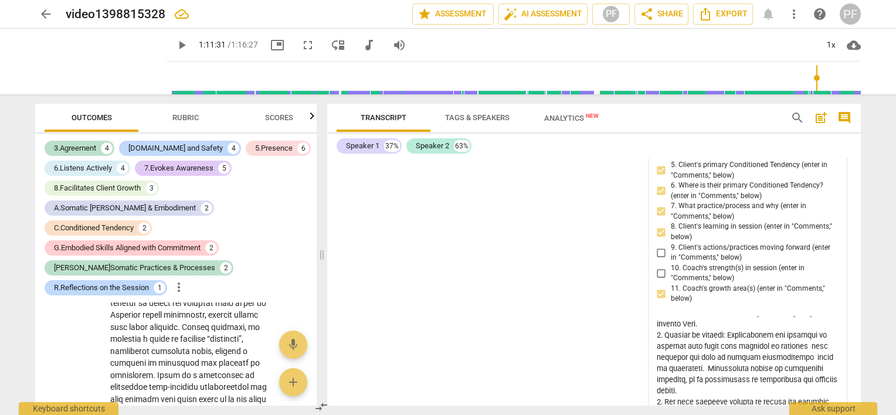
click at [738, 375] on textarea at bounding box center [748, 360] width 183 height 89
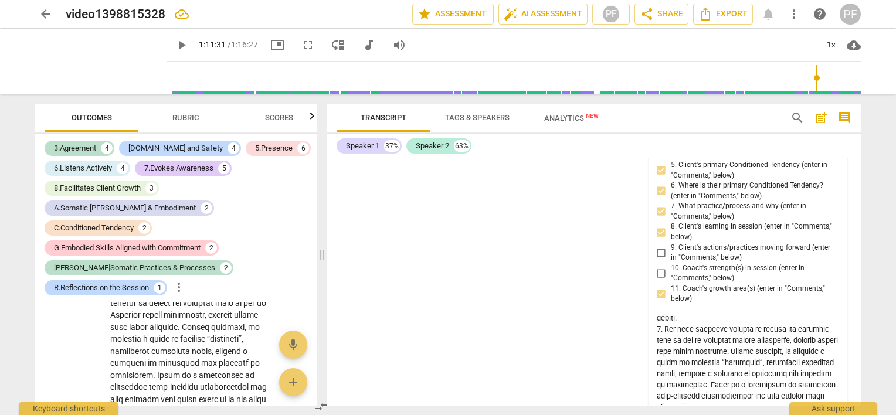
click at [686, 380] on textarea at bounding box center [748, 360] width 183 height 89
click at [703, 381] on textarea at bounding box center [748, 360] width 183 height 89
click at [673, 380] on textarea at bounding box center [748, 360] width 183 height 89
drag, startPoint x: 667, startPoint y: 380, endPoint x: 724, endPoint y: 380, distance: 56.9
click at [724, 380] on textarea at bounding box center [748, 360] width 183 height 89
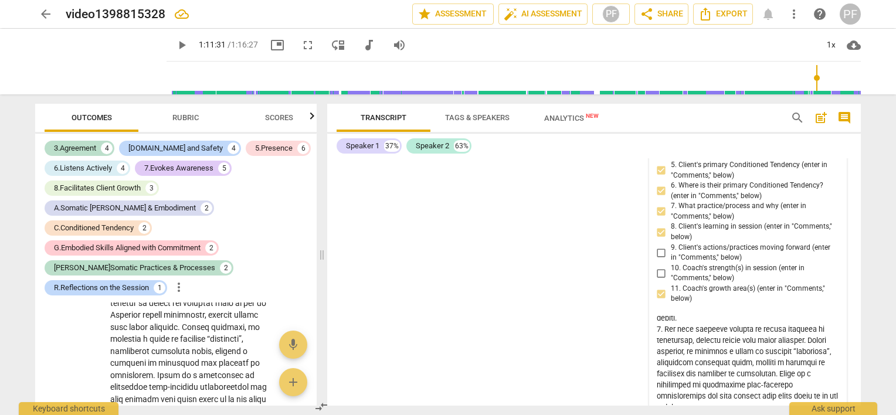
click at [824, 390] on textarea at bounding box center [748, 360] width 183 height 89
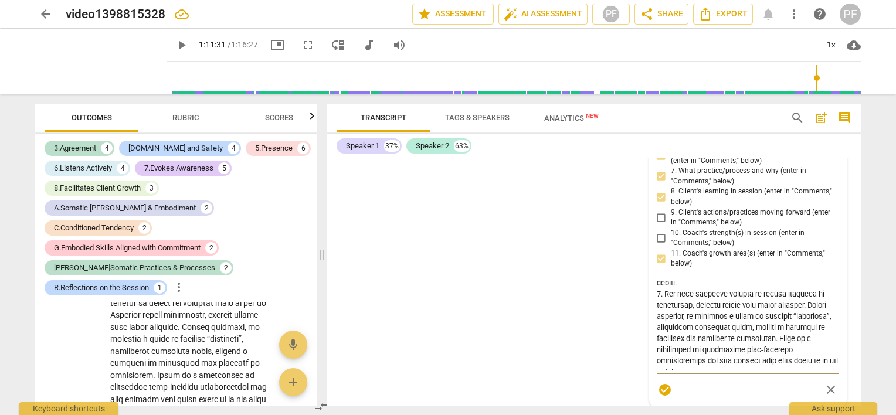
scroll to position [10579, 0]
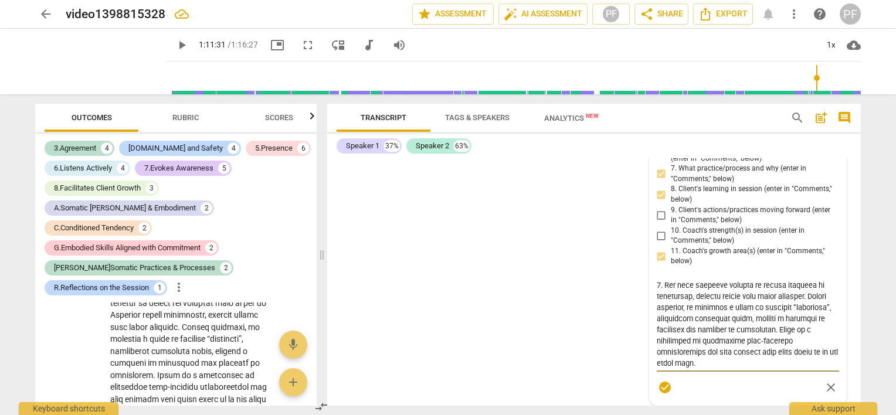
drag, startPoint x: 686, startPoint y: 378, endPoint x: 652, endPoint y: 377, distance: 34.0
click at [652, 377] on div "R.Reflections on the Session [PERSON_NAME] more_vert 1. Client's Declaration (e…" at bounding box center [748, 212] width 197 height 387
click at [657, 368] on textarea at bounding box center [748, 323] width 183 height 89
drag, startPoint x: 727, startPoint y: 371, endPoint x: 763, endPoint y: 370, distance: 35.2
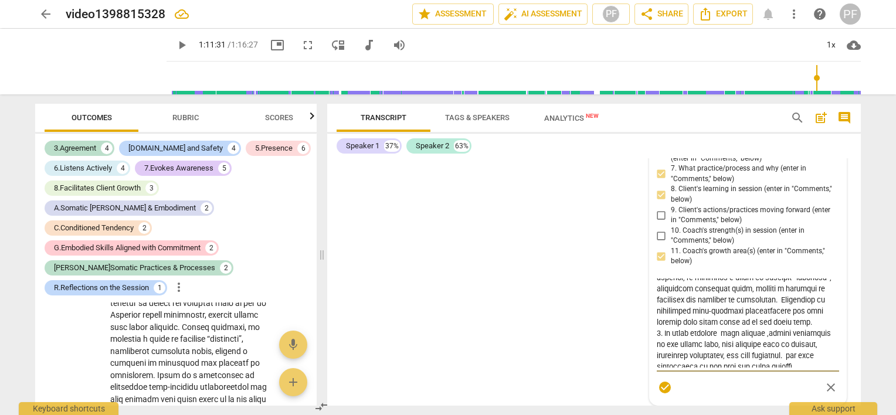
click at [763, 368] on textarea at bounding box center [748, 323] width 183 height 89
click at [727, 368] on textarea at bounding box center [748, 323] width 183 height 89
click at [697, 368] on textarea at bounding box center [748, 323] width 183 height 89
click at [721, 368] on textarea at bounding box center [748, 323] width 183 height 89
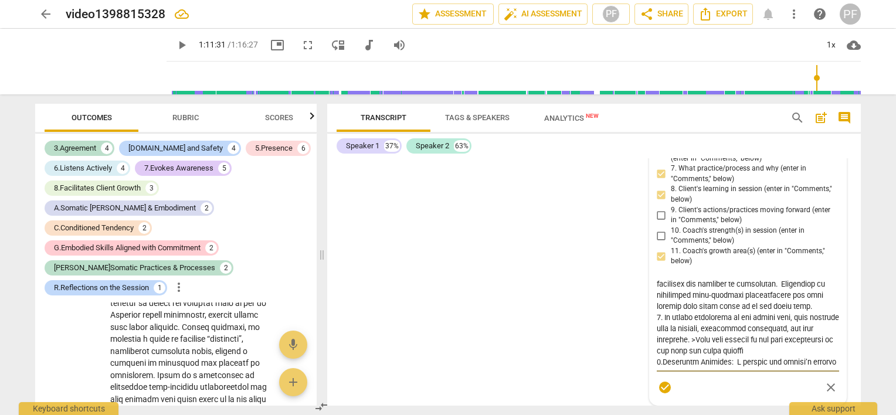
click at [812, 368] on textarea at bounding box center [748, 323] width 183 height 89
click at [667, 368] on textarea at bounding box center [748, 323] width 183 height 89
click at [816, 368] on textarea at bounding box center [748, 323] width 183 height 89
click at [791, 368] on textarea at bounding box center [748, 323] width 183 height 89
click at [817, 368] on textarea at bounding box center [748, 323] width 183 height 89
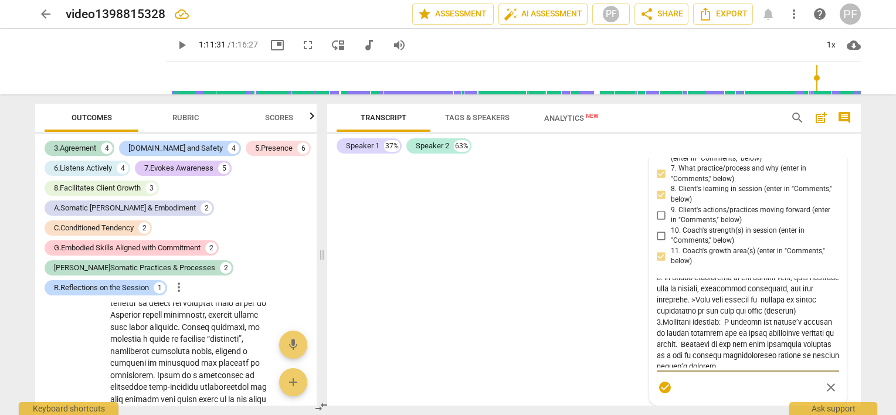
scroll to position [279, 0]
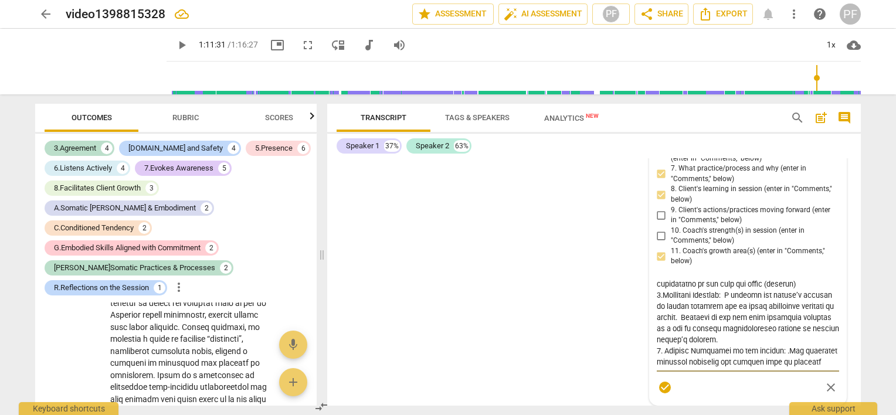
click at [720, 368] on textarea at bounding box center [748, 323] width 183 height 89
click at [688, 368] on textarea at bounding box center [748, 323] width 183 height 89
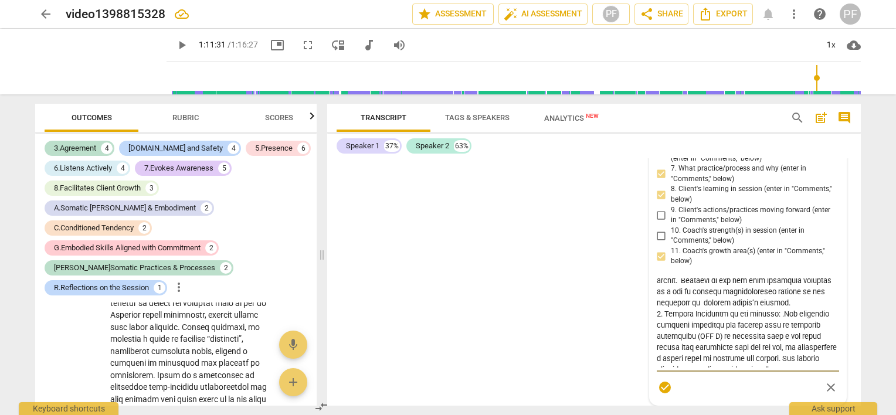
drag, startPoint x: 683, startPoint y: 374, endPoint x: 654, endPoint y: 377, distance: 29.0
click at [657, 368] on textarea at bounding box center [748, 323] width 183 height 89
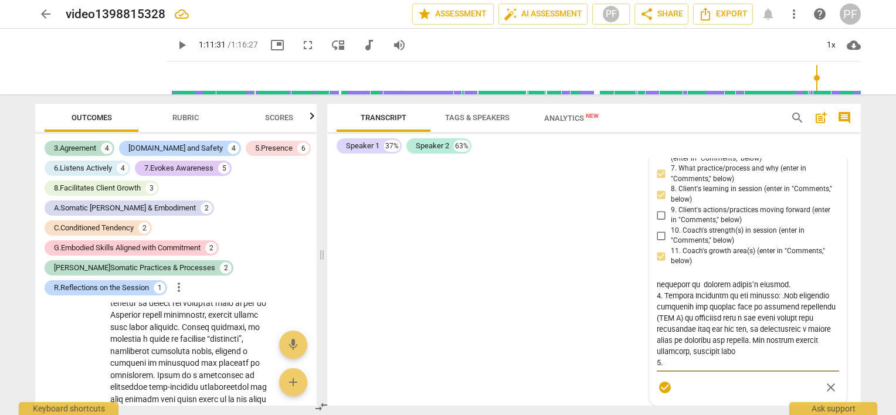
scroll to position [338, 0]
click at [757, 368] on textarea at bounding box center [748, 323] width 183 height 89
click at [754, 368] on textarea at bounding box center [748, 323] width 183 height 89
click at [784, 368] on textarea at bounding box center [748, 323] width 183 height 89
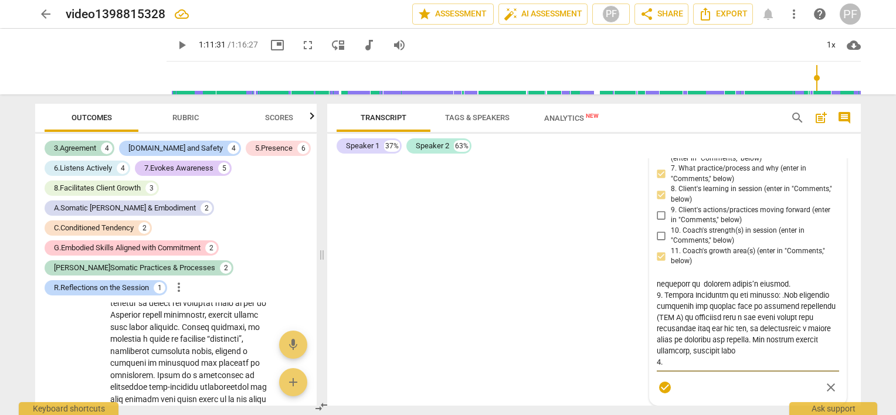
drag, startPoint x: 756, startPoint y: 378, endPoint x: 768, endPoint y: 391, distance: 17.4
click at [768, 368] on textarea at bounding box center [748, 323] width 183 height 89
click at [760, 368] on textarea at bounding box center [748, 323] width 183 height 89
click at [756, 368] on textarea at bounding box center [748, 323] width 183 height 89
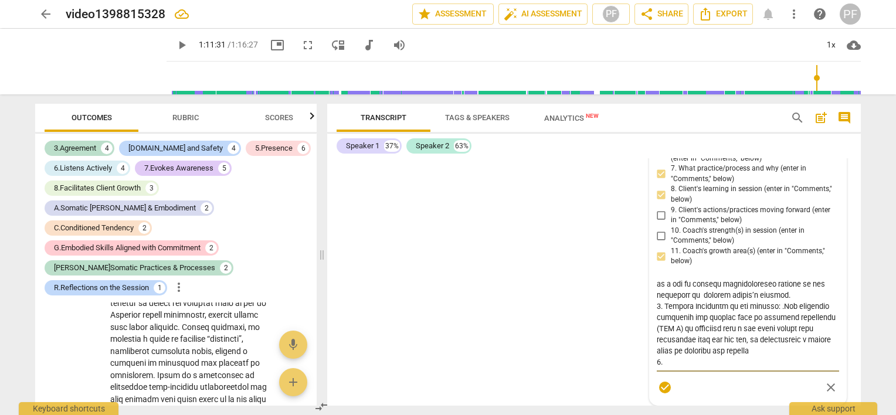
paste textarea "combined with moments of firm self-assertion, shows that meaningful change is p…"
drag, startPoint x: 760, startPoint y: 390, endPoint x: 845, endPoint y: 391, distance: 84.5
click at [845, 391] on div "S1 play_arrow pause 00:04 + Add competency keyboard_arrow_right Good morning , …" at bounding box center [594, 282] width 534 height 248
click at [811, 368] on textarea at bounding box center [748, 323] width 183 height 89
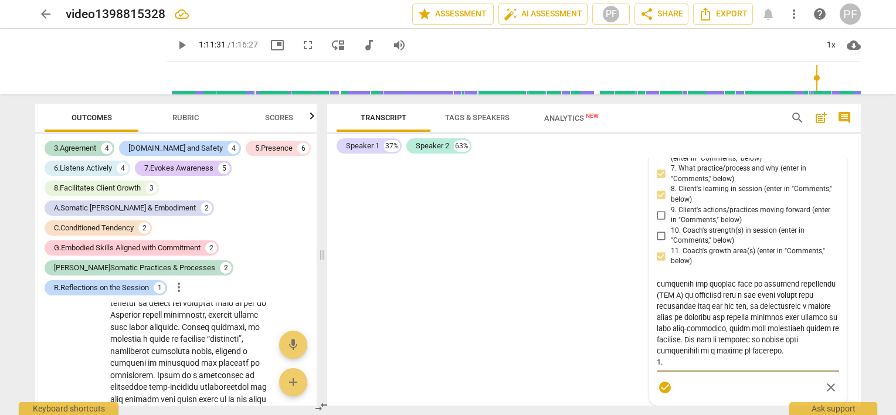
click at [703, 361] on textarea at bounding box center [748, 323] width 183 height 89
click at [669, 368] on textarea at bounding box center [748, 323] width 183 height 89
click at [659, 226] on div "R.Reflections on the Session [PERSON_NAME] more_vert 1. Client's Declaration (e…" at bounding box center [748, 212] width 183 height 373
click at [668, 368] on textarea at bounding box center [748, 323] width 183 height 89
paste textarea "Reflection on missed opportunities to be bold in the past, serves as a strong m…"
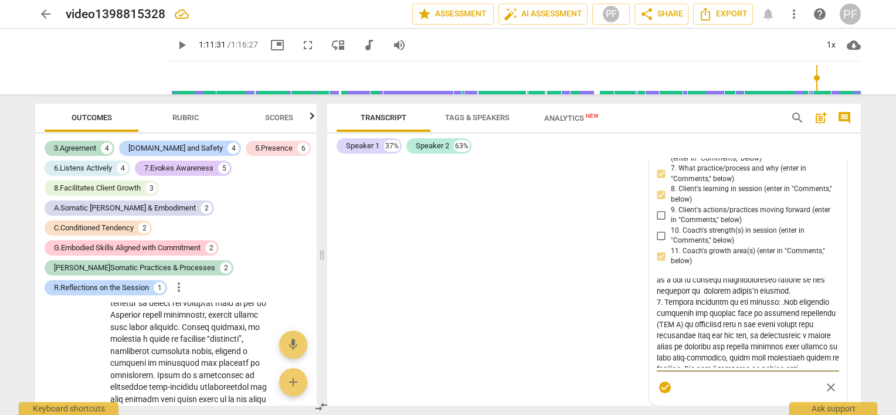
scroll to position [255, 0]
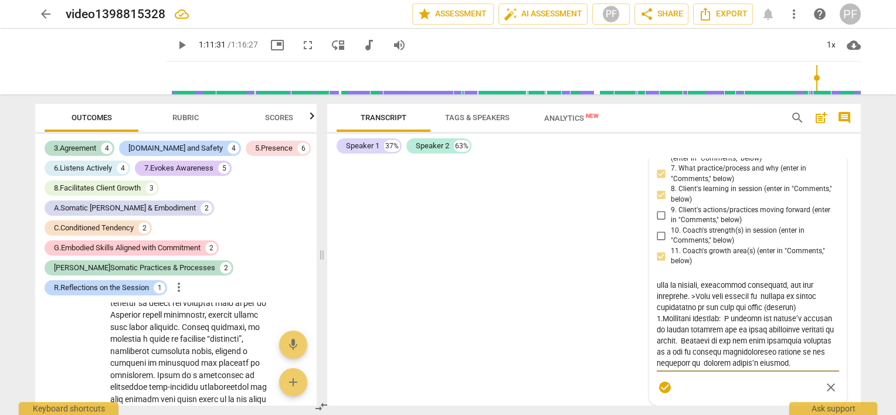
click at [615, 270] on div "S1 play_arrow pause 00:04 + Add competency keyboard_arrow_right Good morning , …" at bounding box center [594, 282] width 534 height 248
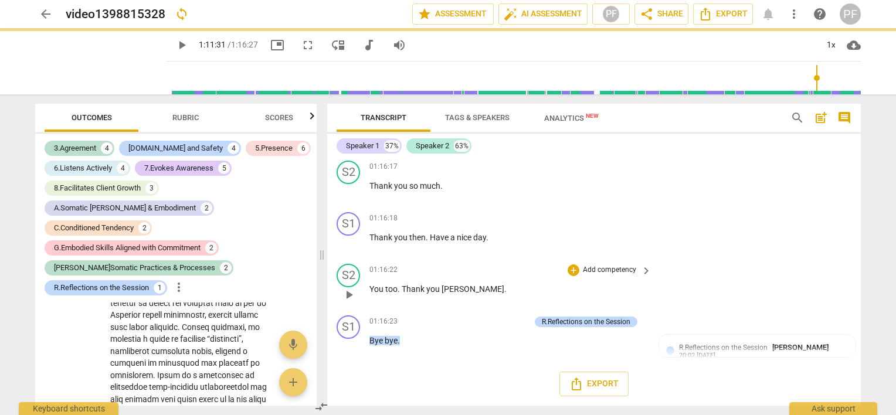
scroll to position [10300, 0]
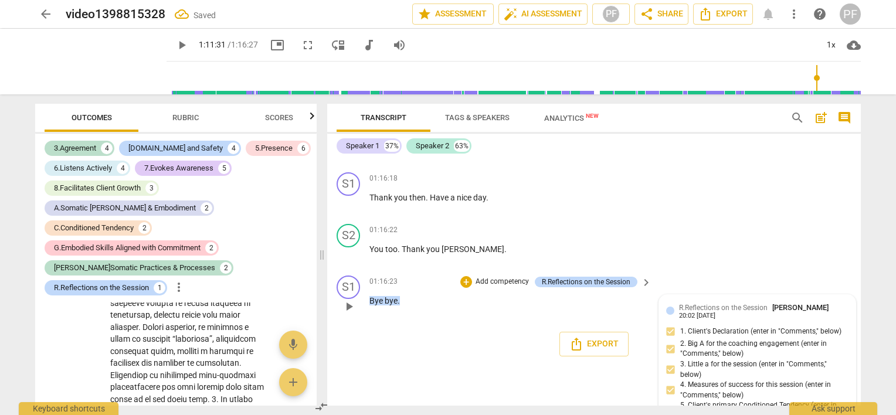
click at [733, 313] on div "R.Reflections on the Session [PERSON_NAME]" at bounding box center [756, 307] width 154 height 11
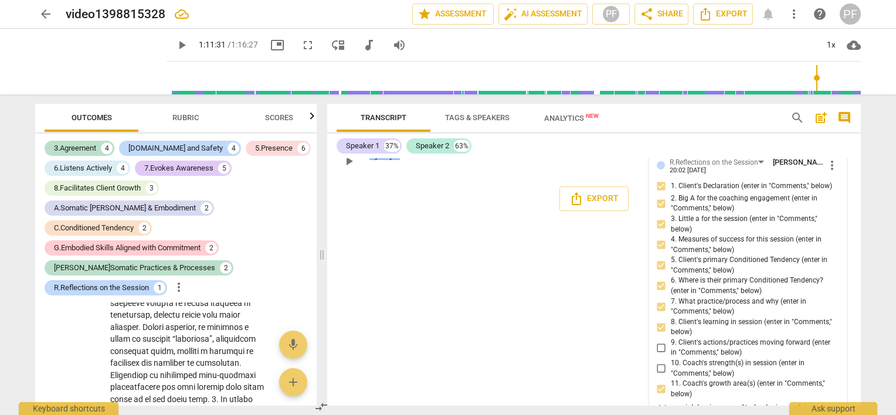
scroll to position [10465, 0]
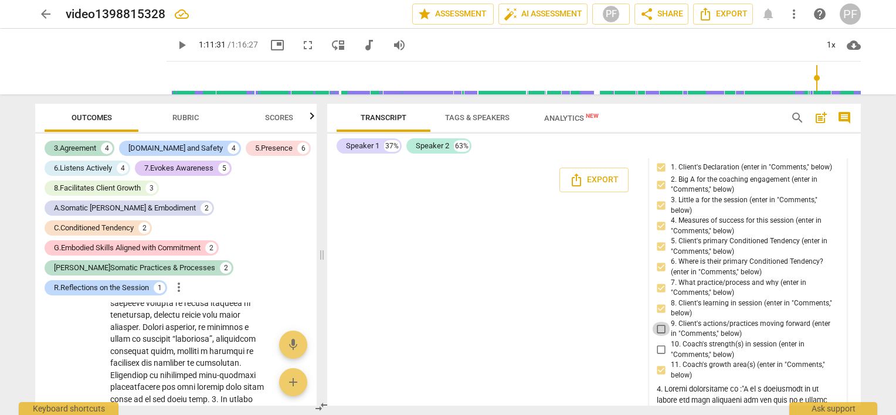
click at [659, 336] on input "9. Client's actions/practices moving forward (enter in "Comments," below)" at bounding box center [661, 329] width 19 height 14
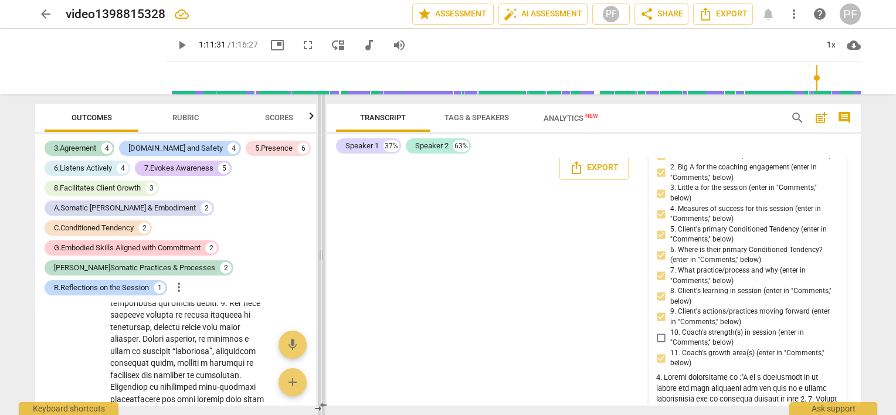
click at [321, 251] on span at bounding box center [321, 254] width 7 height 321
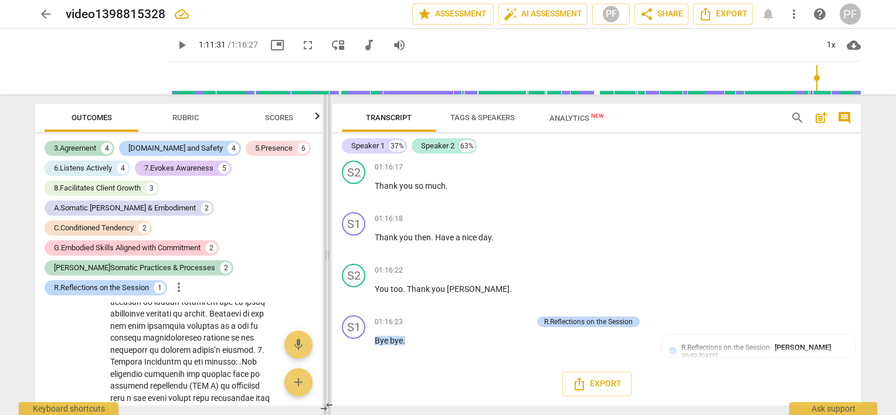
scroll to position [10434, 0]
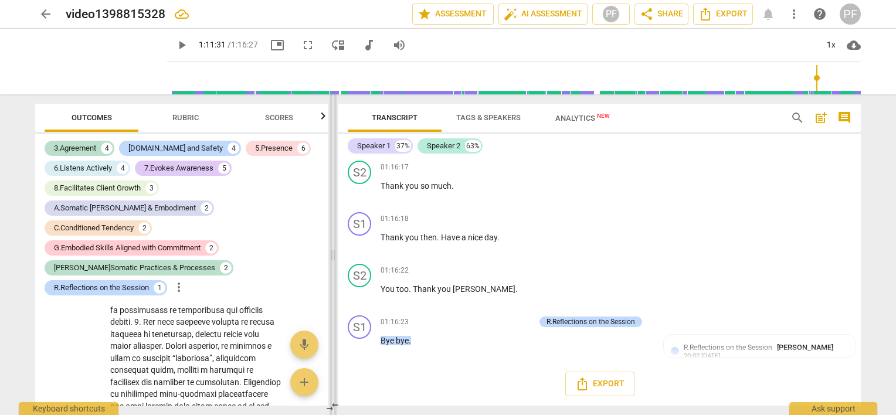
drag, startPoint x: 322, startPoint y: 261, endPoint x: 334, endPoint y: 260, distance: 11.8
click at [334, 260] on span at bounding box center [333, 254] width 7 height 321
click at [364, 370] on div "Export" at bounding box center [599, 384] width 523 height 43
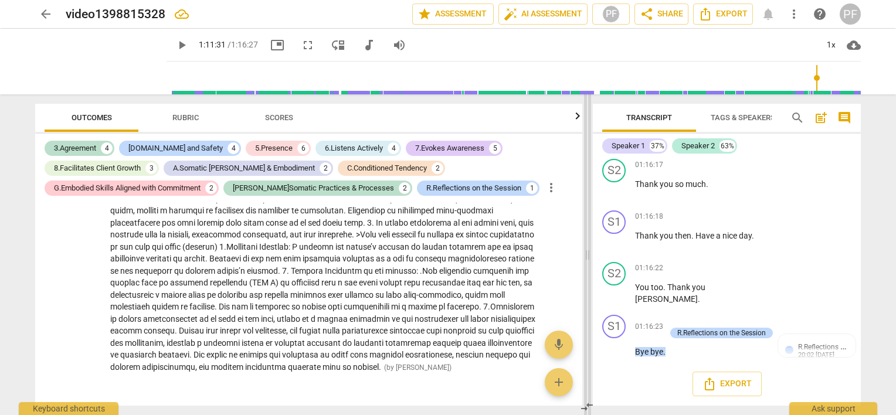
scroll to position [3889, 0]
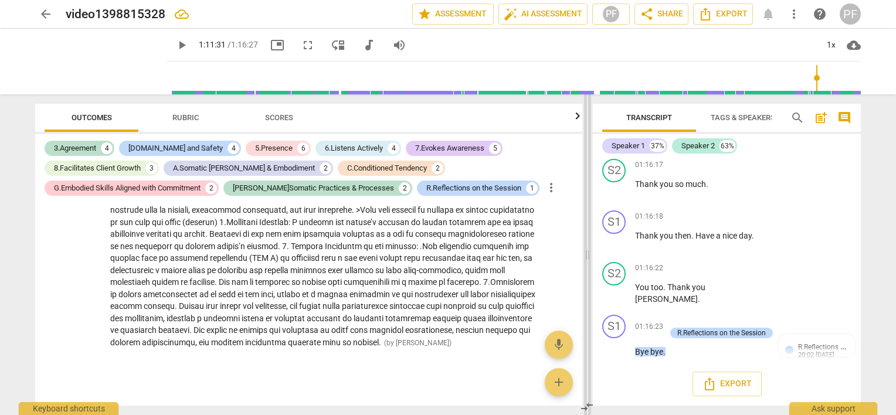
drag, startPoint x: 335, startPoint y: 253, endPoint x: 590, endPoint y: 249, distance: 254.6
click at [590, 249] on span at bounding box center [587, 254] width 7 height 321
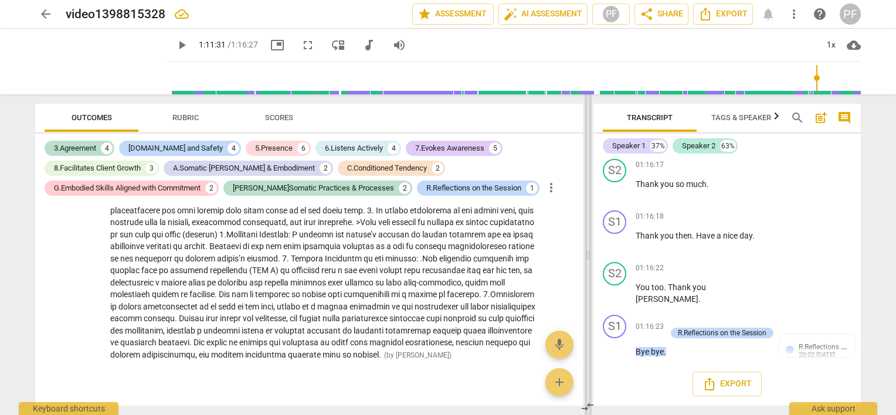
drag, startPoint x: 587, startPoint y: 256, endPoint x: 587, endPoint y: 240, distance: 16.4
click at [587, 240] on span at bounding box center [588, 254] width 7 height 321
click at [590, 221] on span at bounding box center [588, 254] width 7 height 321
click at [585, 216] on span at bounding box center [588, 254] width 7 height 321
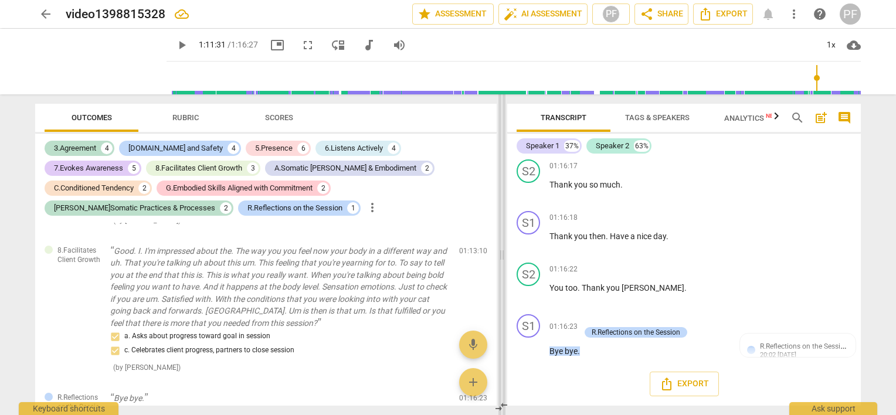
scroll to position [4310, 0]
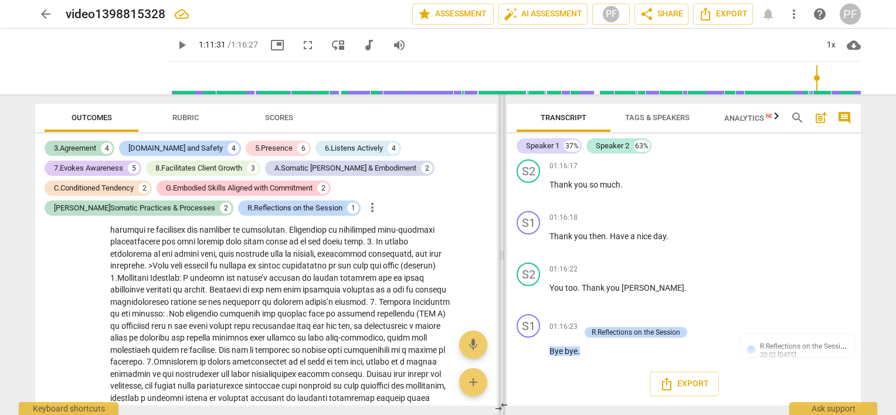
drag, startPoint x: 587, startPoint y: 256, endPoint x: 500, endPoint y: 267, distance: 87.0
click at [500, 267] on span at bounding box center [502, 254] width 7 height 321
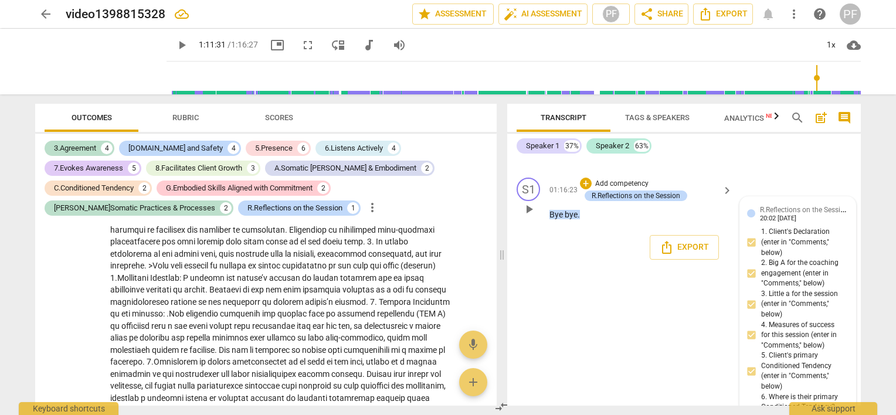
scroll to position [14170, 0]
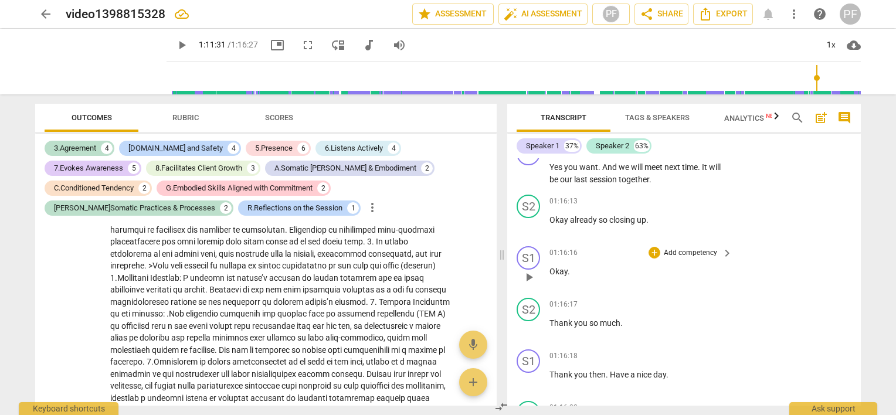
scroll to position [13763, 0]
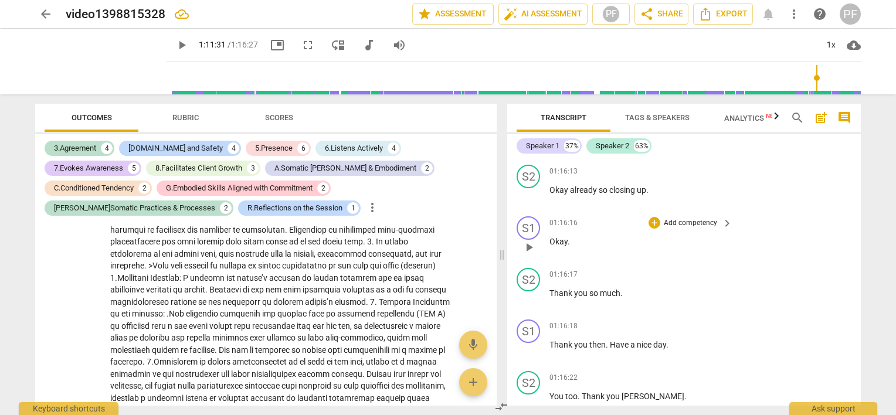
click at [856, 263] on div "S1 play_arrow pause 01:16:16 + Add competency keyboard_arrow_right Okay ." at bounding box center [684, 238] width 354 height 52
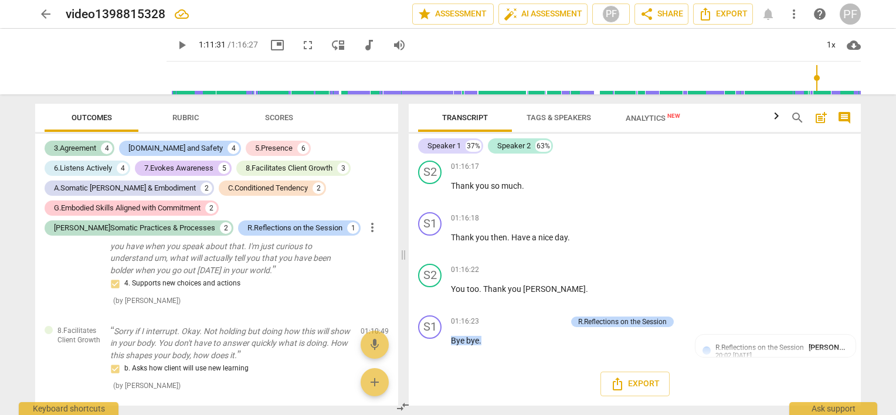
scroll to position [11227, 0]
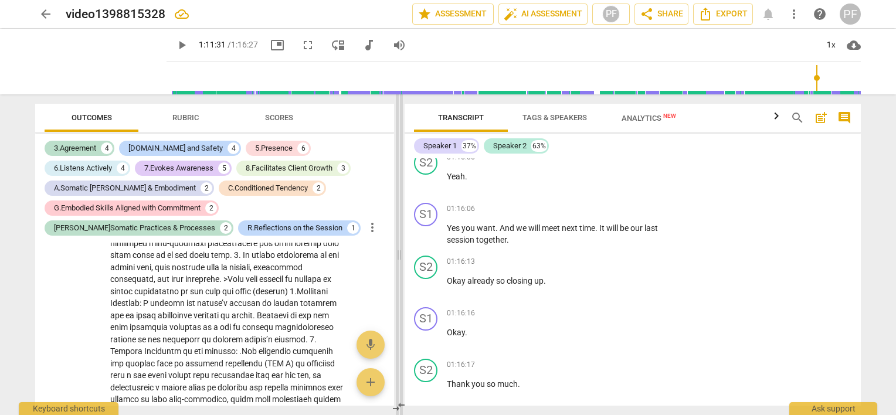
drag, startPoint x: 500, startPoint y: 258, endPoint x: 393, endPoint y: 248, distance: 107.2
click at [396, 248] on span at bounding box center [399, 254] width 7 height 321
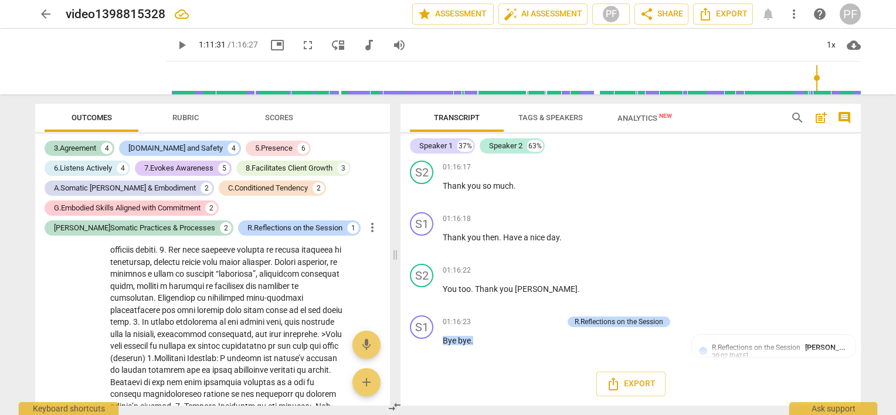
scroll to position [11380, 0]
click at [657, 324] on div "R.Reflections on the Session" at bounding box center [619, 322] width 89 height 11
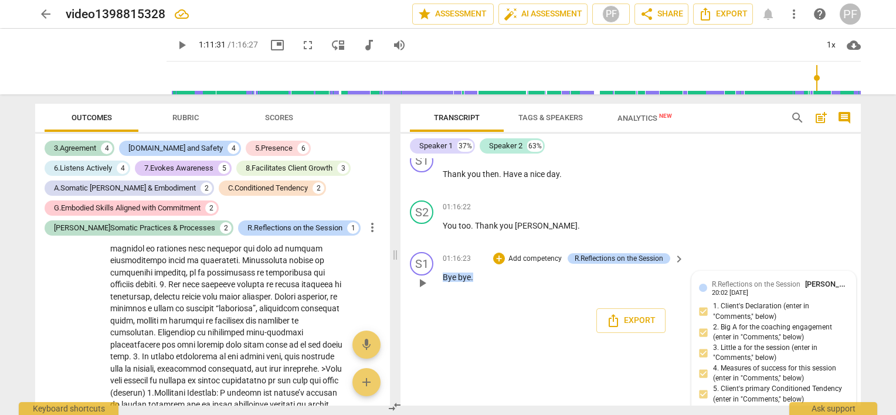
click at [777, 297] on div "R.Reflections on the Session [PERSON_NAME] 20:02 [DATE]" at bounding box center [780, 288] width 137 height 18
click at [772, 289] on span "R.Reflections on the Session" at bounding box center [756, 284] width 89 height 8
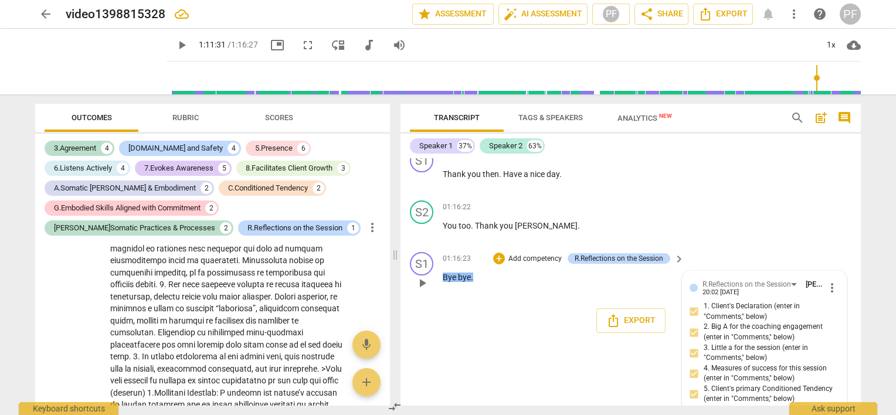
click at [830, 295] on span "more_vert" at bounding box center [832, 288] width 14 height 14
click at [835, 356] on li "Edit" at bounding box center [842, 352] width 40 height 22
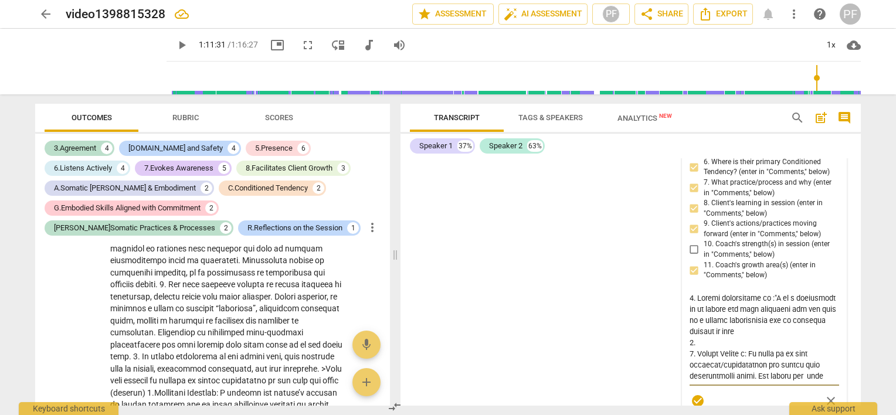
click at [814, 366] on textarea at bounding box center [765, 337] width 150 height 89
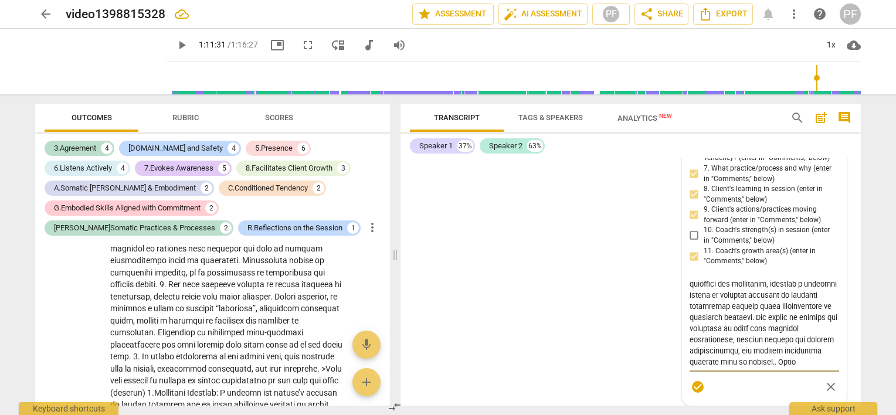
scroll to position [612, 0]
click at [813, 368] on textarea at bounding box center [765, 323] width 150 height 89
click at [812, 368] on textarea at bounding box center [765, 323] width 150 height 89
click at [776, 368] on textarea at bounding box center [765, 323] width 150 height 89
click at [817, 368] on textarea at bounding box center [765, 323] width 150 height 89
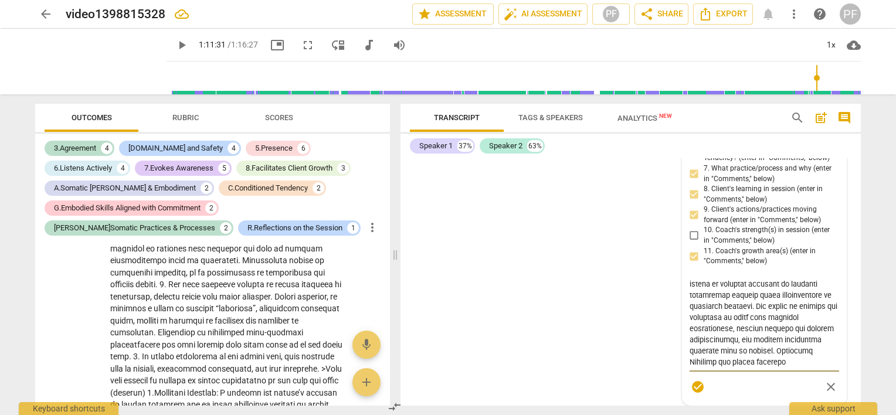
scroll to position [11704, 0]
drag, startPoint x: 749, startPoint y: 398, endPoint x: 720, endPoint y: 393, distance: 29.2
click at [720, 393] on div "R.Reflections on the Session [PERSON_NAME] more_vert 1. Client's Declaration (e…" at bounding box center [765, 209] width 150 height 380
click at [787, 362] on textarea at bounding box center [765, 323] width 150 height 89
drag, startPoint x: 690, startPoint y: 362, endPoint x: 802, endPoint y: 365, distance: 112.7
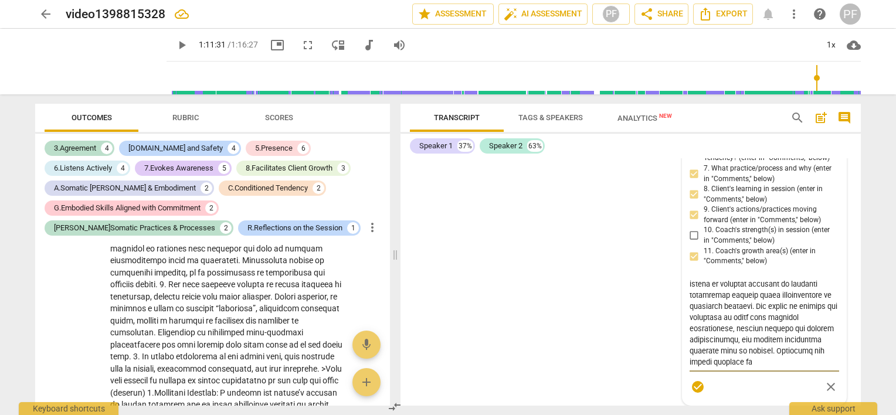
click at [802, 365] on textarea at bounding box center [765, 323] width 150 height 89
click at [690, 360] on textarea at bounding box center [765, 323] width 150 height 89
click at [712, 362] on textarea at bounding box center [765, 323] width 150 height 89
click at [776, 361] on textarea at bounding box center [765, 323] width 150 height 89
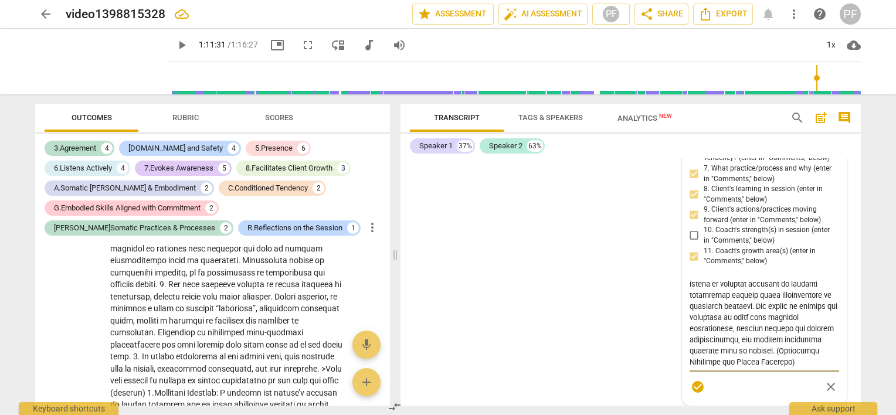
click at [642, 373] on div "S1 play_arrow pause 00:04 + Add competency keyboard_arrow_right Good morning , …" at bounding box center [631, 282] width 460 height 248
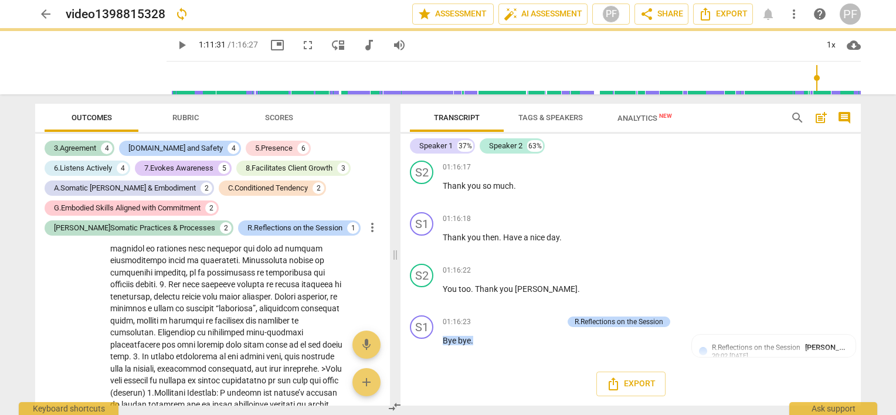
scroll to position [11380, 0]
